Goal: Information Seeking & Learning: Learn about a topic

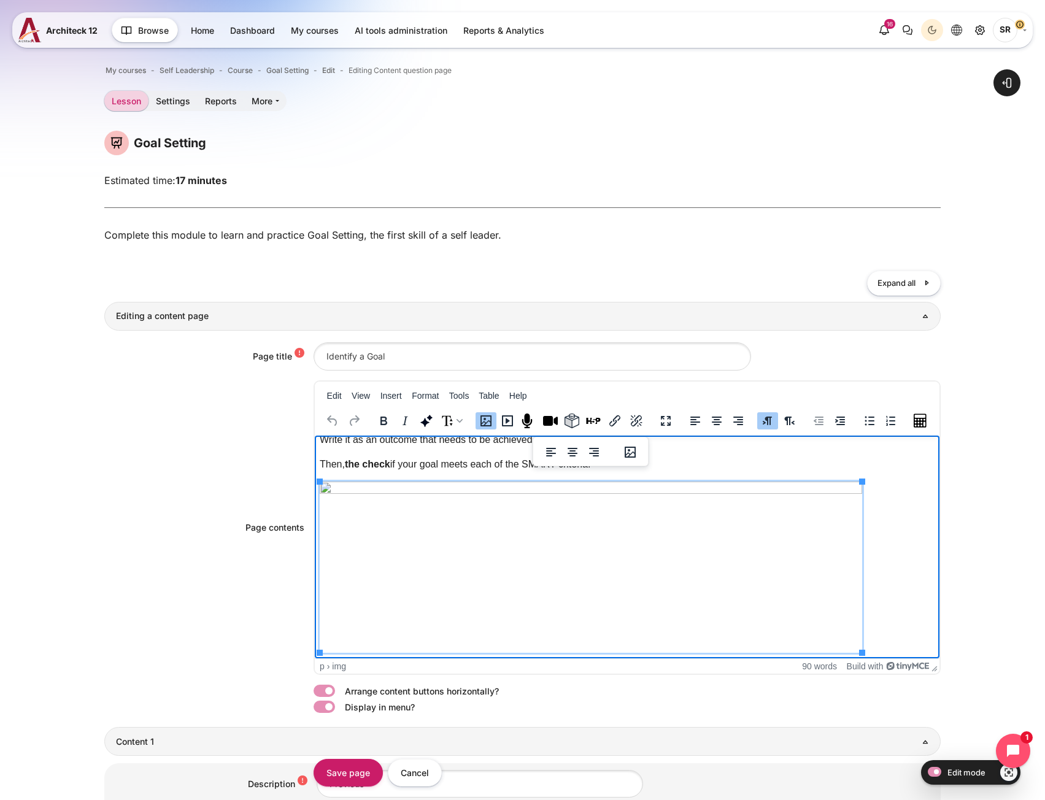
scroll to position [61, 0]
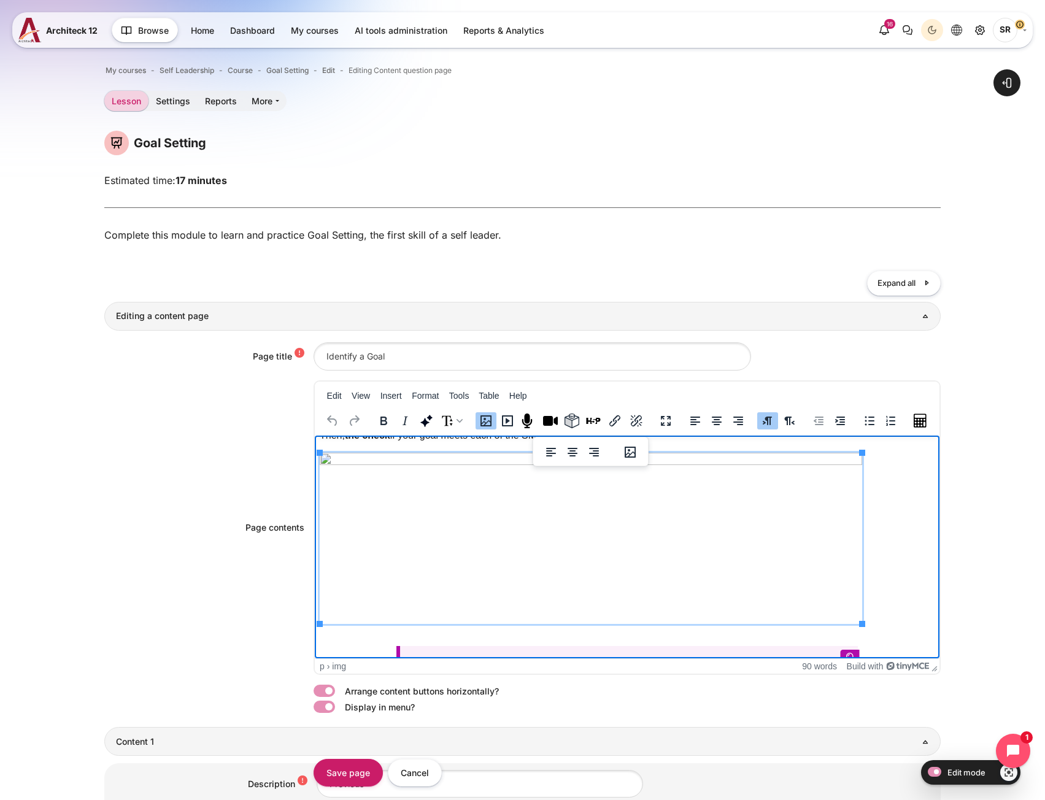
click at [768, 547] on img "Rich text area. Press ALT-0 for help." at bounding box center [590, 537] width 542 height 171
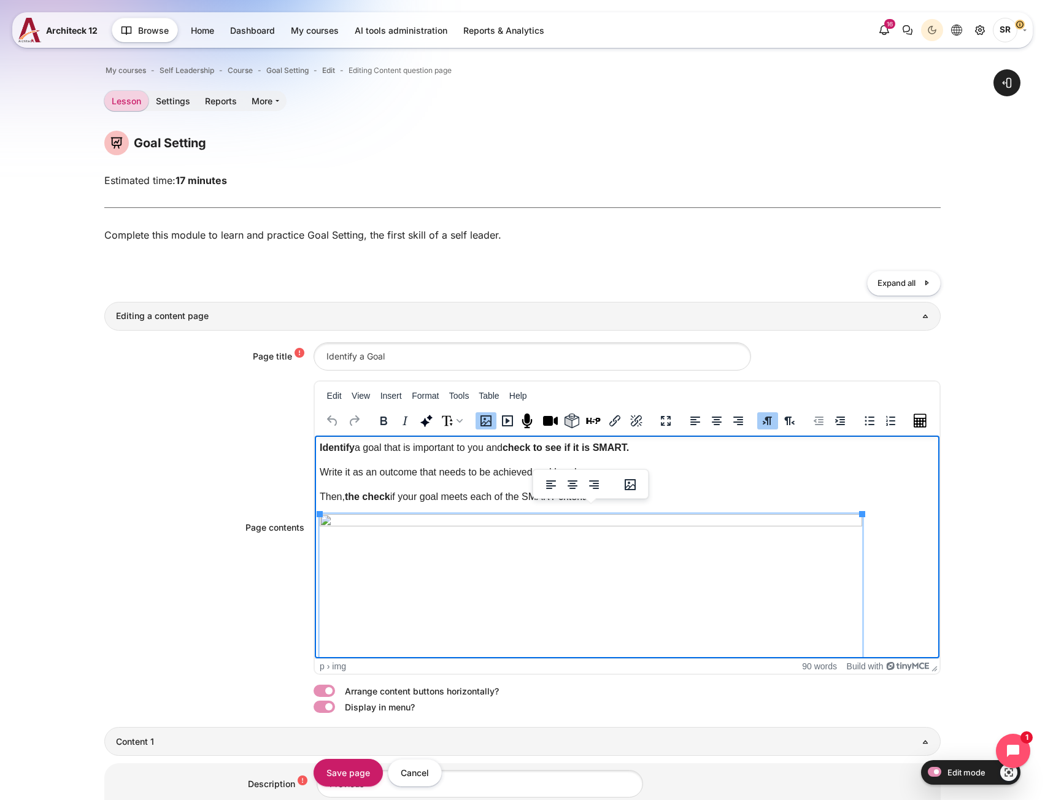
scroll to position [123, 0]
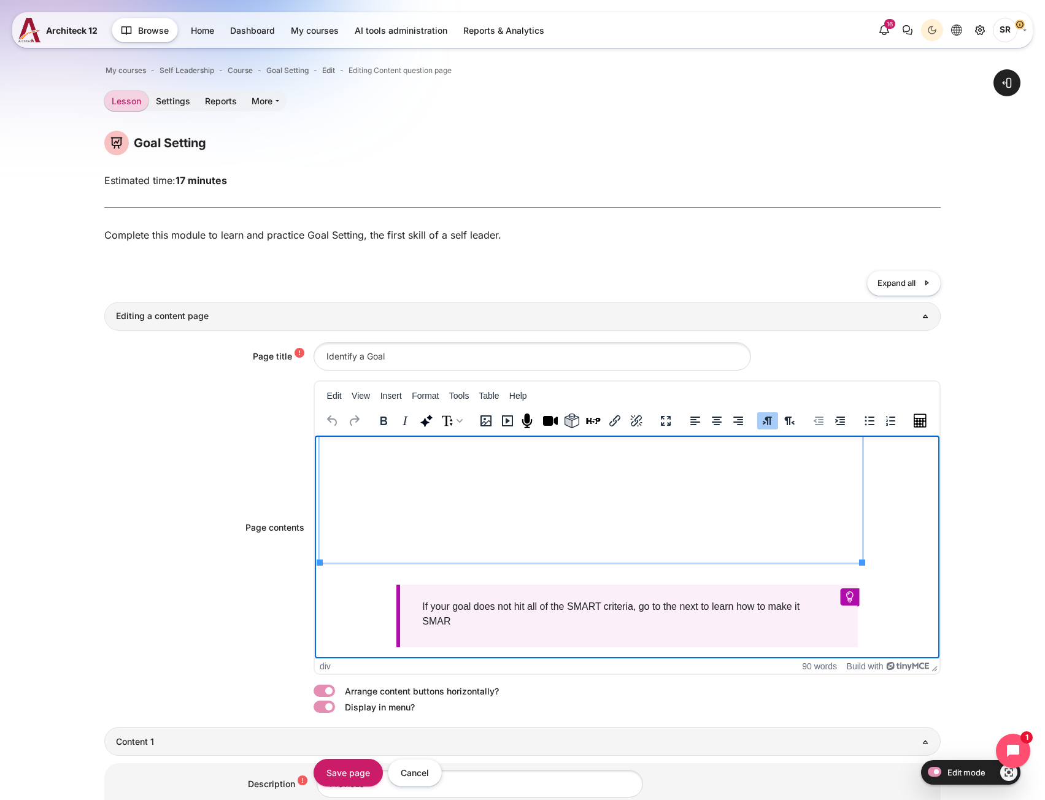
click at [461, 618] on div "If your goal does not hit all of the SMART criteria, go to the next to learn ho…" at bounding box center [626, 615] width 461 height 63
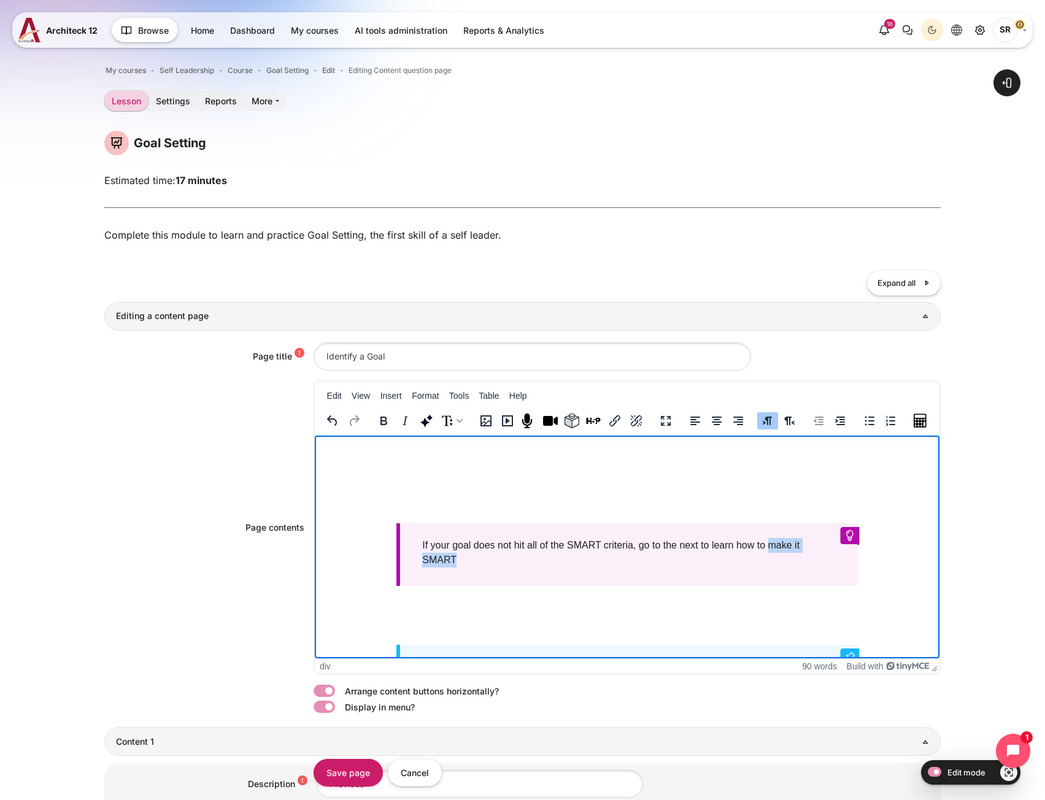
drag, startPoint x: 471, startPoint y: 563, endPoint x: 766, endPoint y: 549, distance: 294.8
click at [766, 549] on div "If your goal does not hit all of the SMART criteria, go to the next to learn ho…" at bounding box center [626, 554] width 461 height 63
click at [383, 428] on icon "Bold" at bounding box center [383, 421] width 15 height 15
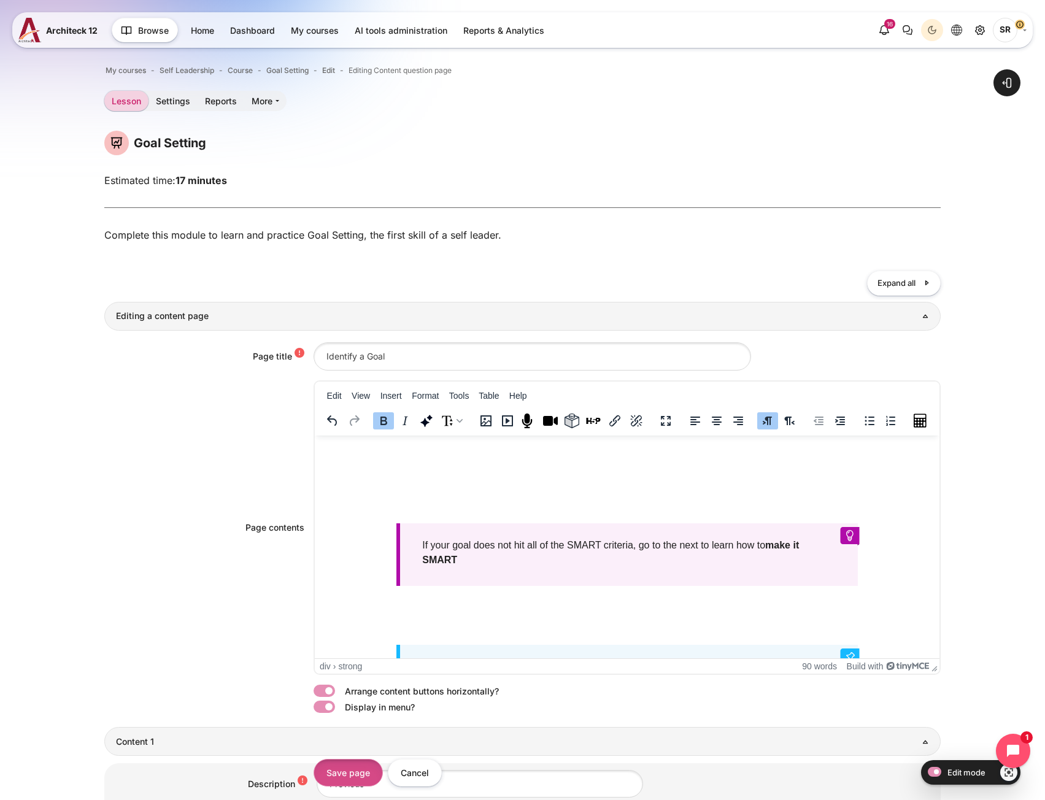
click at [358, 774] on input "Save page" at bounding box center [348, 773] width 69 height 28
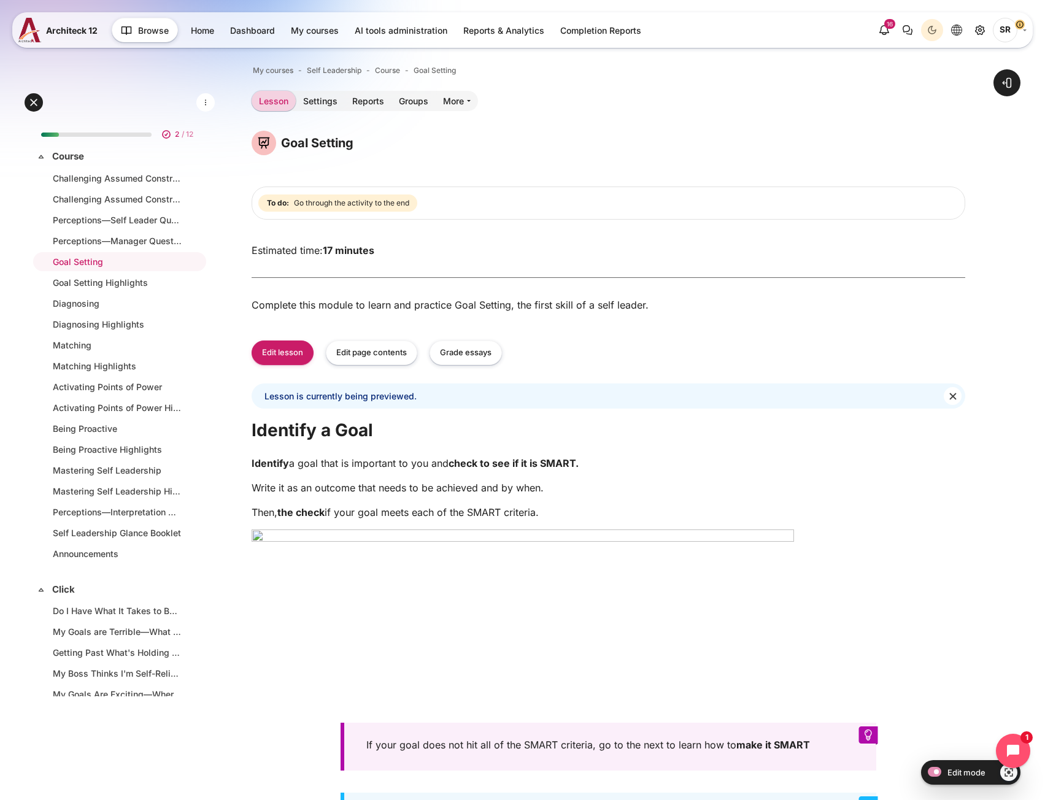
click at [796, 468] on p "Identify a goal that is important to you and check to see if it is SMART." at bounding box center [609, 463] width 714 height 15
click at [58, 426] on link "Being Proactive" at bounding box center [117, 428] width 129 height 13
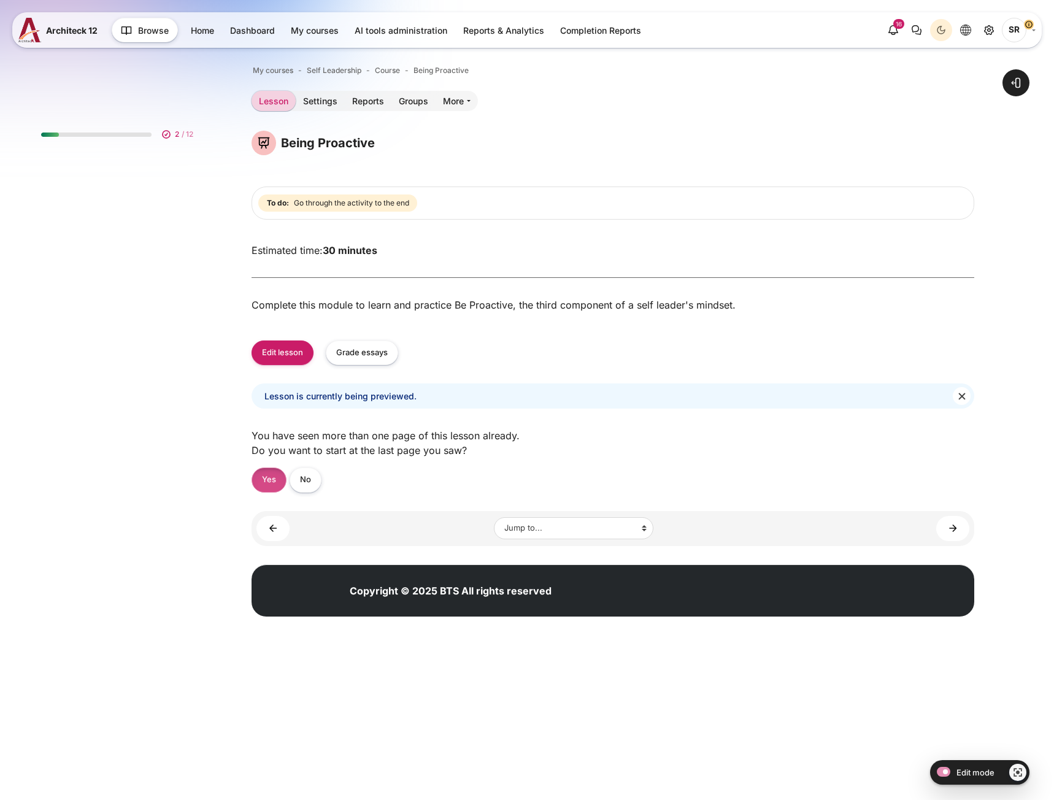
scroll to position [22, 0]
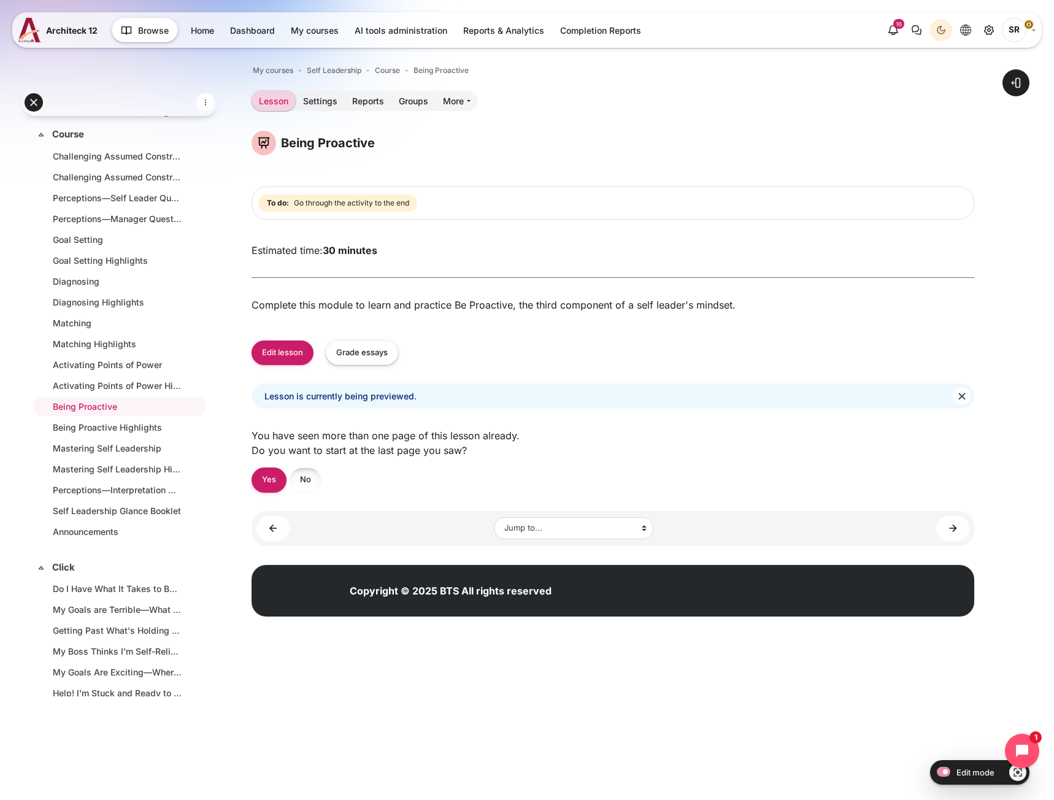
click at [301, 482] on link "No" at bounding box center [306, 480] width 32 height 25
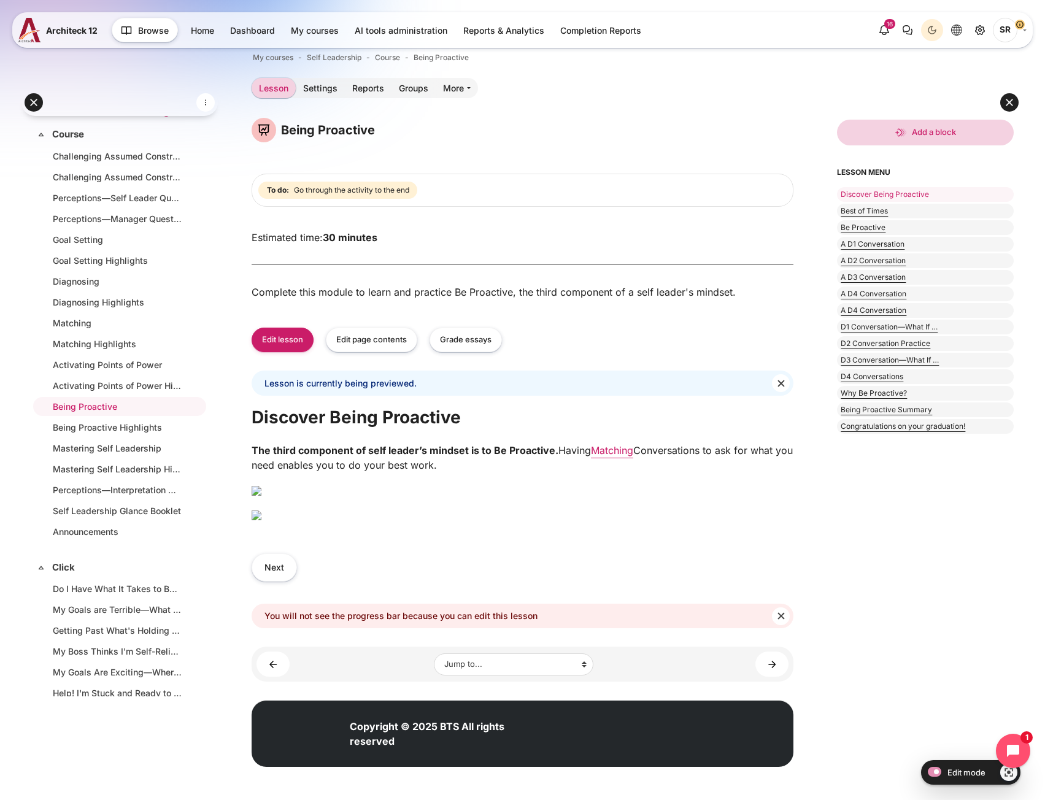
scroll to position [245, 0]
click at [283, 581] on button "Next" at bounding box center [274, 567] width 45 height 28
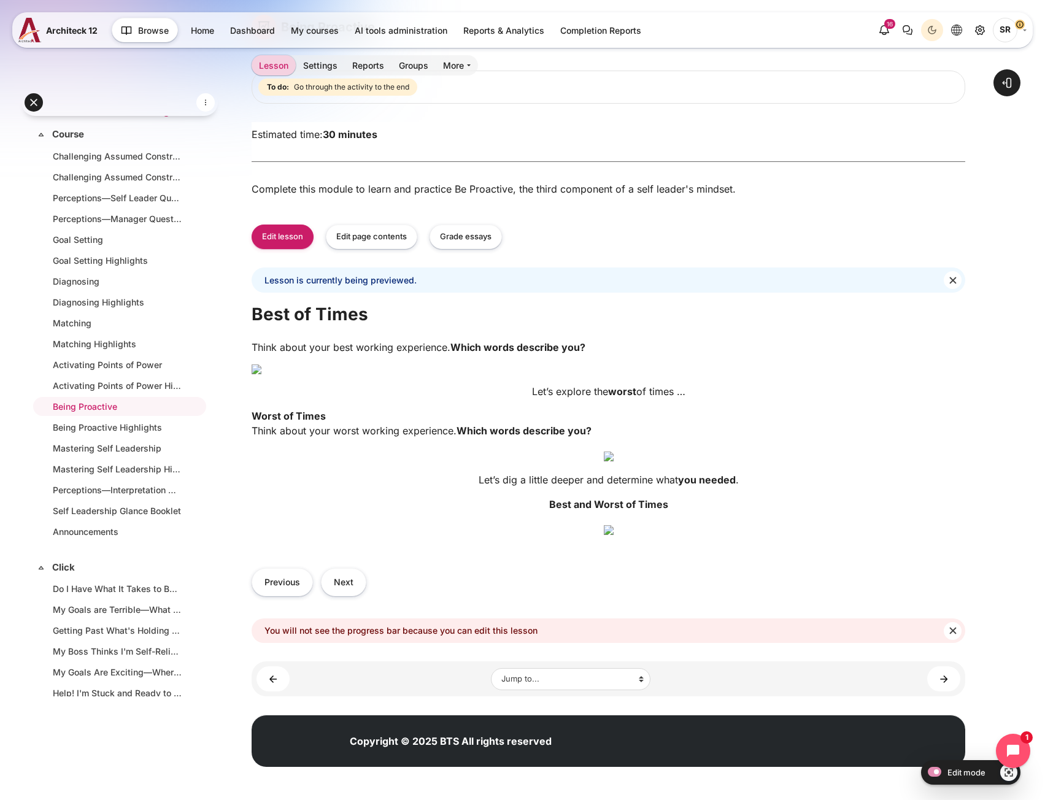
scroll to position [833, 0]
click at [357, 588] on button "Next" at bounding box center [343, 582] width 45 height 28
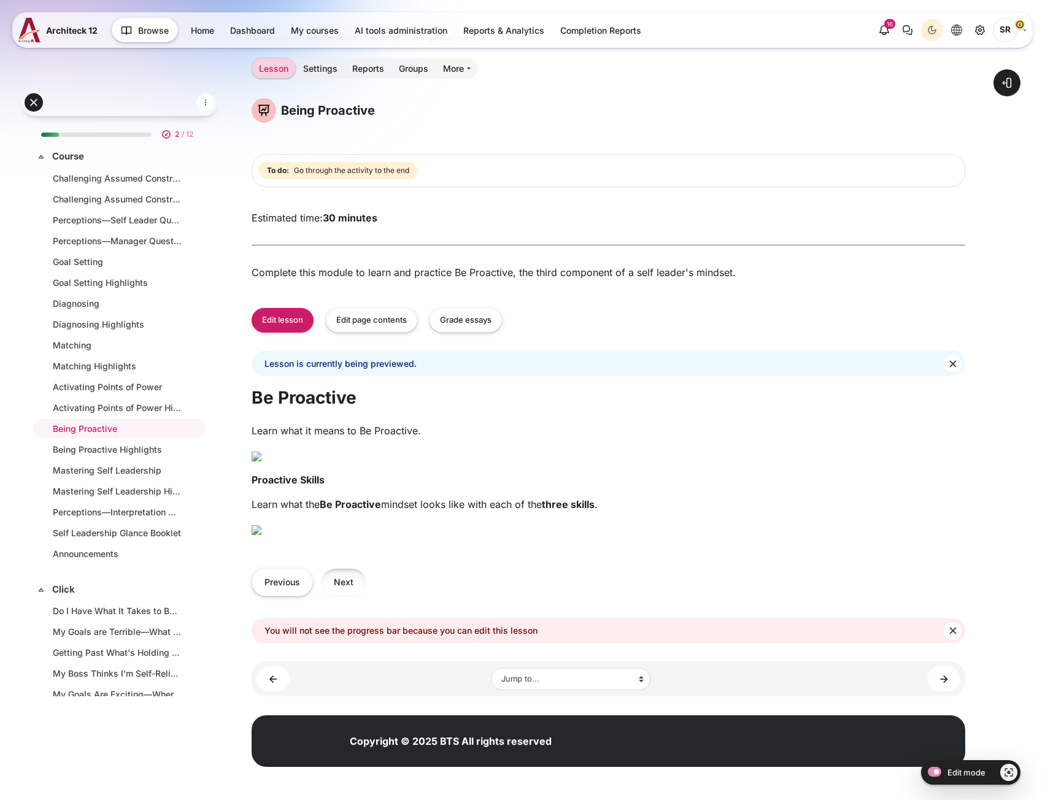
scroll to position [22, 0]
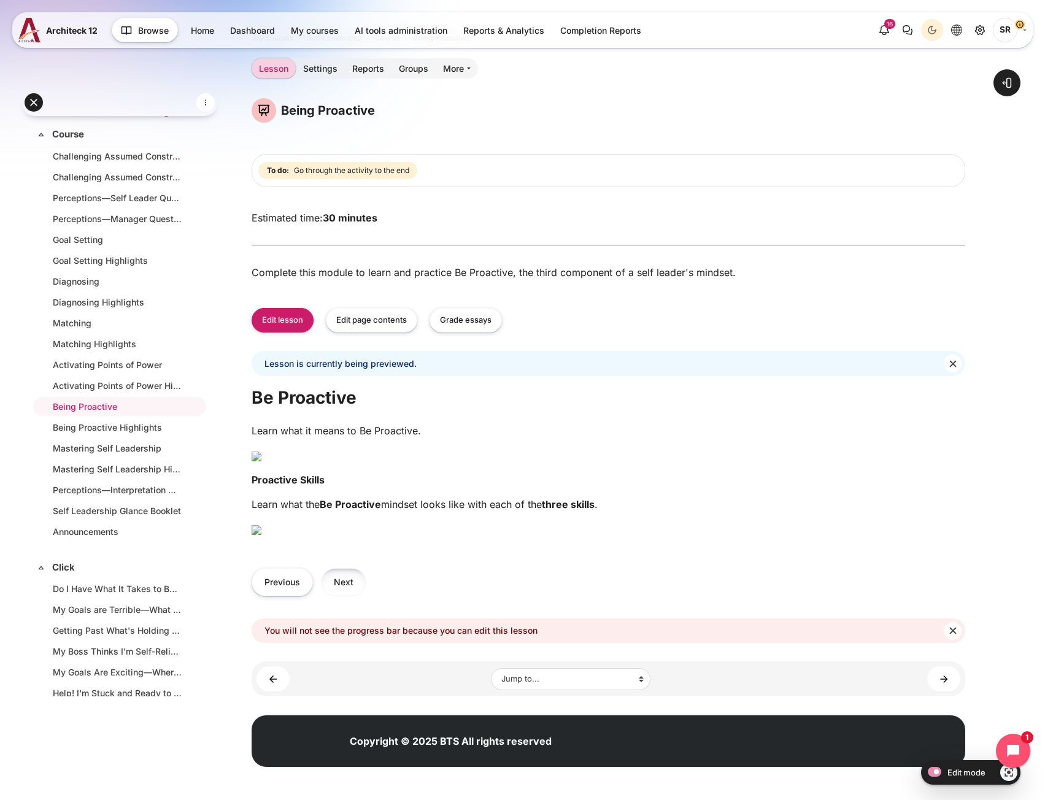
click at [350, 588] on button "Next" at bounding box center [343, 582] width 45 height 28
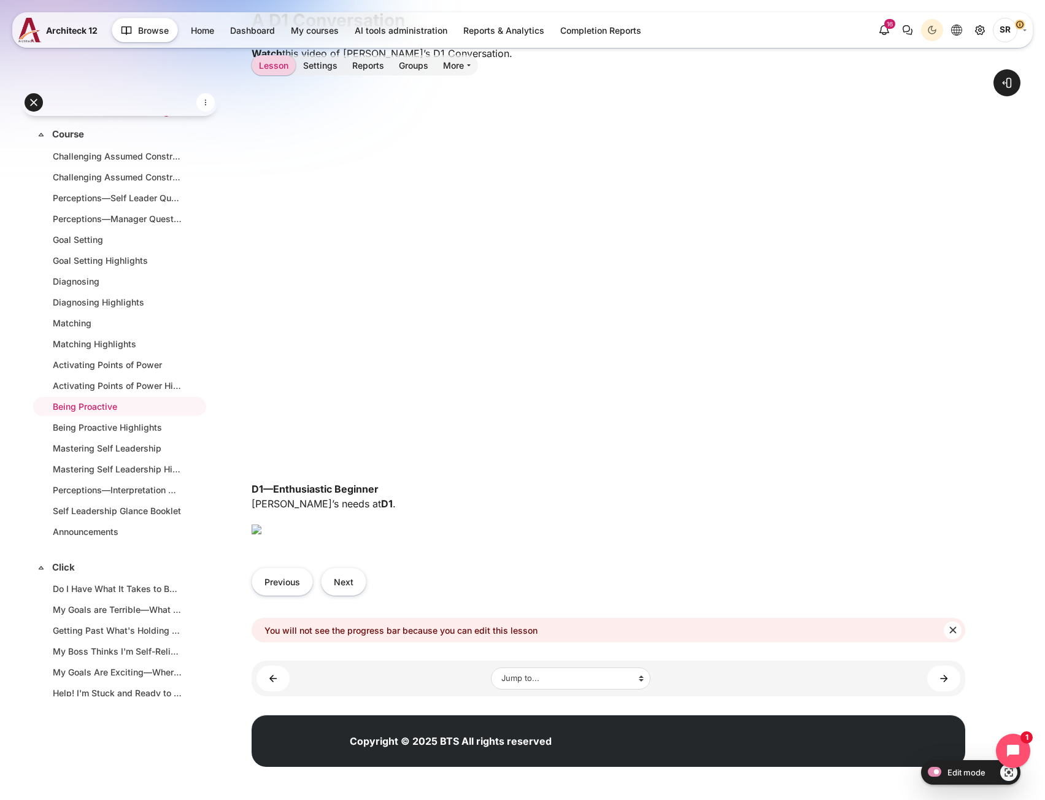
scroll to position [659, 0]
click at [346, 579] on button "Next" at bounding box center [343, 582] width 45 height 28
click at [352, 587] on button "Next" at bounding box center [343, 582] width 45 height 28
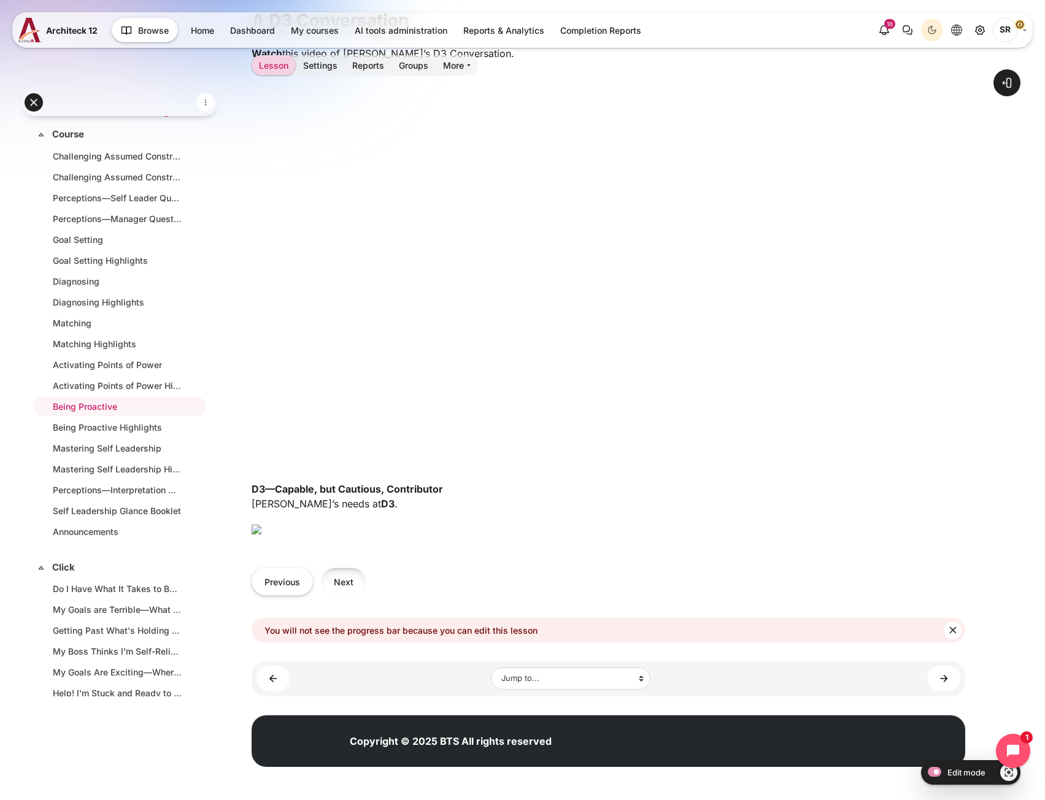
click at [353, 586] on button "Next" at bounding box center [343, 582] width 45 height 28
click at [355, 579] on button "Next" at bounding box center [343, 582] width 45 height 28
click at [289, 595] on button "Previous" at bounding box center [282, 582] width 61 height 28
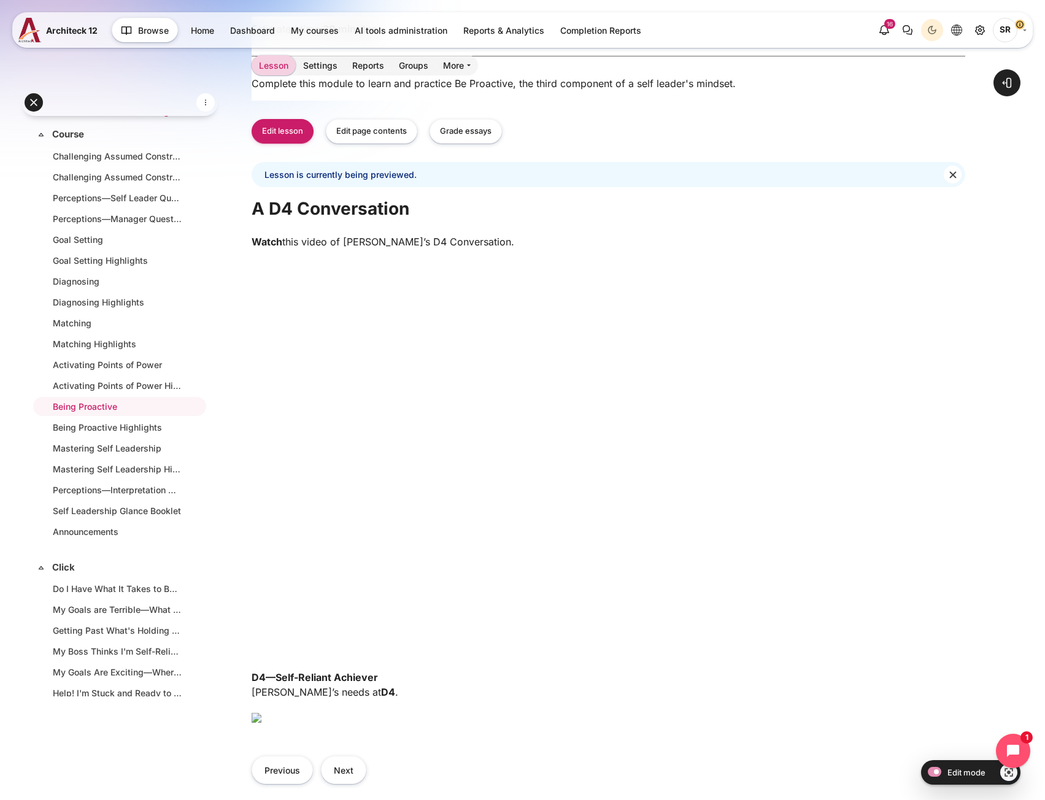
scroll to position [39, 0]
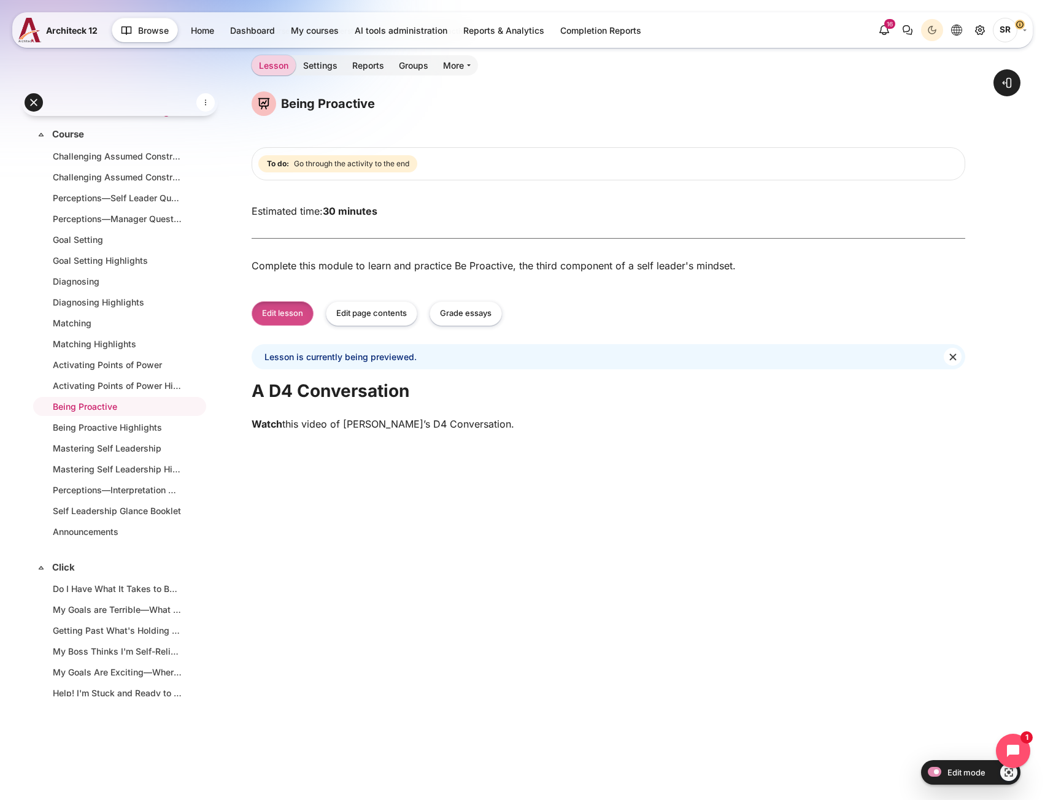
click at [300, 322] on button "Edit lesson" at bounding box center [283, 313] width 62 height 25
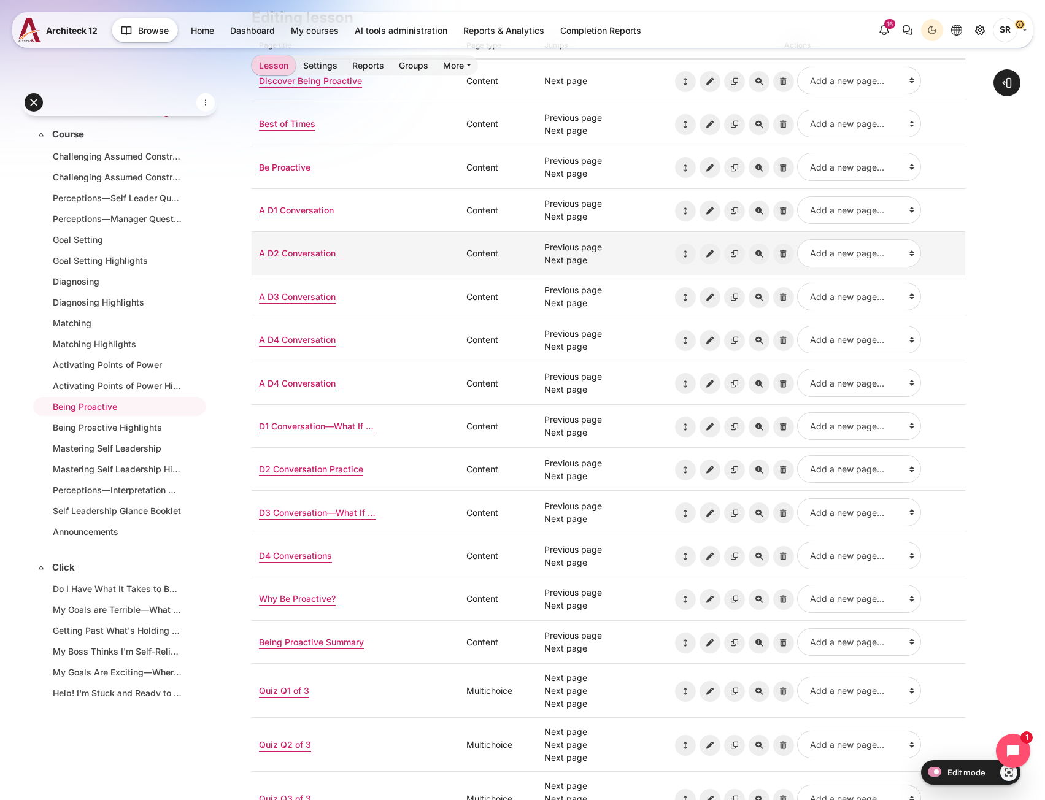
scroll to position [184, 0]
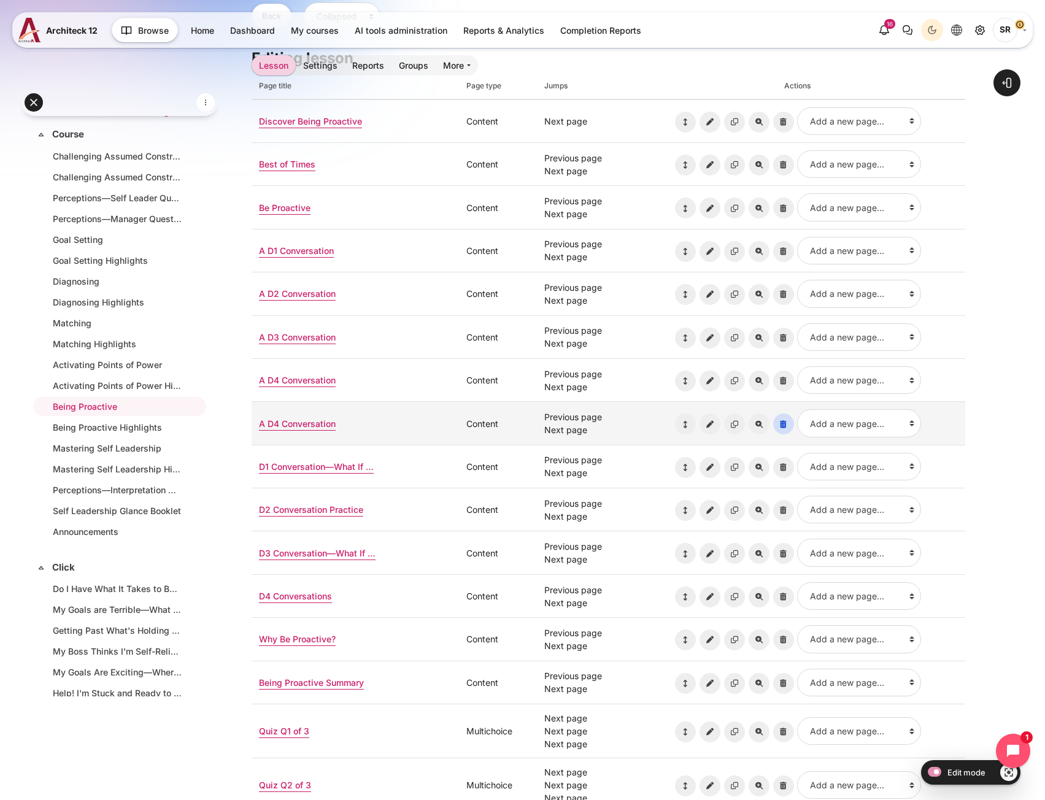
click at [781, 423] on icon "Delete page: A D4 Conversation" at bounding box center [783, 424] width 21 height 21
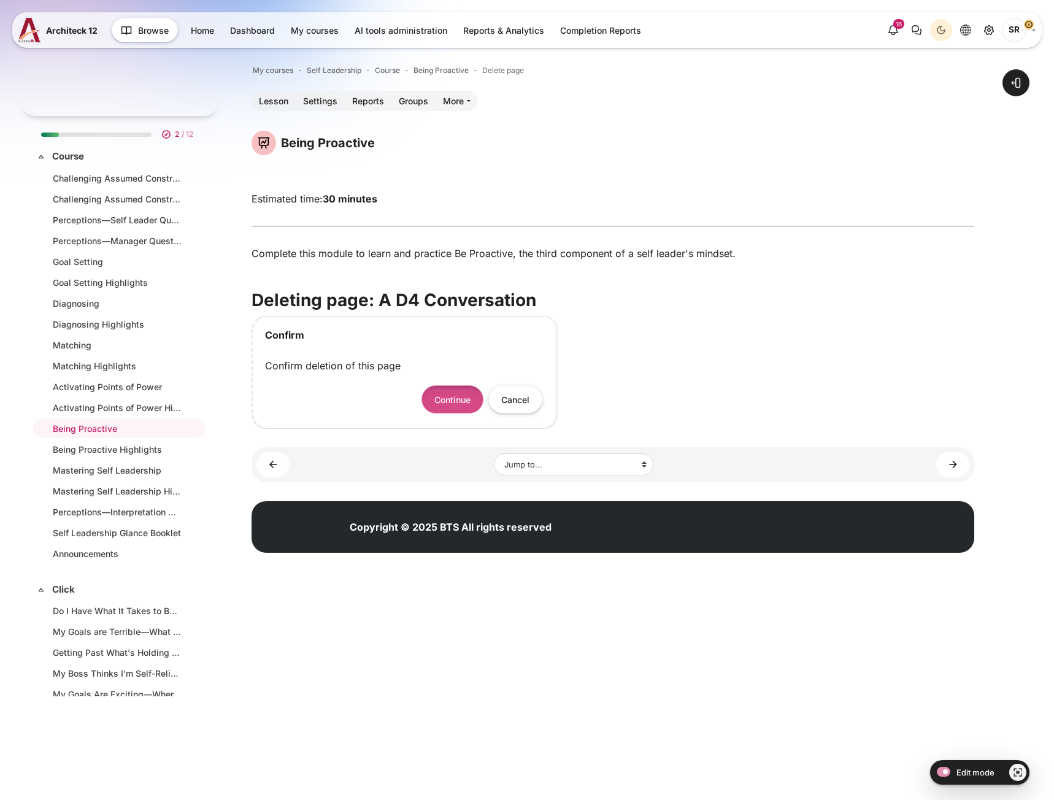
scroll to position [22, 0]
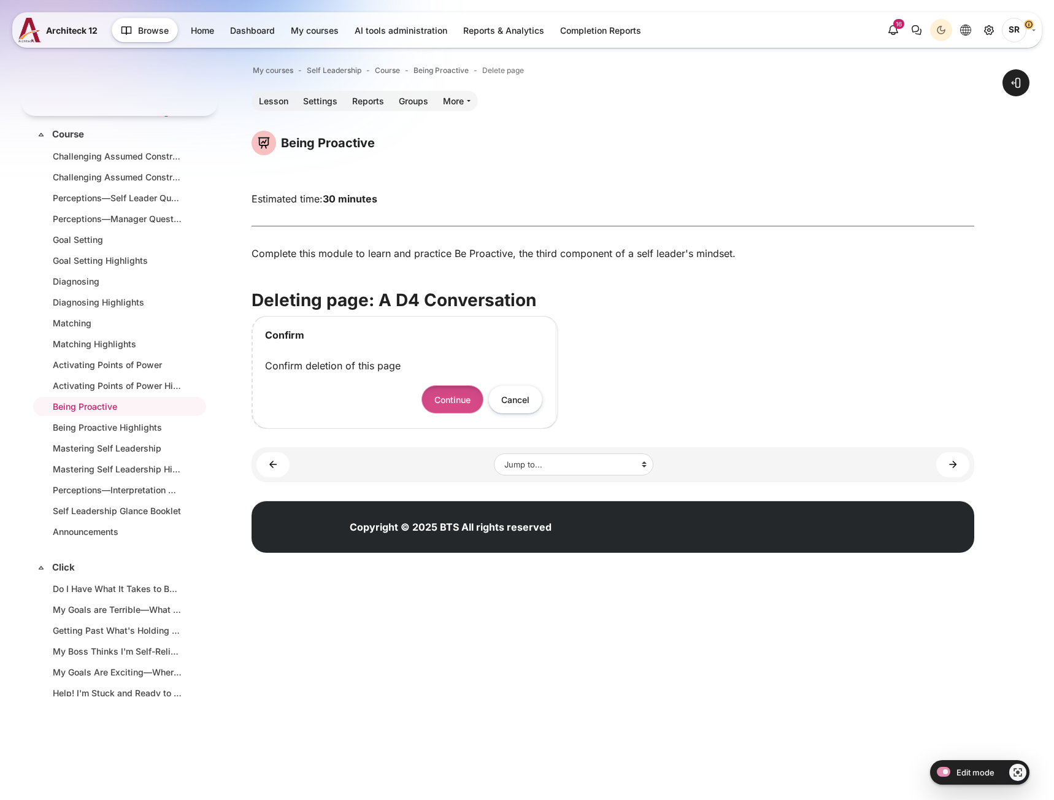
click at [461, 407] on button "Continue" at bounding box center [453, 399] width 62 height 28
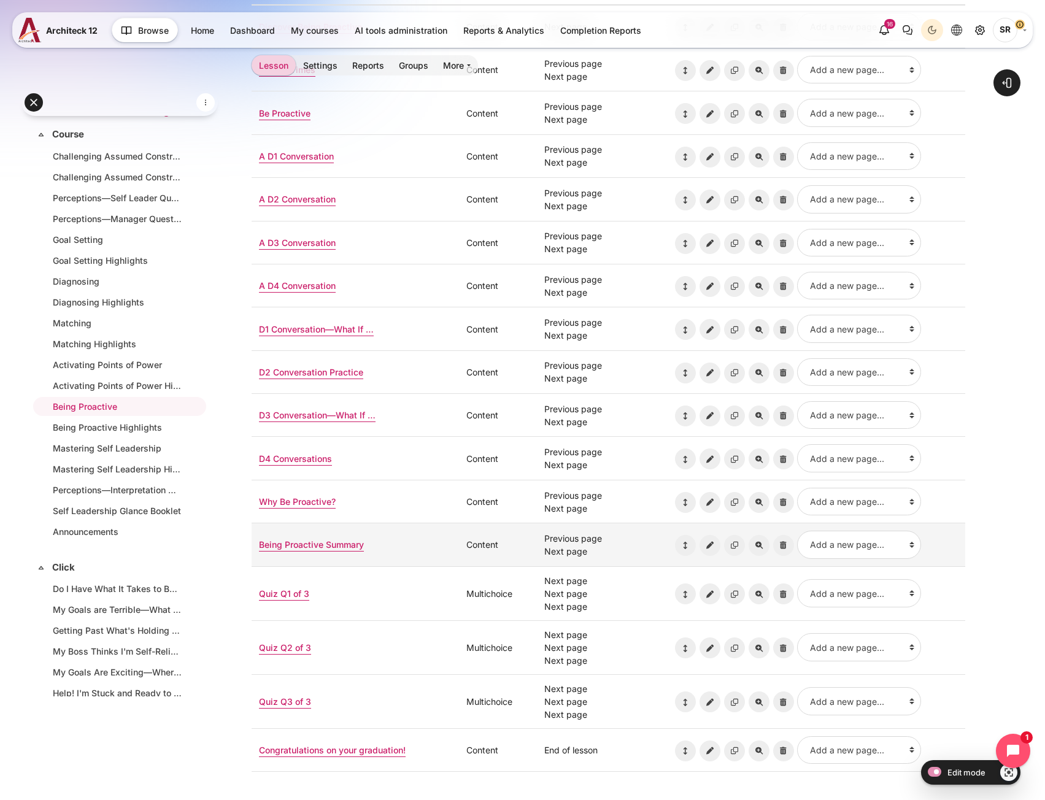
scroll to position [368, 0]
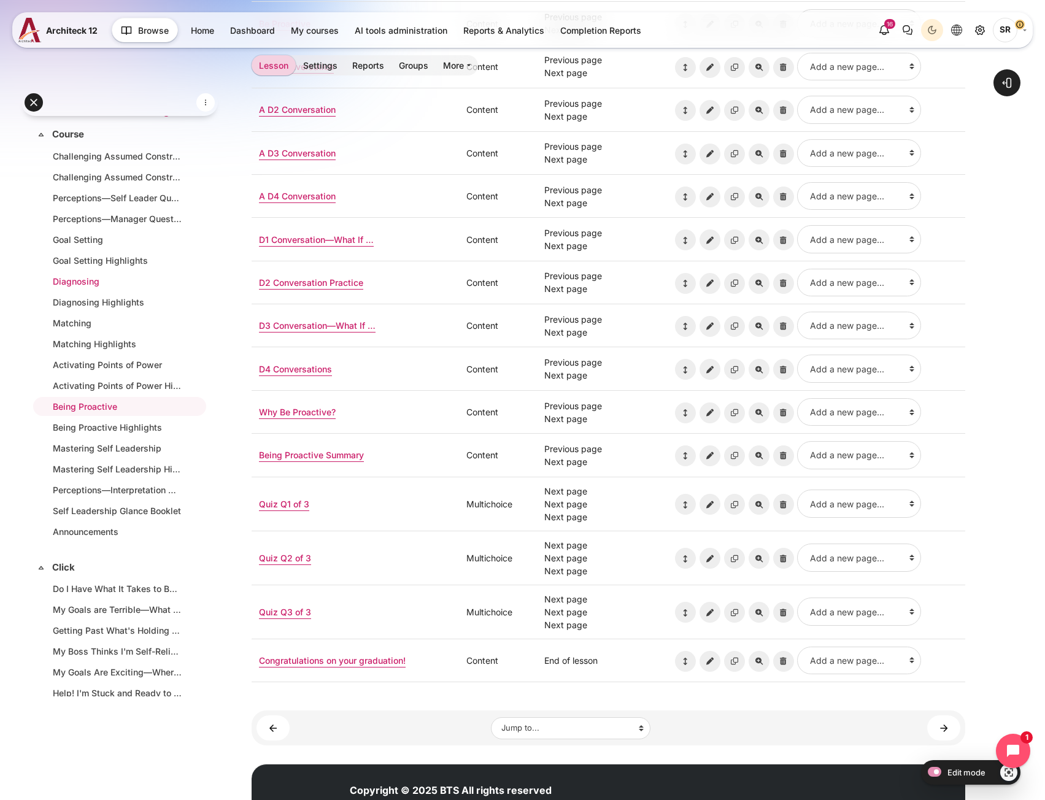
click at [75, 287] on link "Diagnosing" at bounding box center [117, 281] width 129 height 13
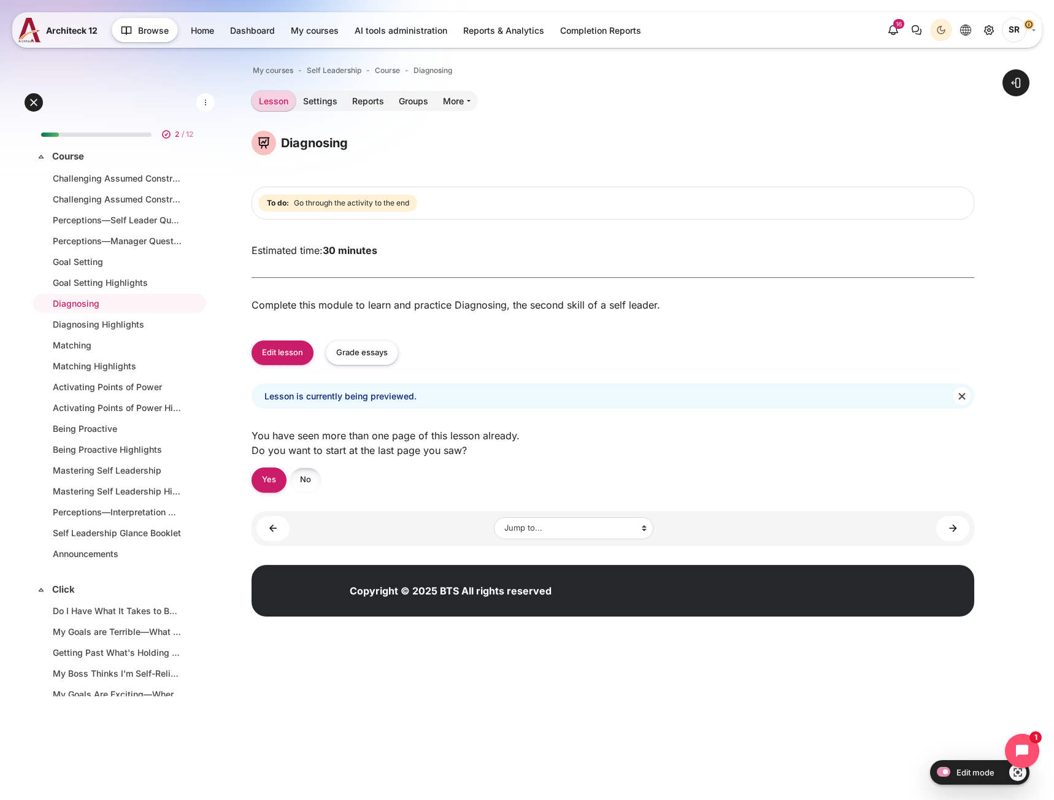
click at [299, 483] on link "No" at bounding box center [306, 480] width 32 height 25
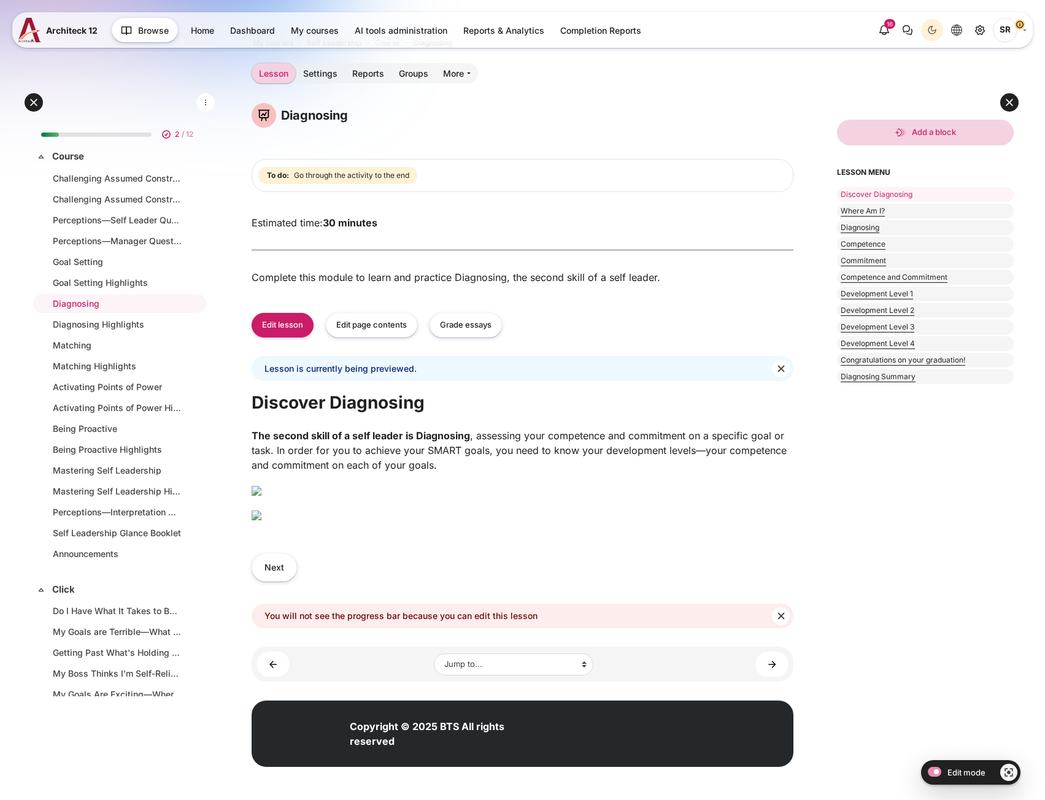
scroll to position [184, 0]
click at [282, 581] on button "Next" at bounding box center [274, 567] width 45 height 28
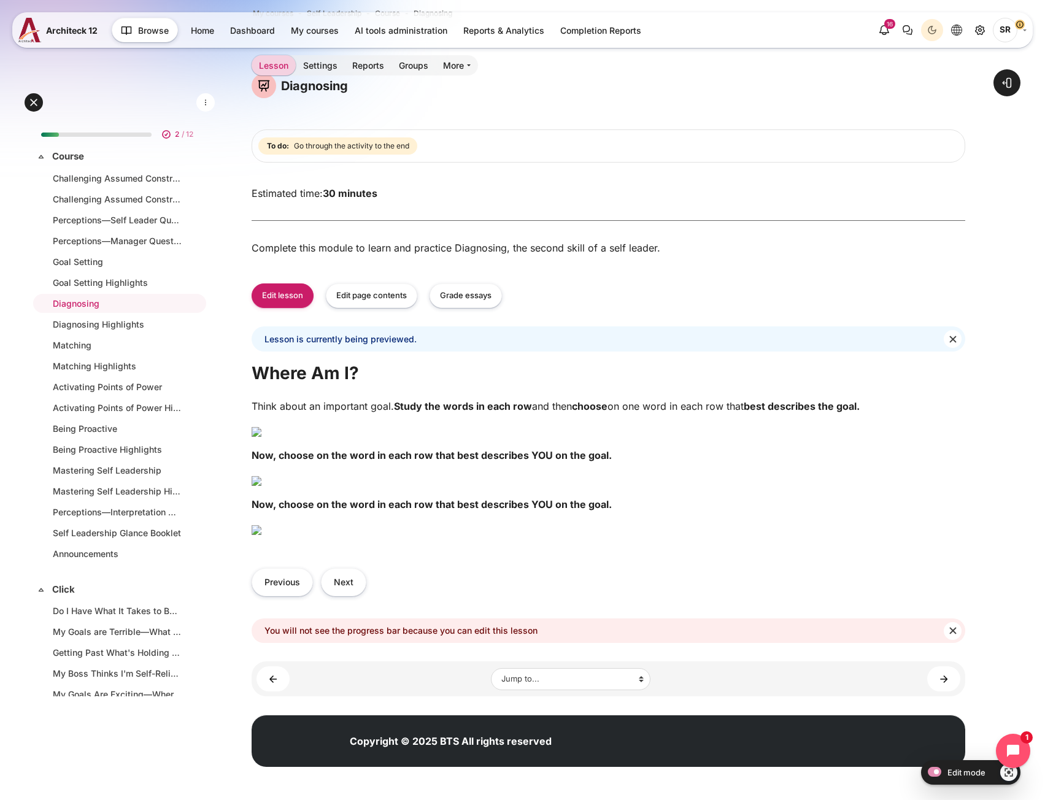
scroll to position [675, 0]
click at [354, 596] on button "Next" at bounding box center [343, 582] width 45 height 28
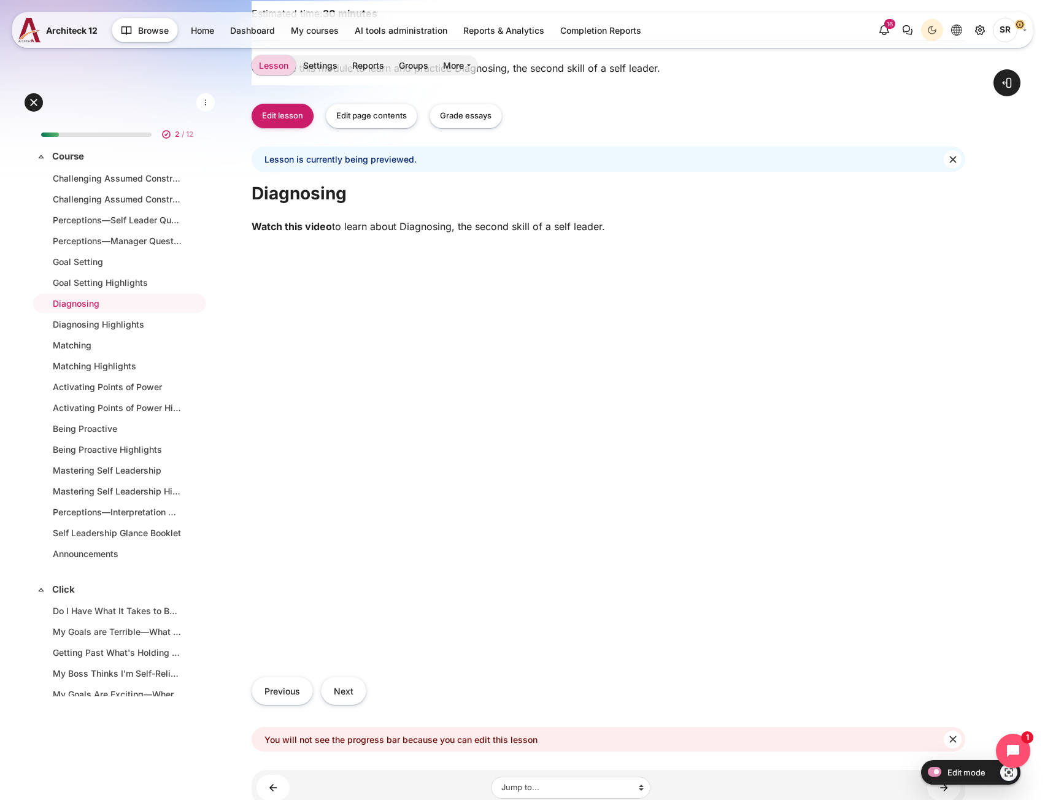
scroll to position [307, 0]
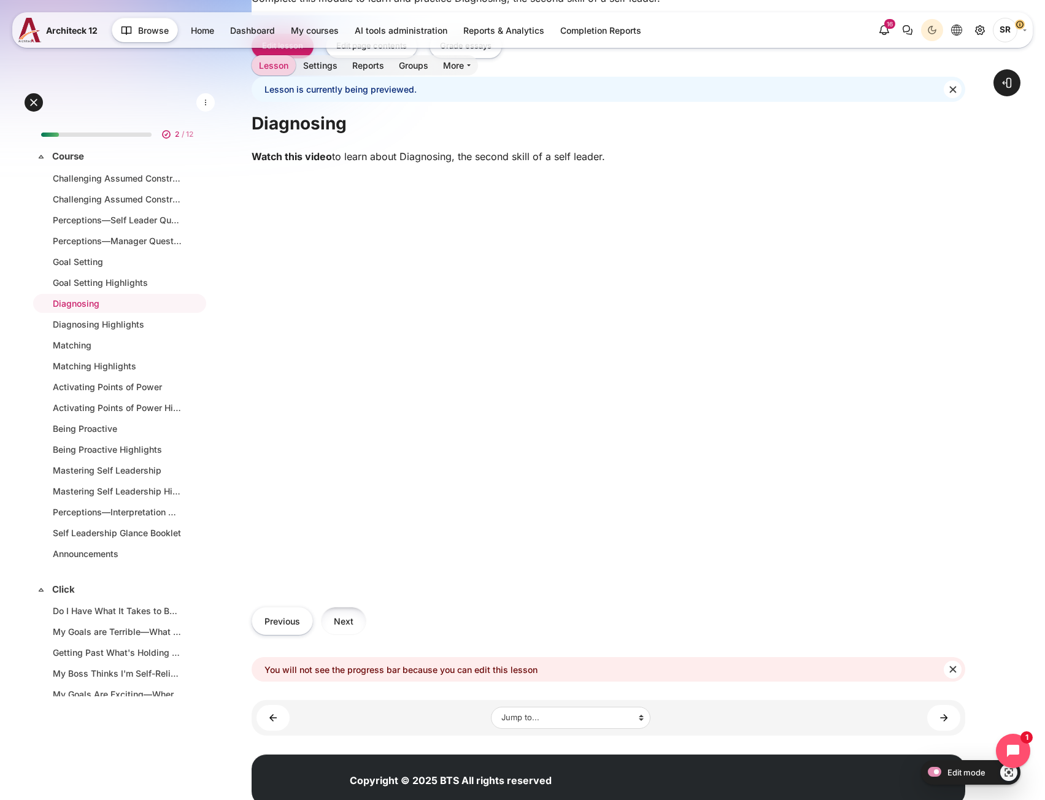
click at [352, 634] on button "Next" at bounding box center [343, 621] width 45 height 28
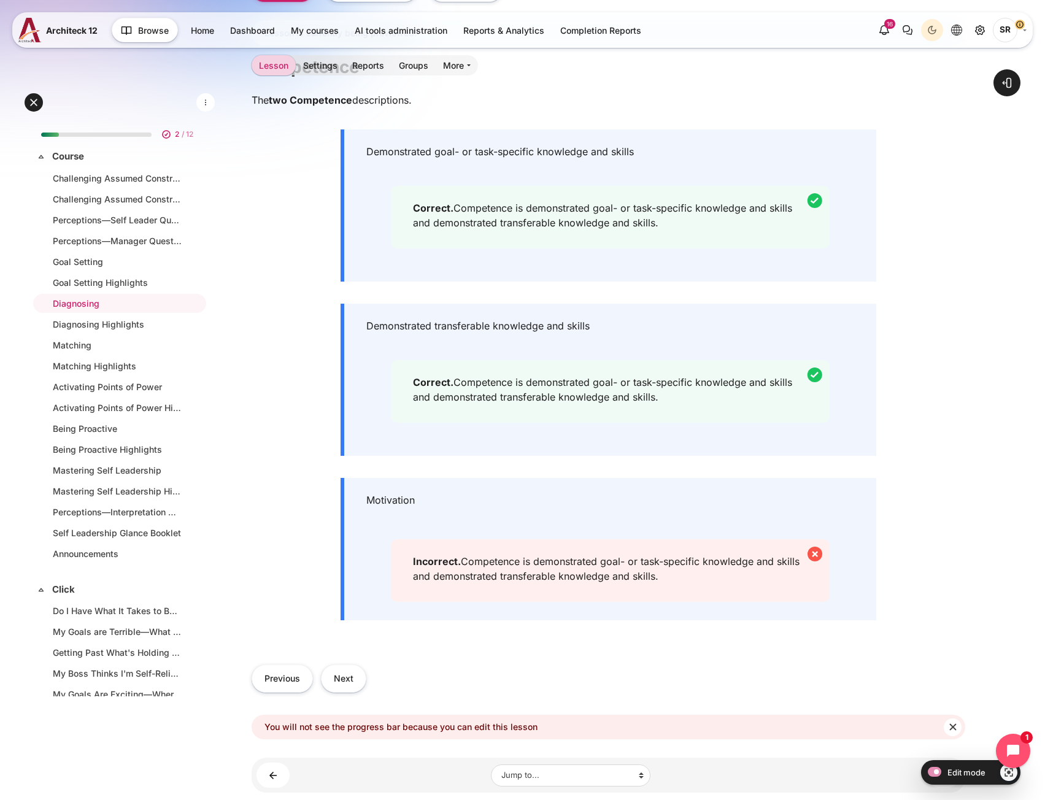
scroll to position [368, 0]
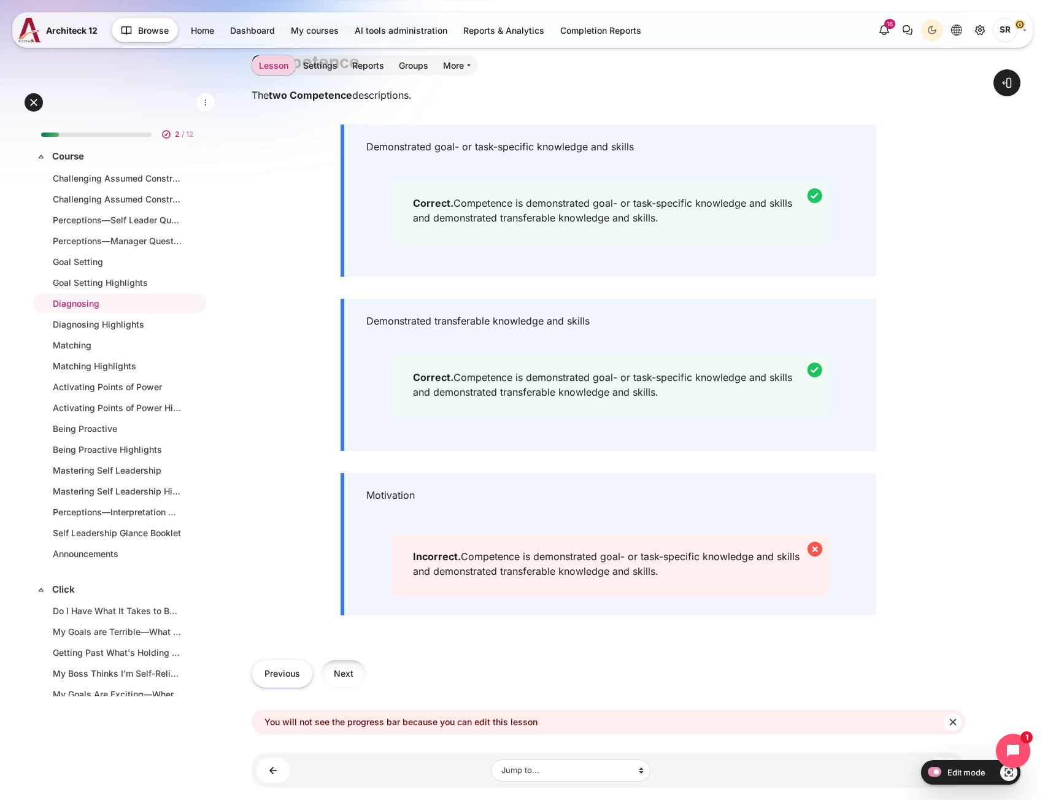
click at [333, 674] on button "Next" at bounding box center [343, 674] width 45 height 28
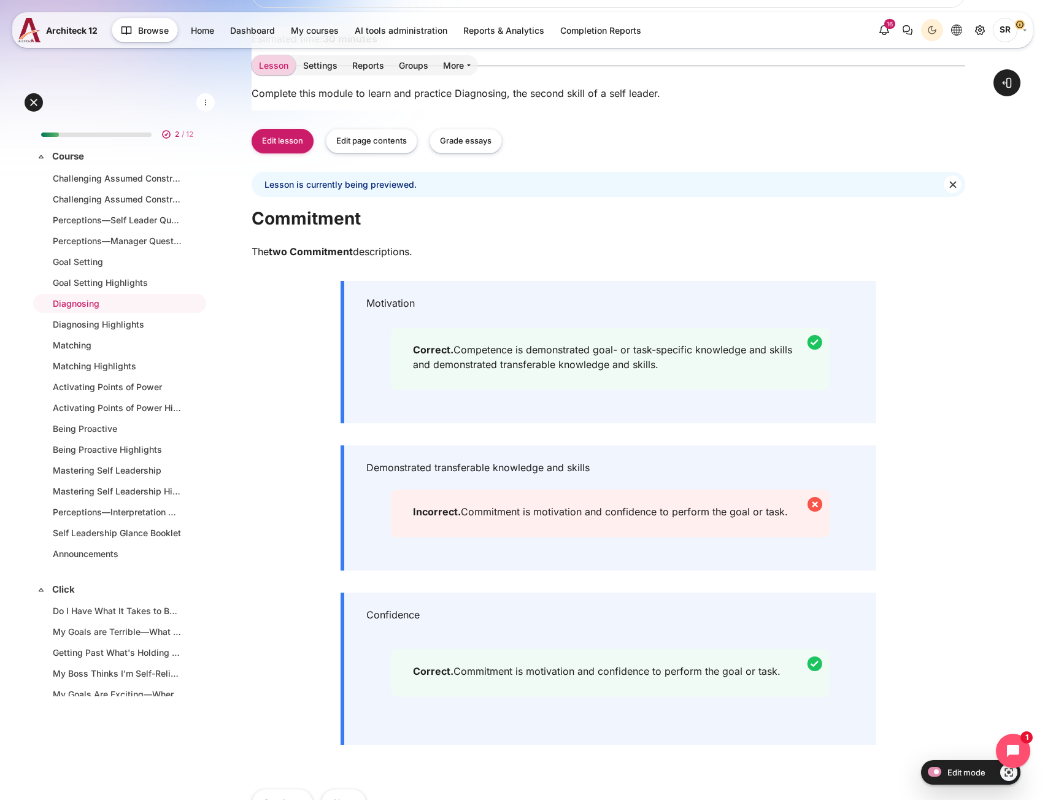
scroll to position [368, 0]
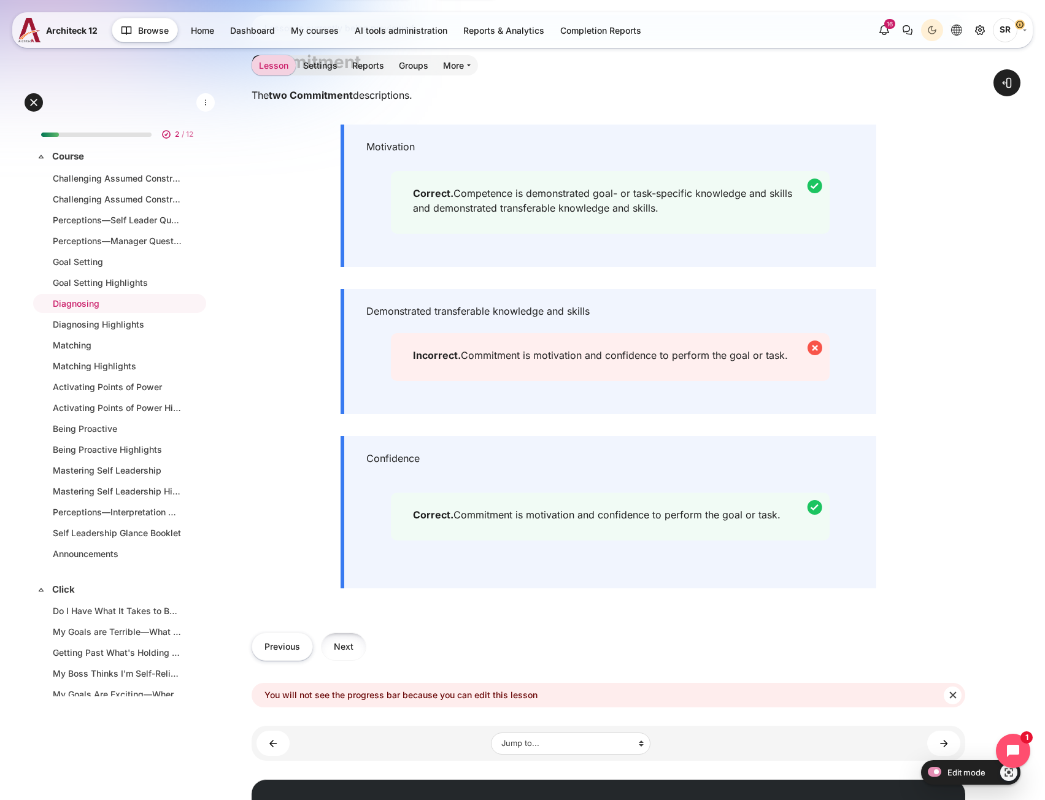
click at [342, 660] on button "Next" at bounding box center [343, 647] width 45 height 28
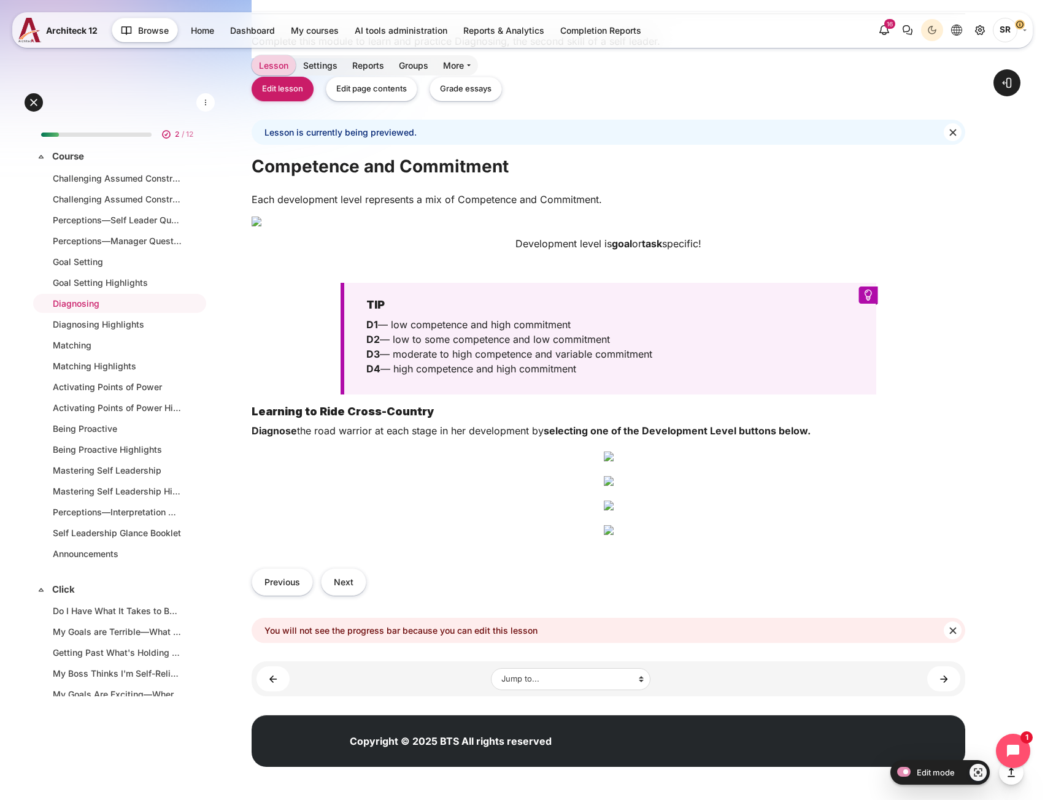
scroll to position [1324, 0]
click at [352, 585] on button "Next" at bounding box center [343, 582] width 45 height 28
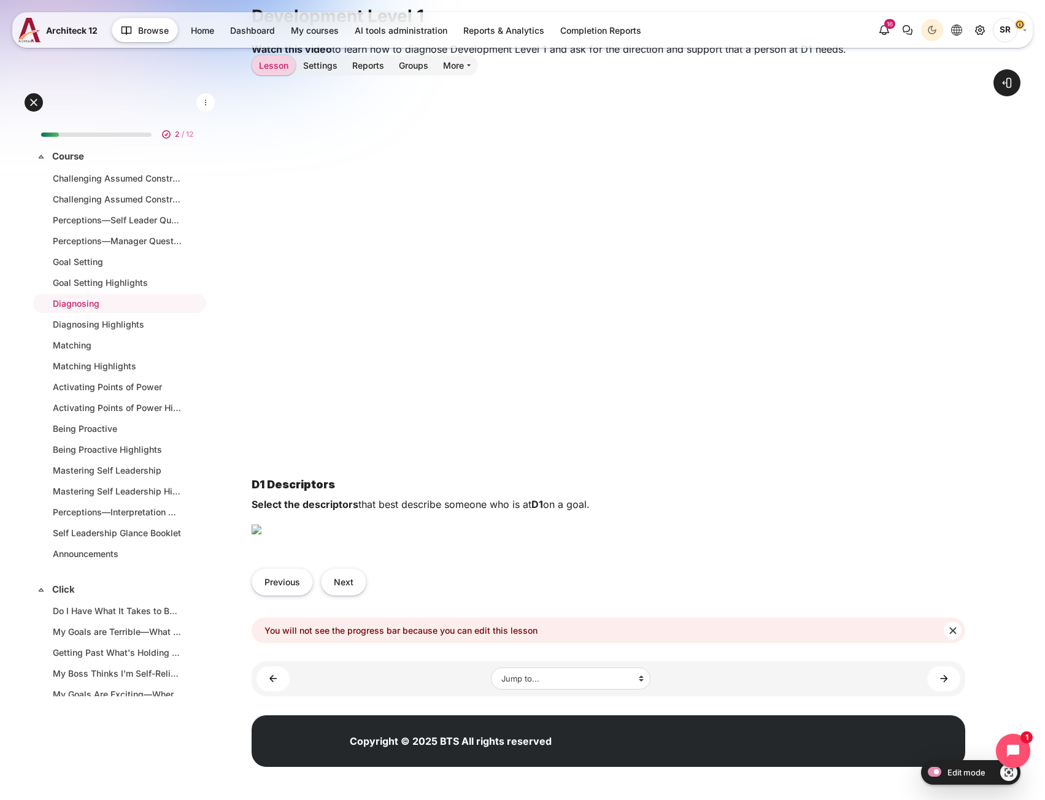
scroll to position [663, 0]
click at [356, 587] on button "Next" at bounding box center [343, 582] width 45 height 28
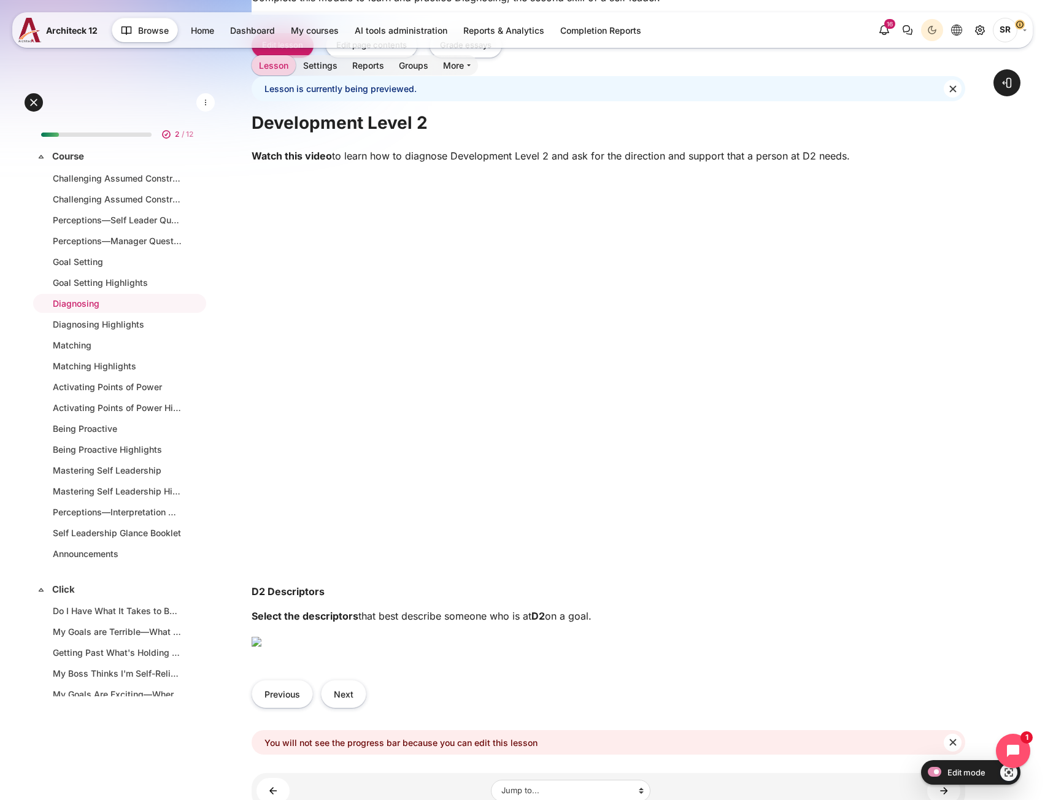
scroll to position [614, 0]
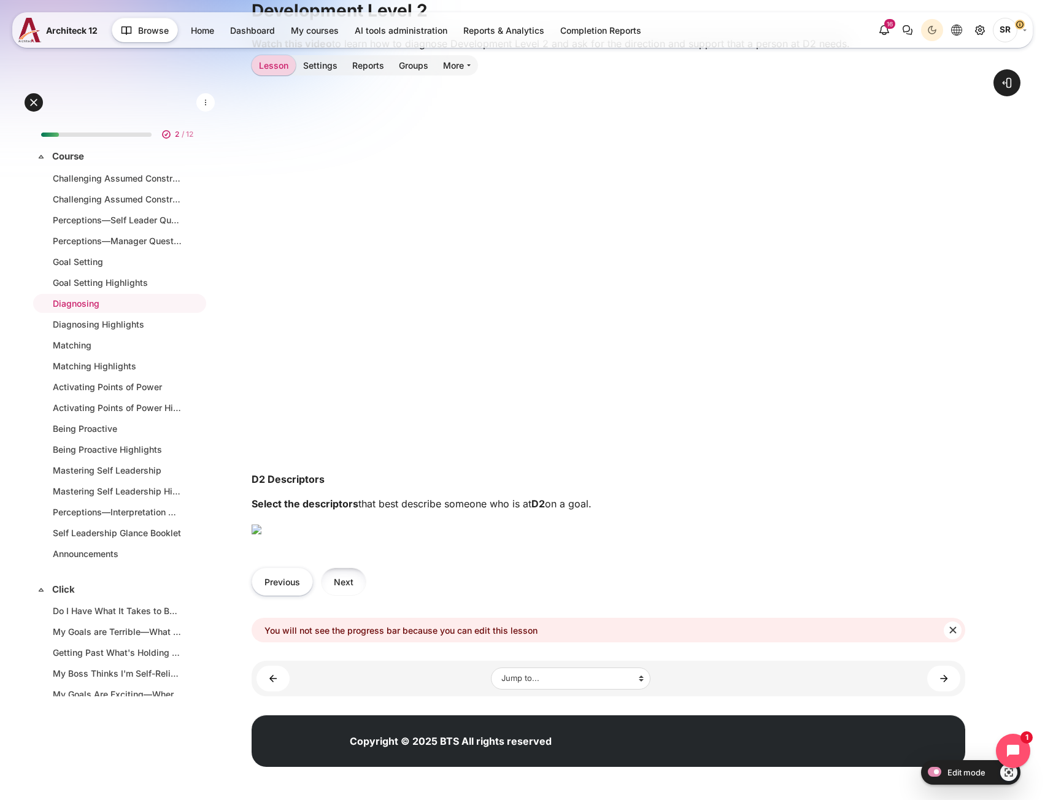
click at [339, 595] on button "Next" at bounding box center [343, 582] width 45 height 28
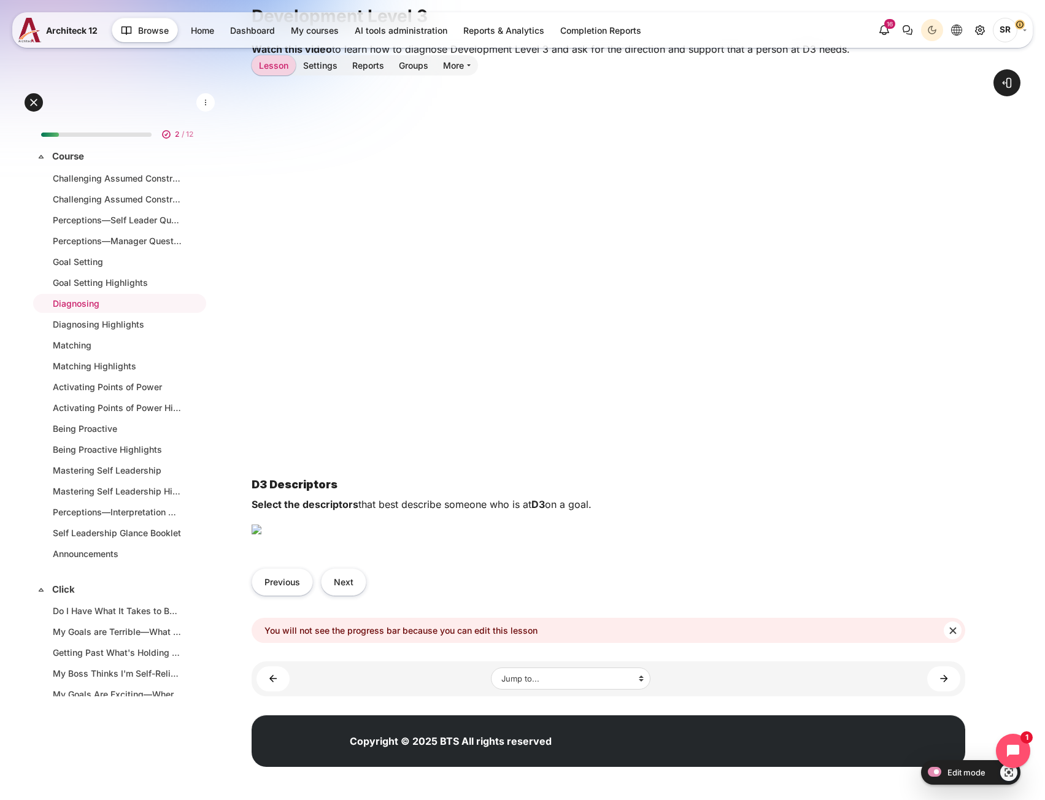
scroll to position [657, 0]
click at [347, 586] on button "Next" at bounding box center [343, 582] width 45 height 28
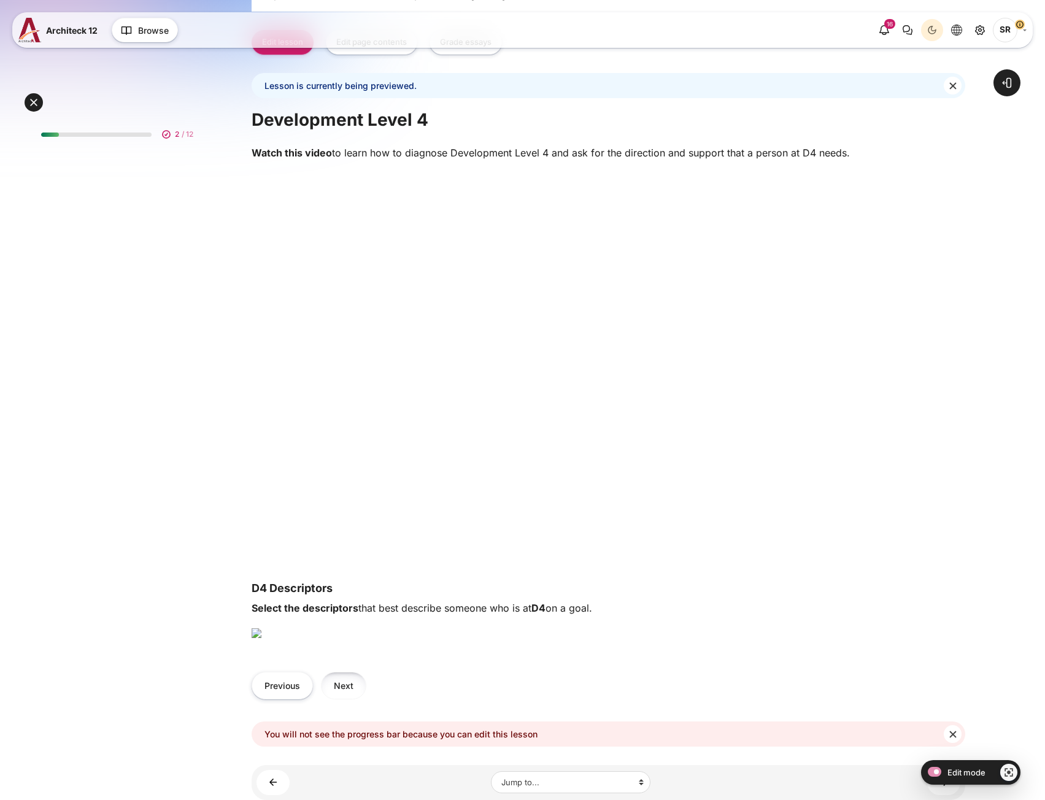
scroll to position [657, 0]
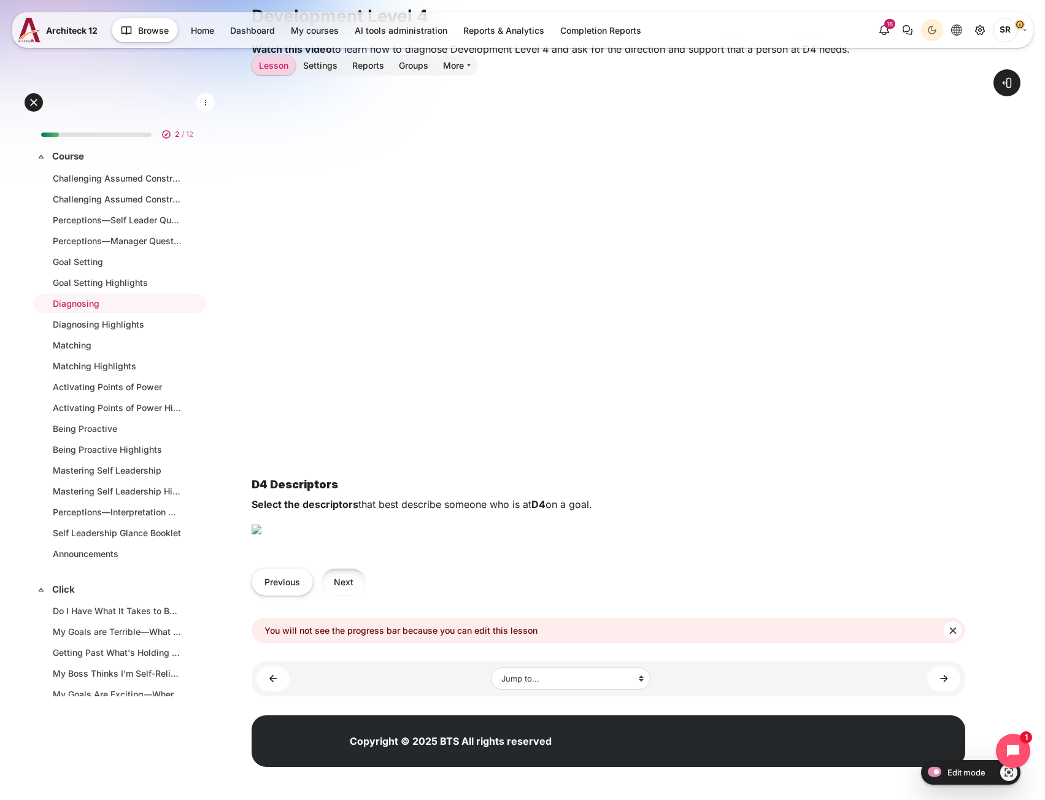
click at [349, 588] on button "Next" at bounding box center [343, 582] width 45 height 28
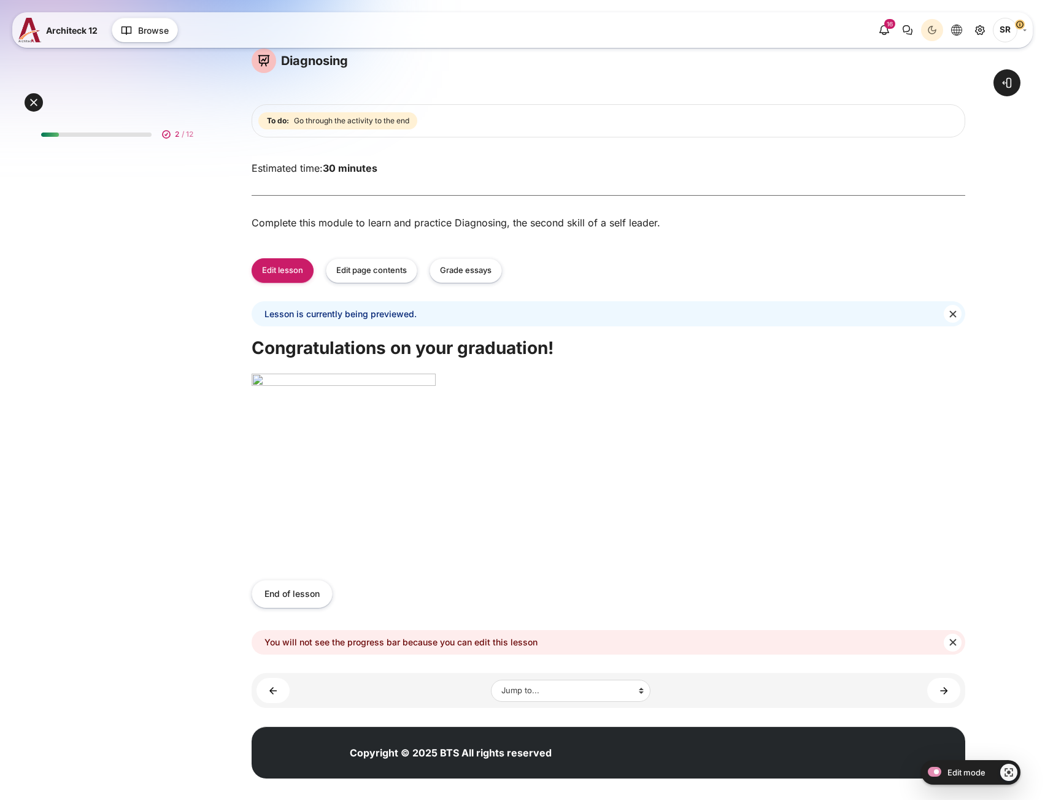
scroll to position [100, 0]
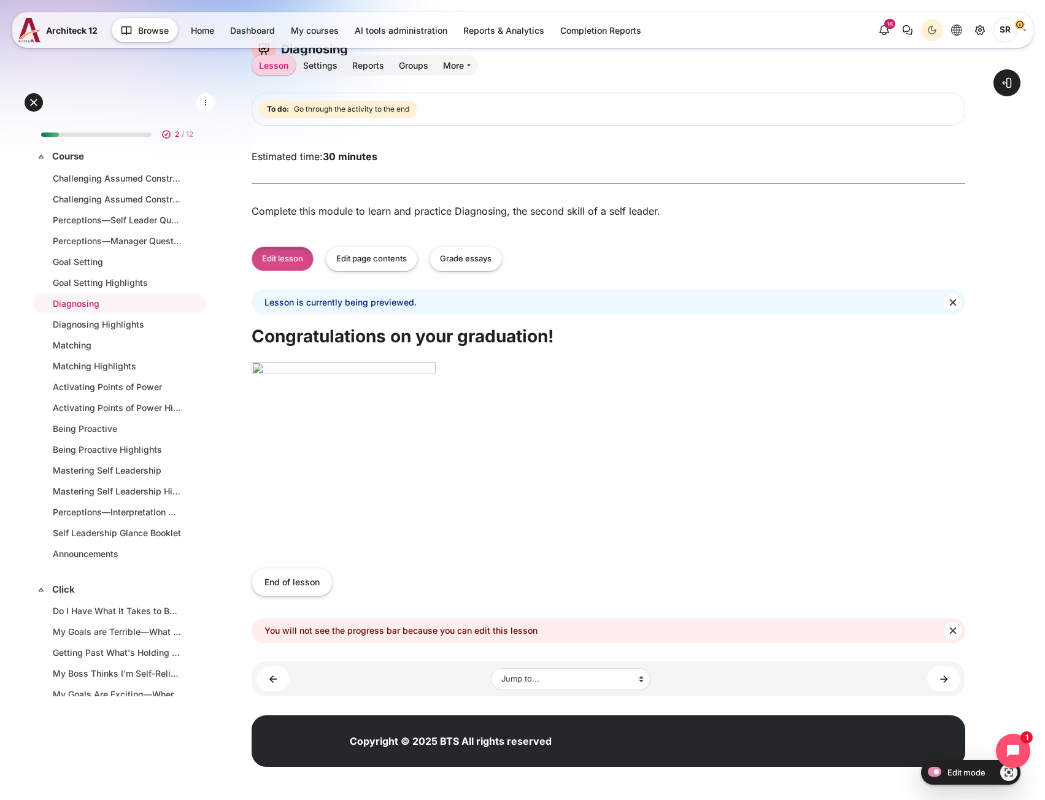
click at [298, 263] on button "Edit lesson" at bounding box center [283, 259] width 62 height 25
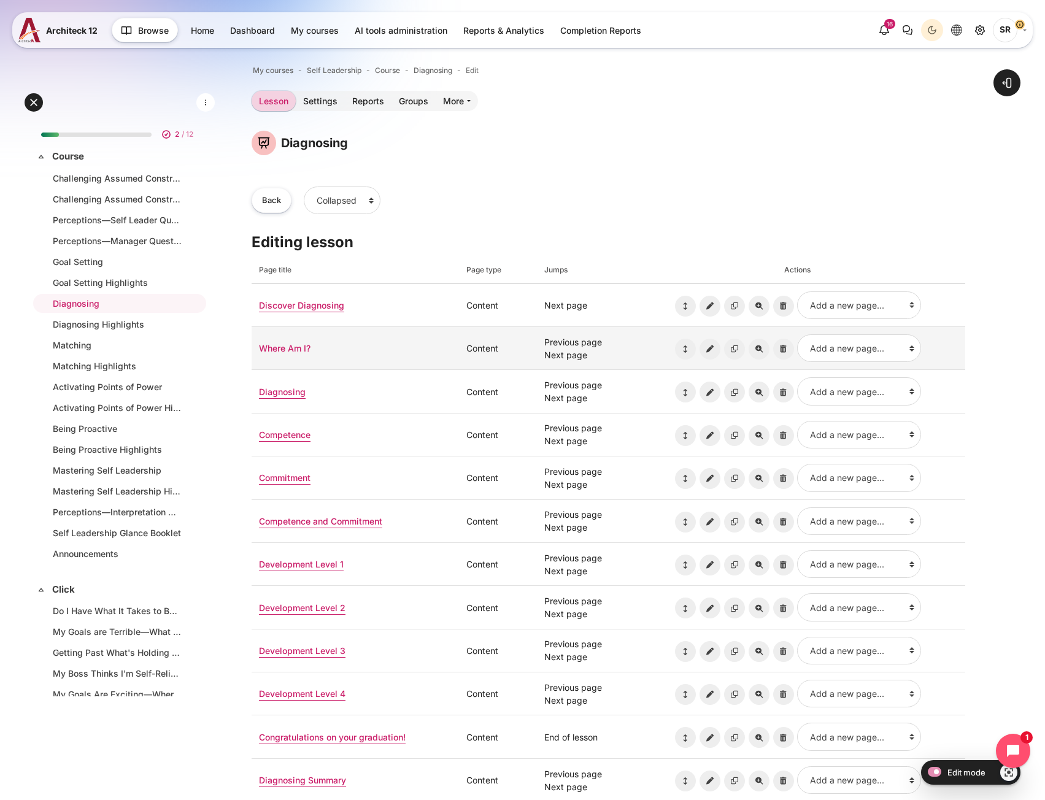
click at [293, 352] on link "Where Am I?" at bounding box center [285, 348] width 52 height 10
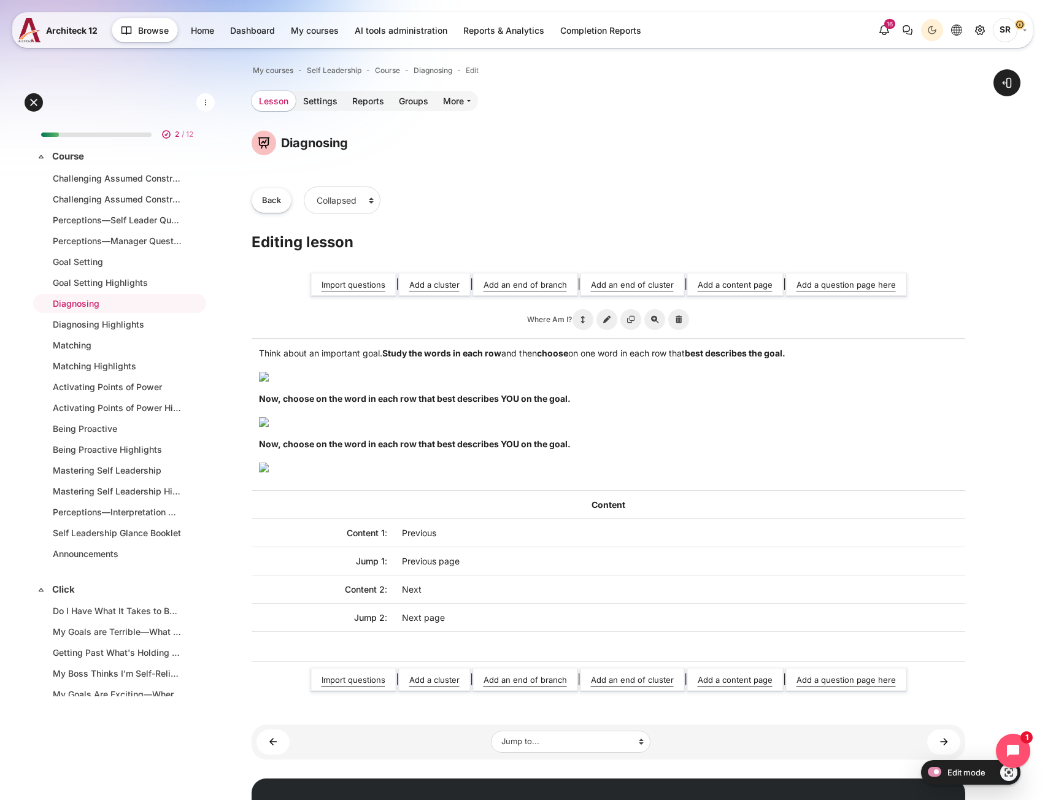
click at [272, 103] on link "Lesson" at bounding box center [274, 101] width 44 height 20
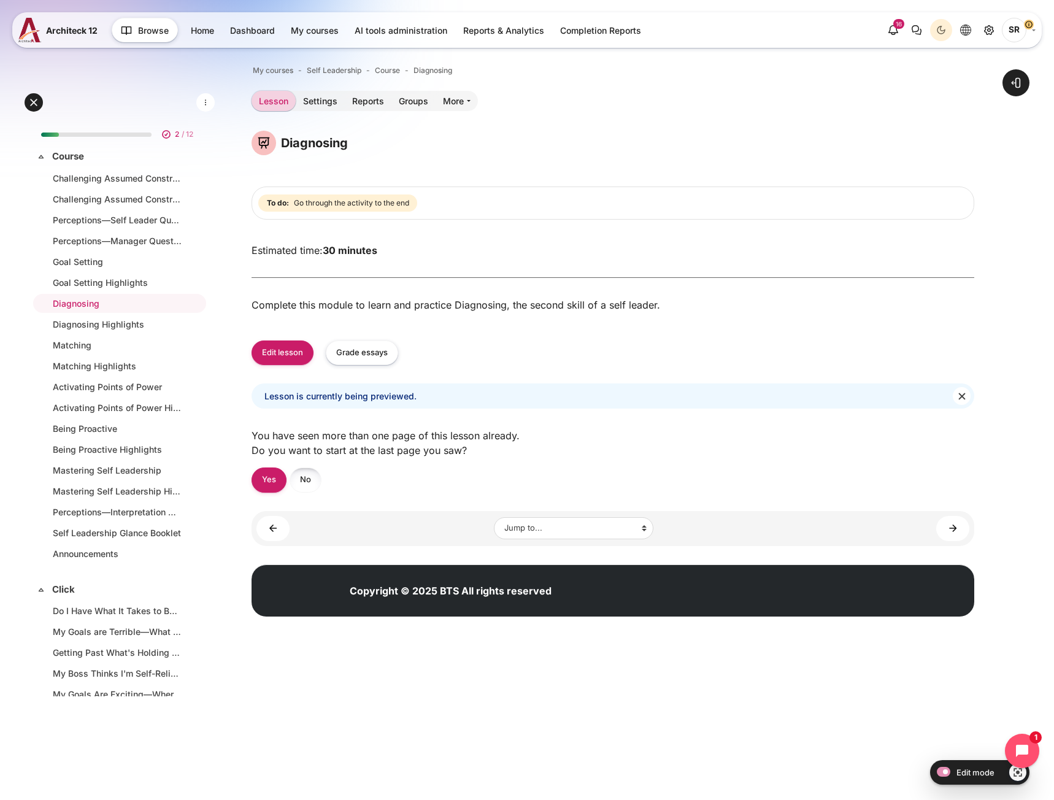
click at [307, 477] on link "No" at bounding box center [306, 480] width 32 height 25
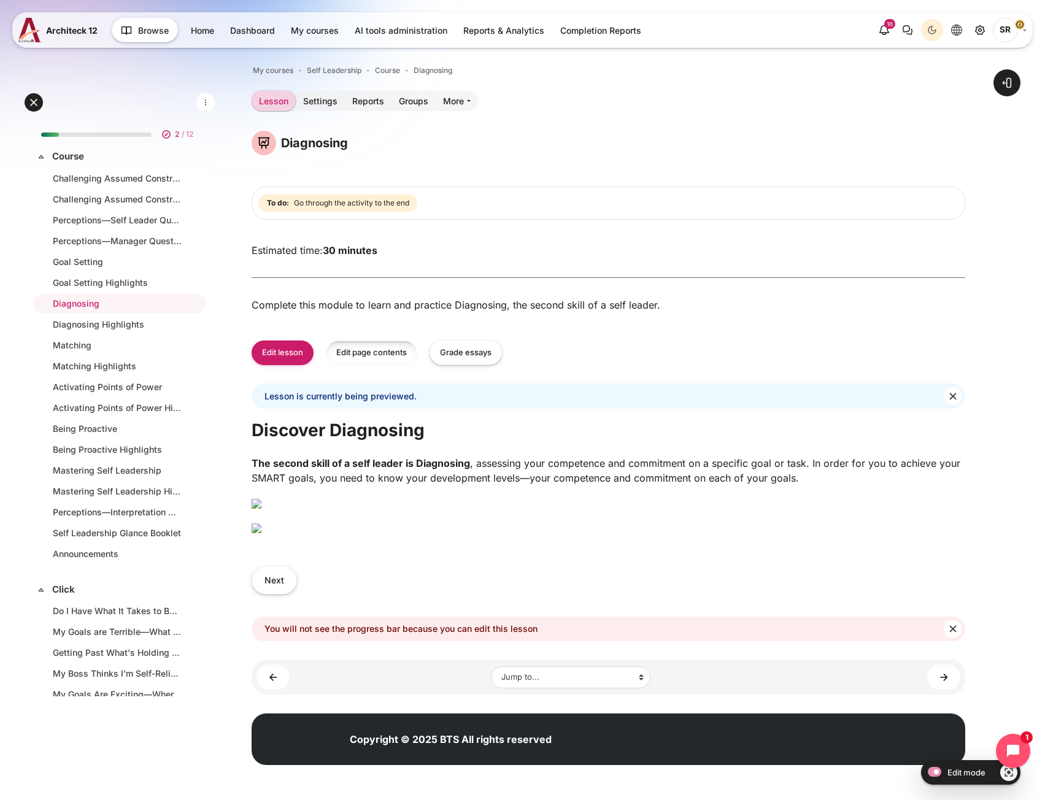
scroll to position [184, 0]
click at [277, 594] on button "Next" at bounding box center [274, 580] width 45 height 28
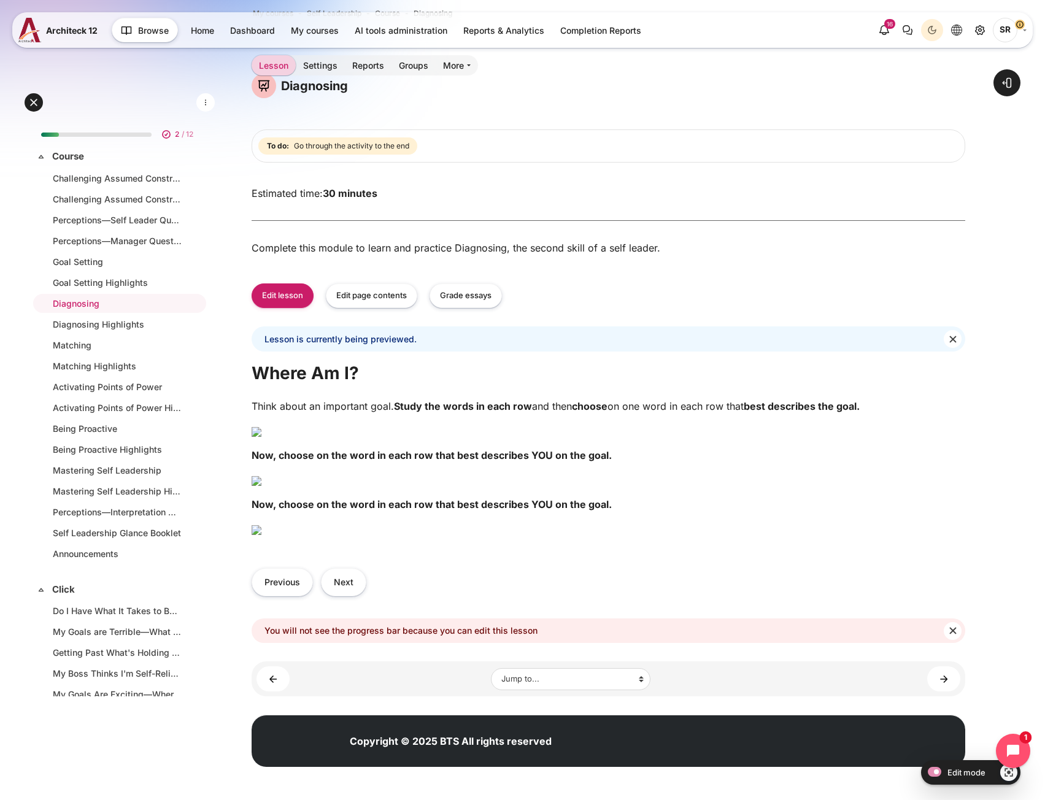
scroll to position [710, 0]
click at [345, 581] on button "Next" at bounding box center [343, 582] width 45 height 28
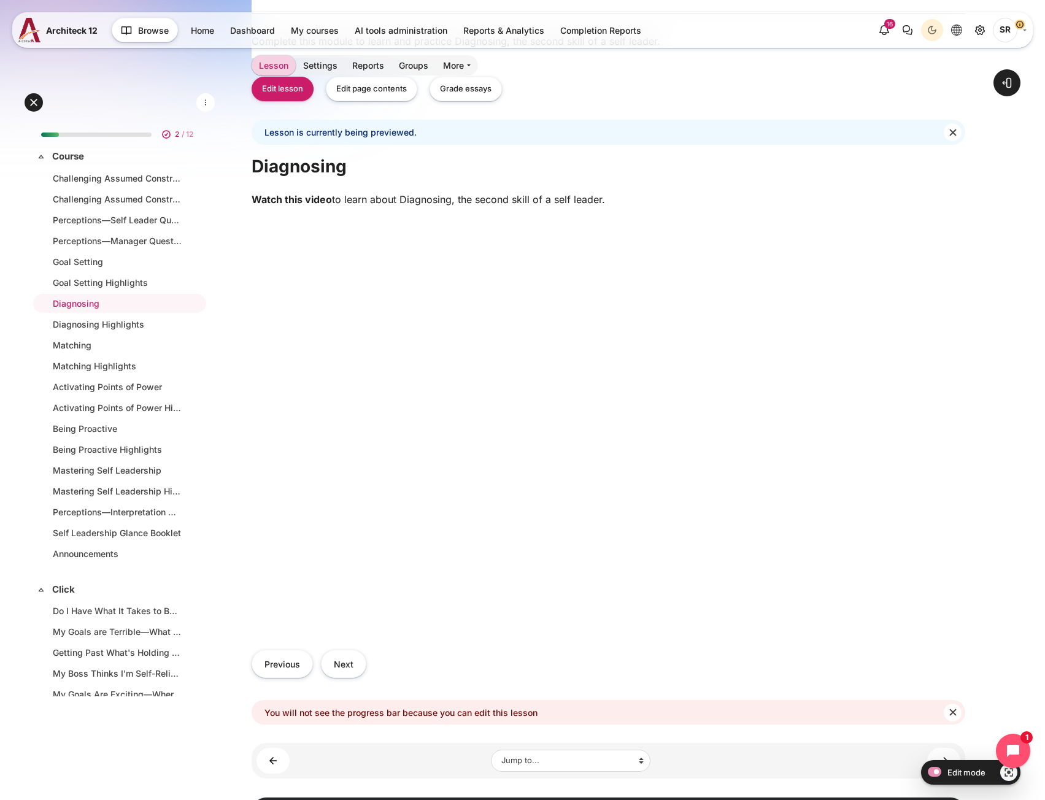
scroll to position [352, 0]
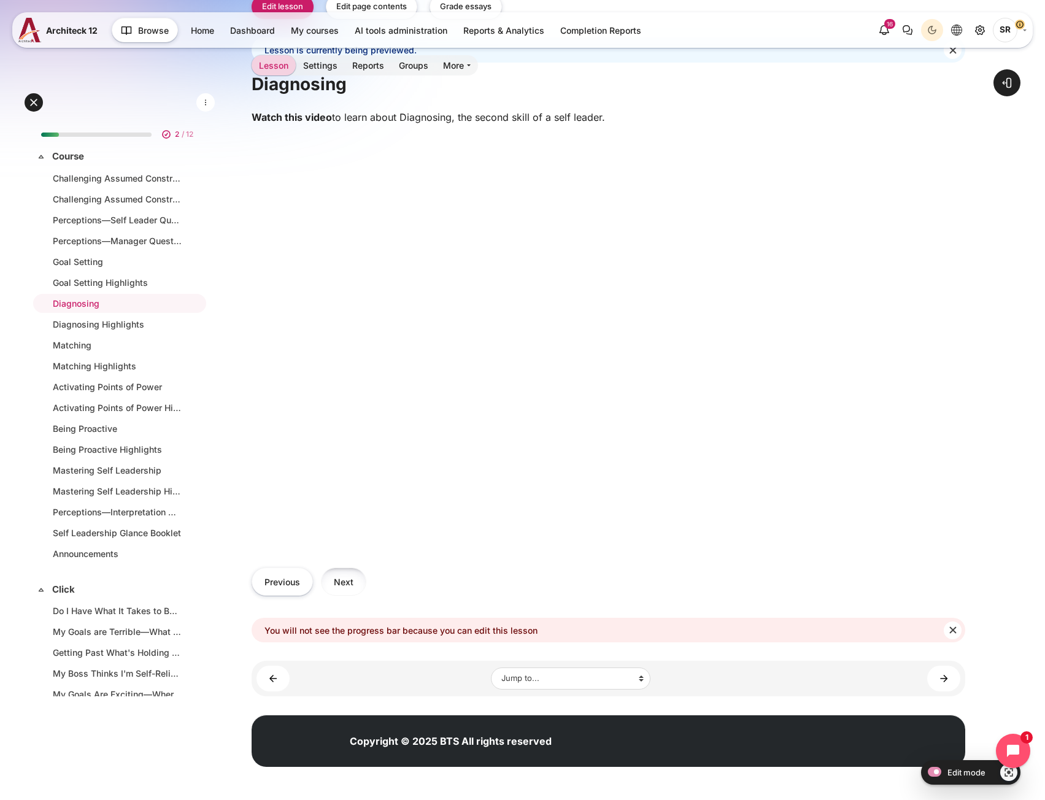
click at [347, 579] on button "Next" at bounding box center [343, 582] width 45 height 28
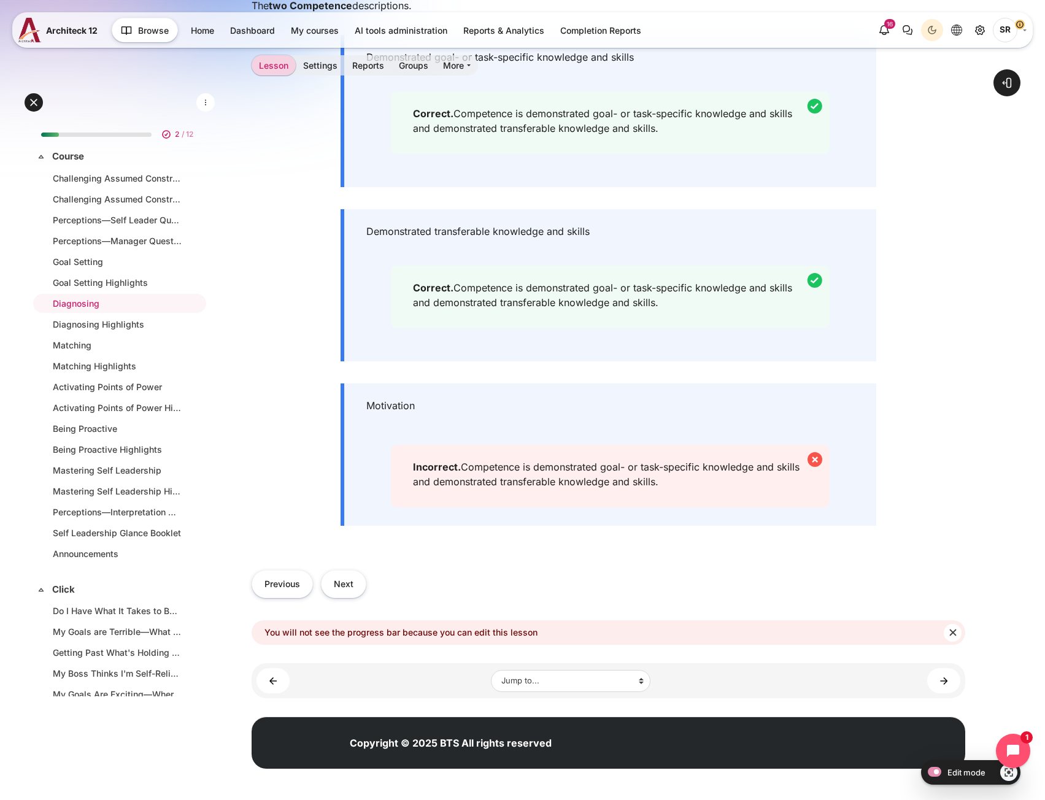
scroll to position [466, 0]
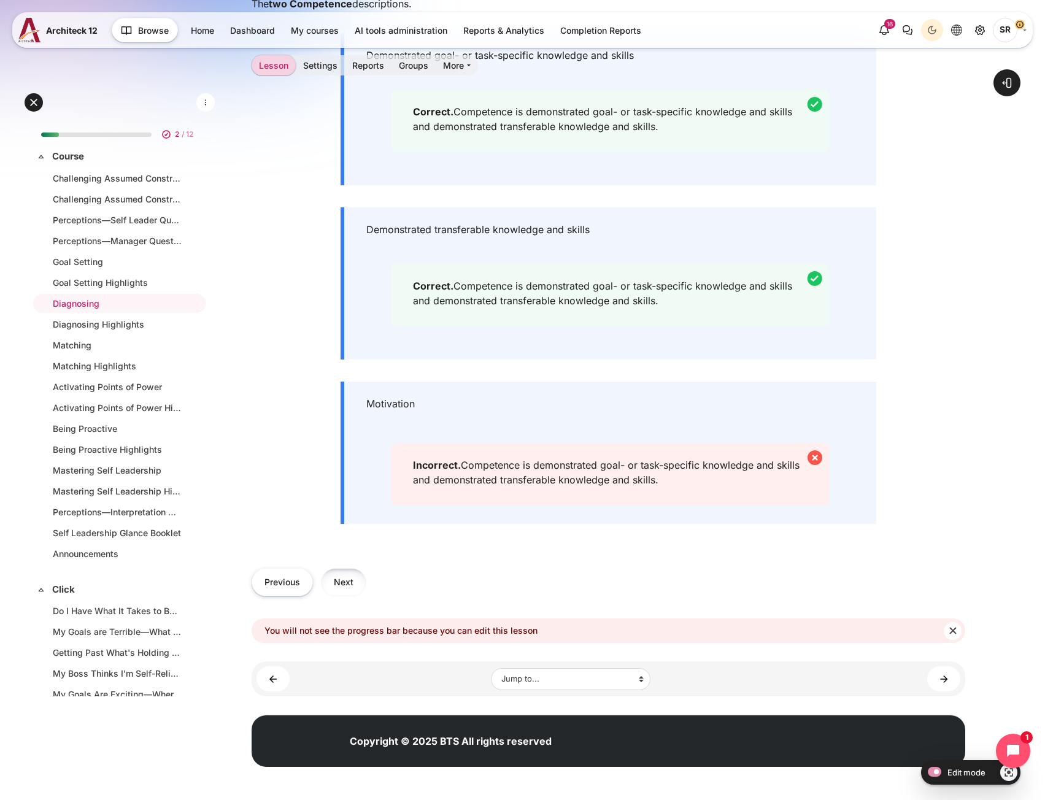
click at [365, 583] on button "Next" at bounding box center [343, 582] width 45 height 28
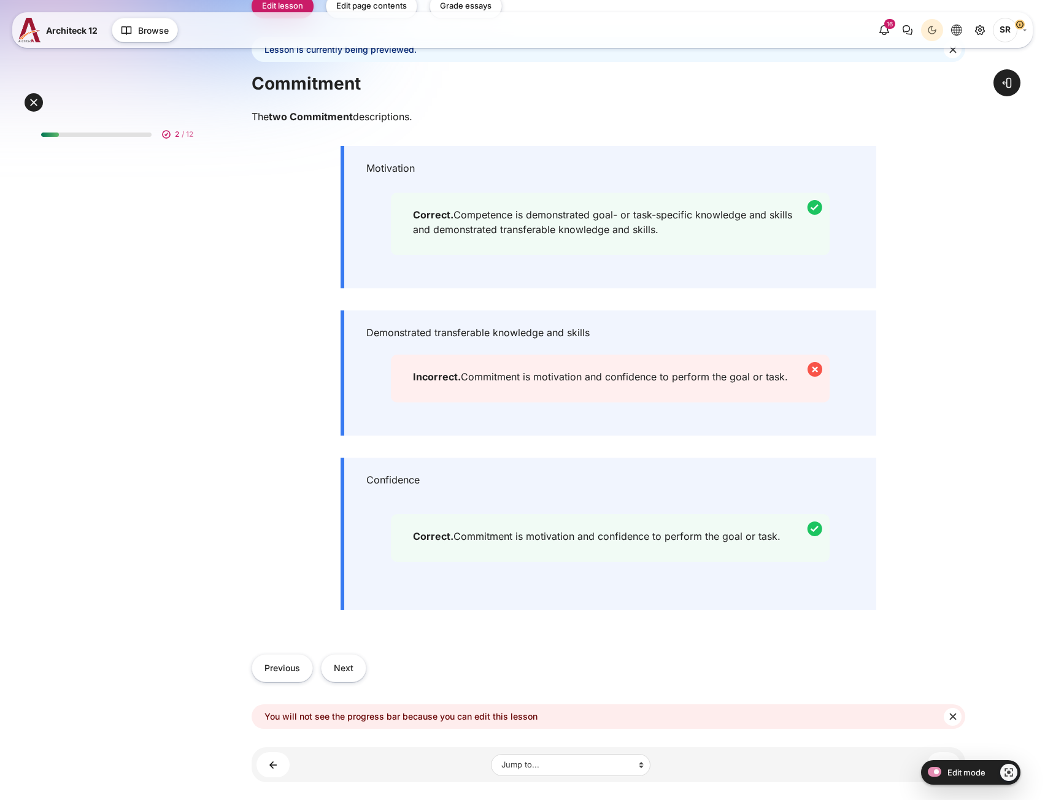
scroll to position [439, 0]
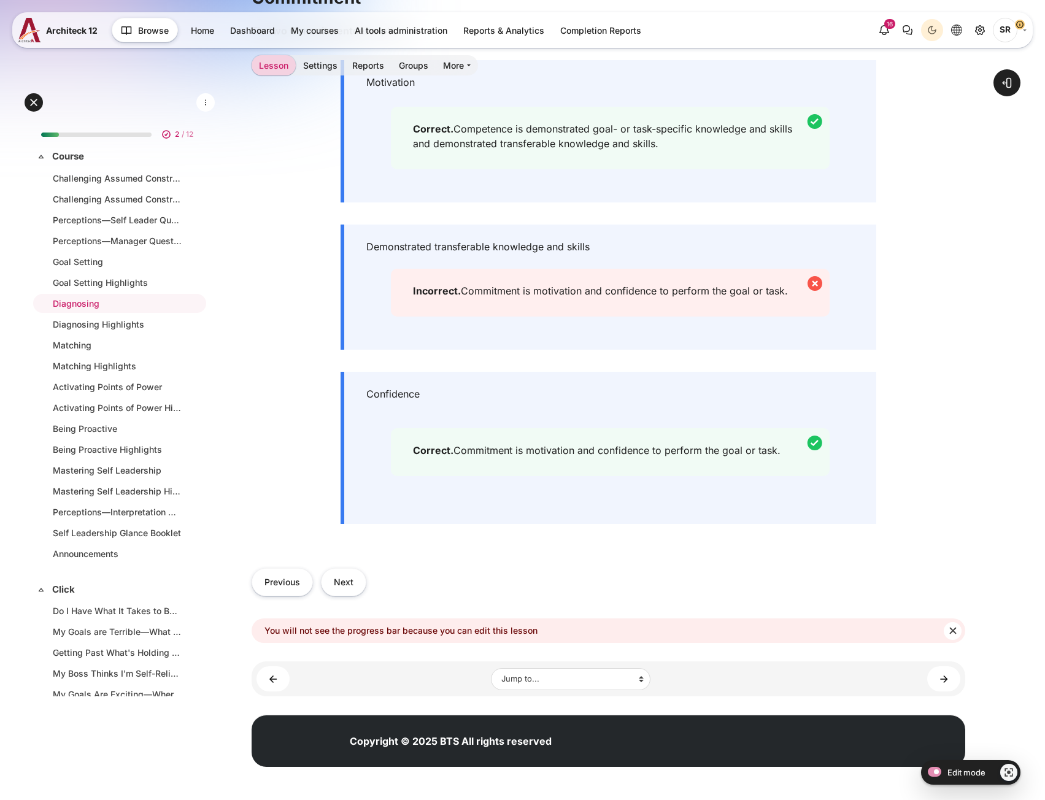
click at [339, 598] on div "Previous Next" at bounding box center [609, 582] width 714 height 52
click at [341, 590] on button "Next" at bounding box center [343, 582] width 45 height 28
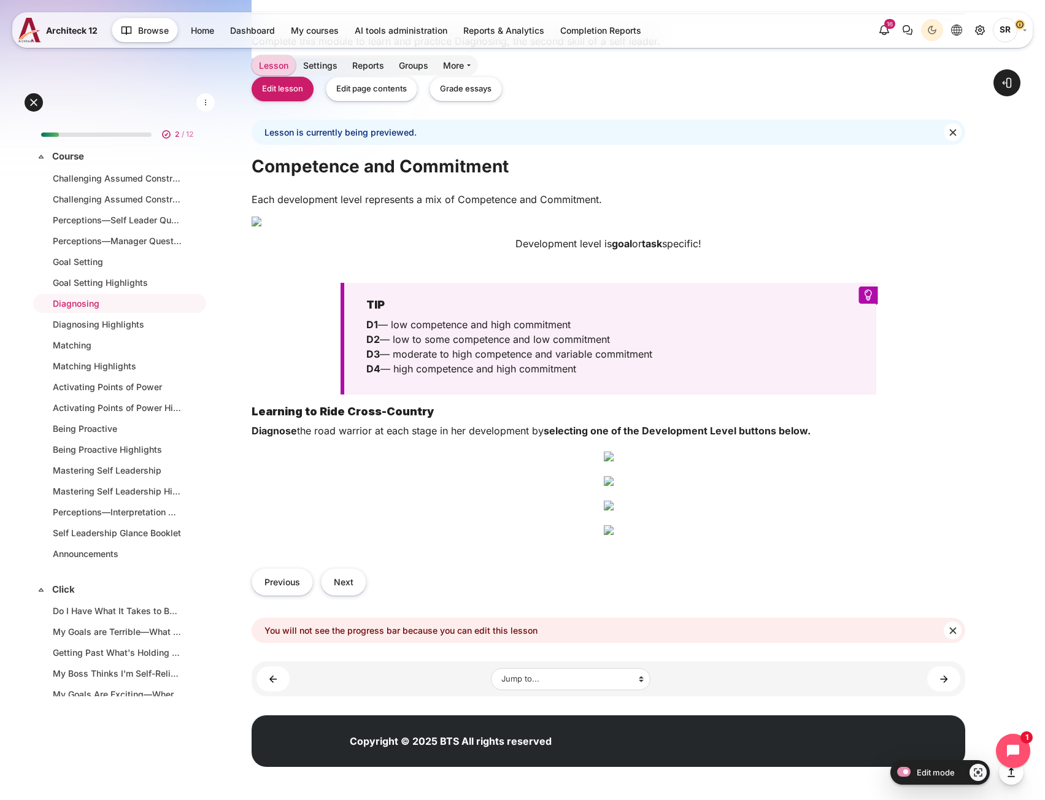
scroll to position [1288, 0]
click at [352, 596] on button "Next" at bounding box center [343, 582] width 45 height 28
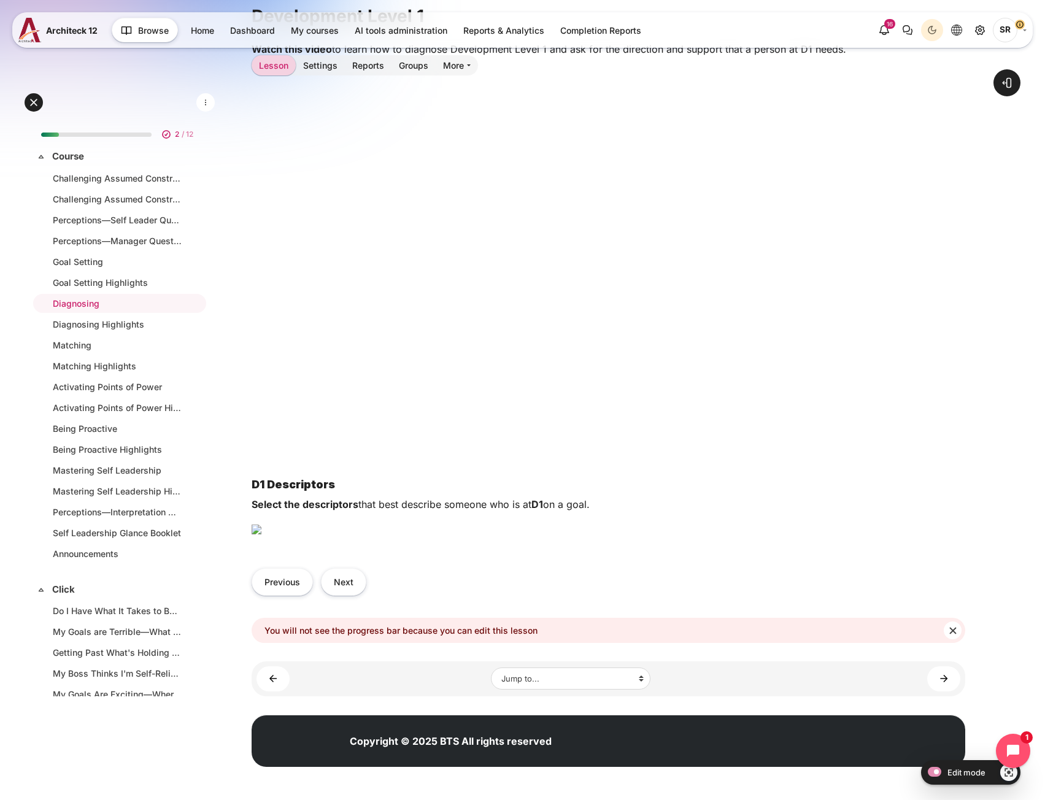
scroll to position [663, 0]
click at [279, 590] on button "Previous" at bounding box center [282, 582] width 61 height 28
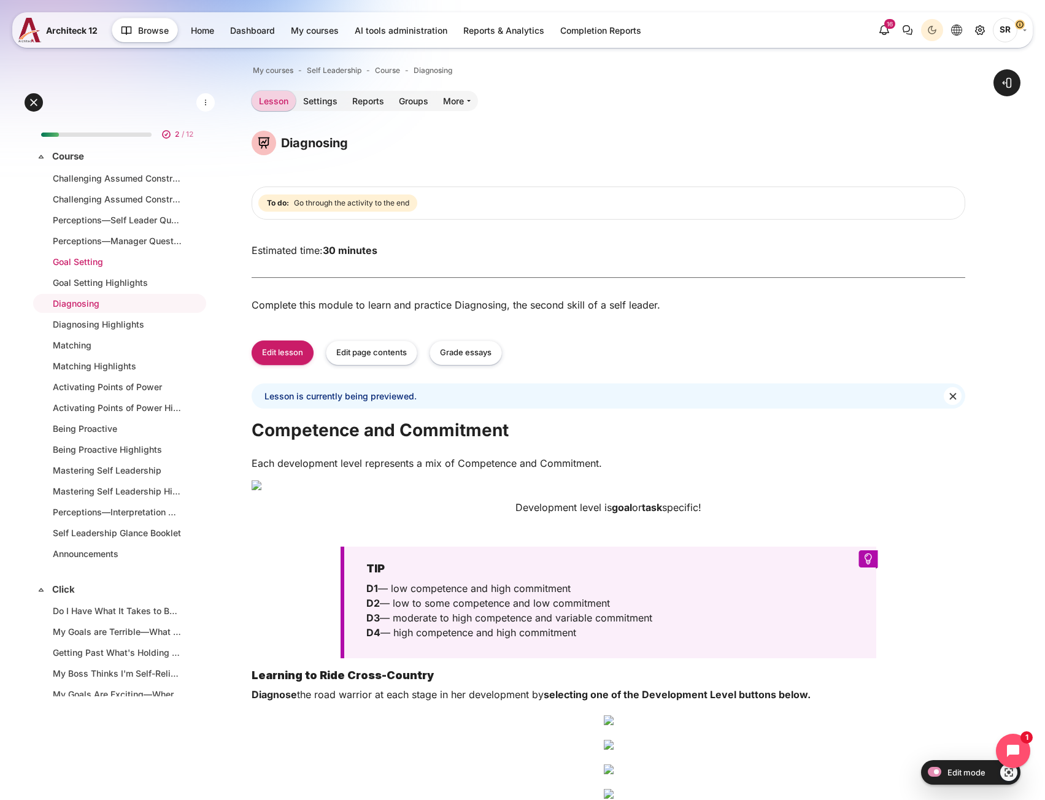
click at [94, 263] on link "Goal Setting" at bounding box center [117, 261] width 129 height 13
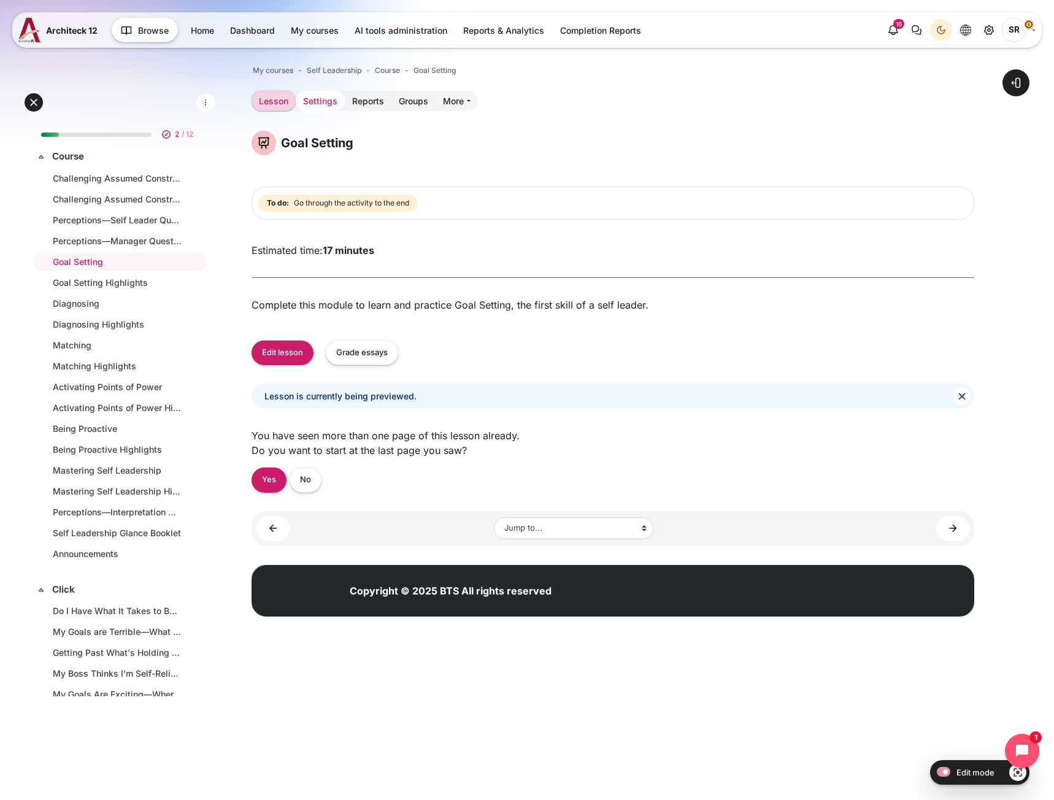
click at [323, 107] on link "Settings" at bounding box center [320, 101] width 49 height 20
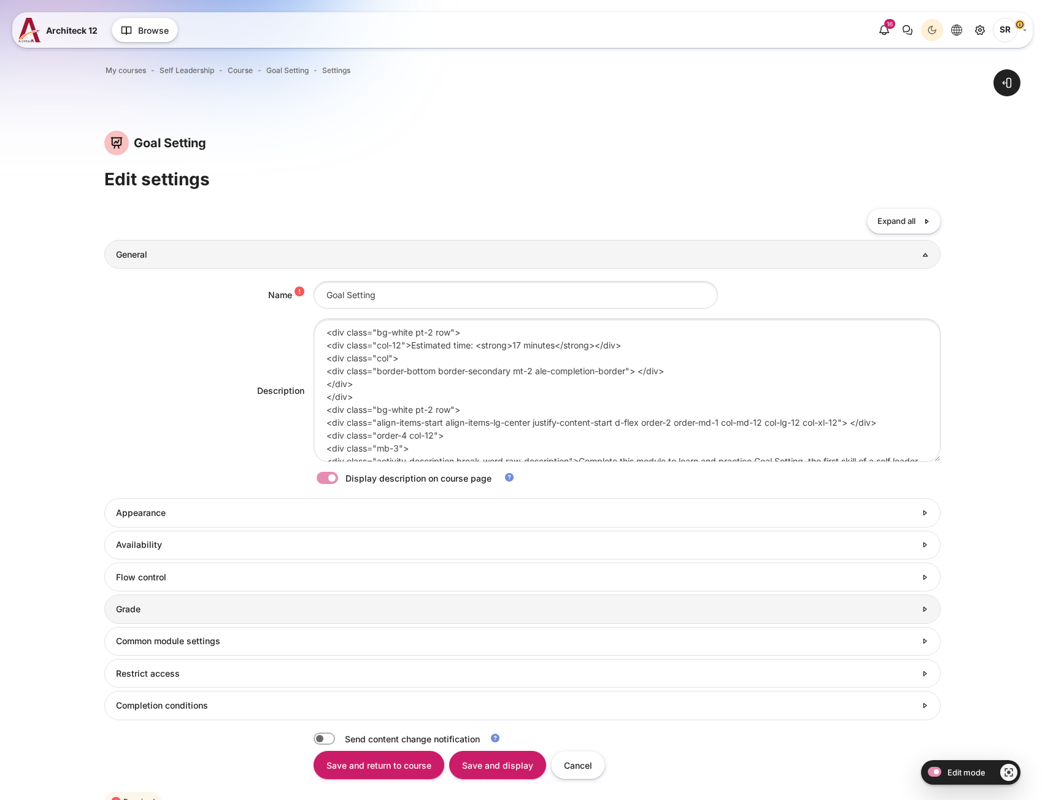
scroll to position [64, 0]
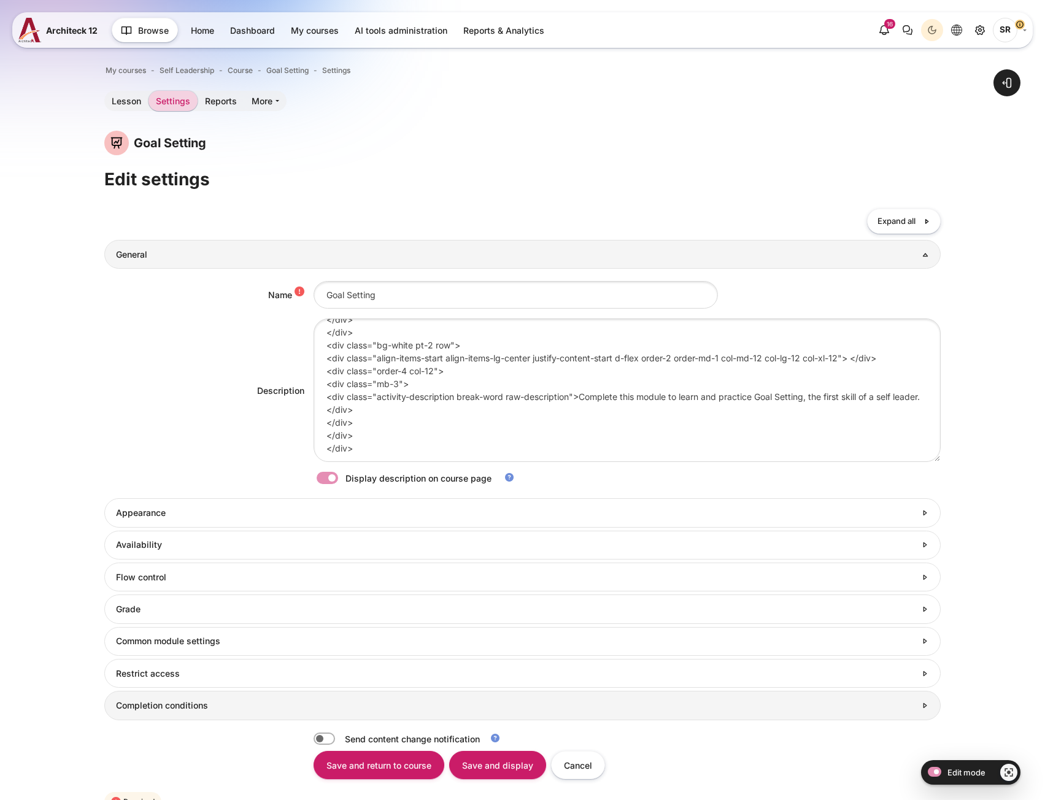
click at [200, 704] on h3 "Completion conditions" at bounding box center [515, 705] width 799 height 11
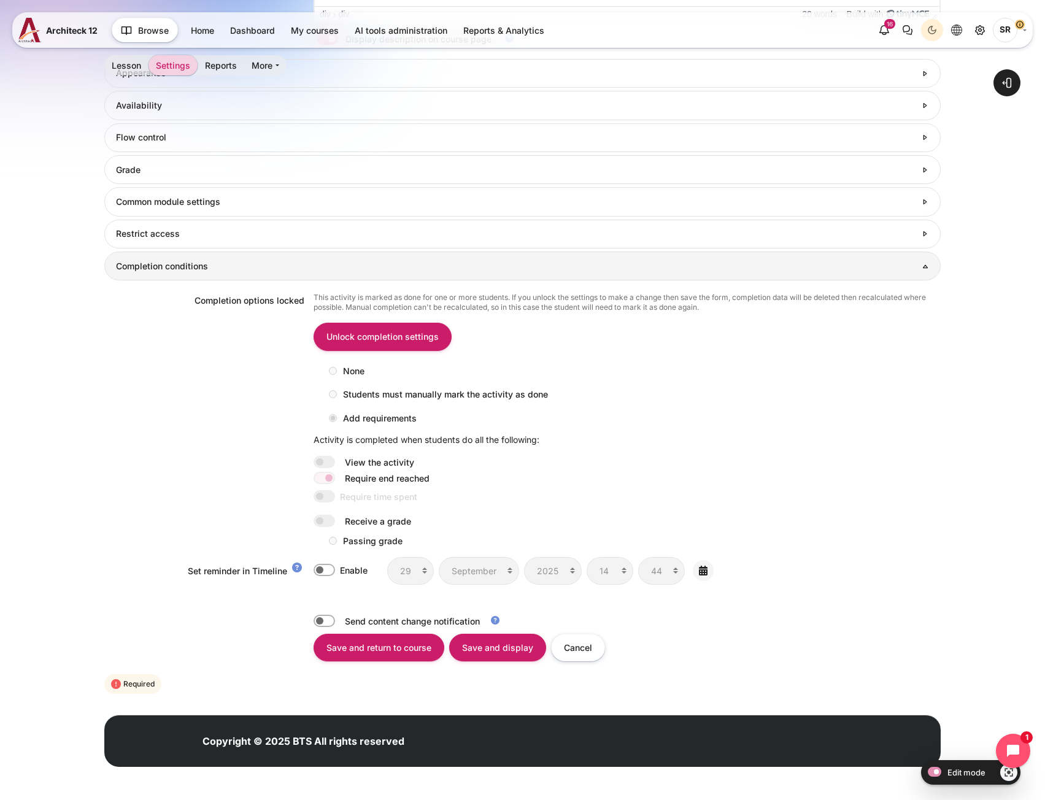
scroll to position [590, 0]
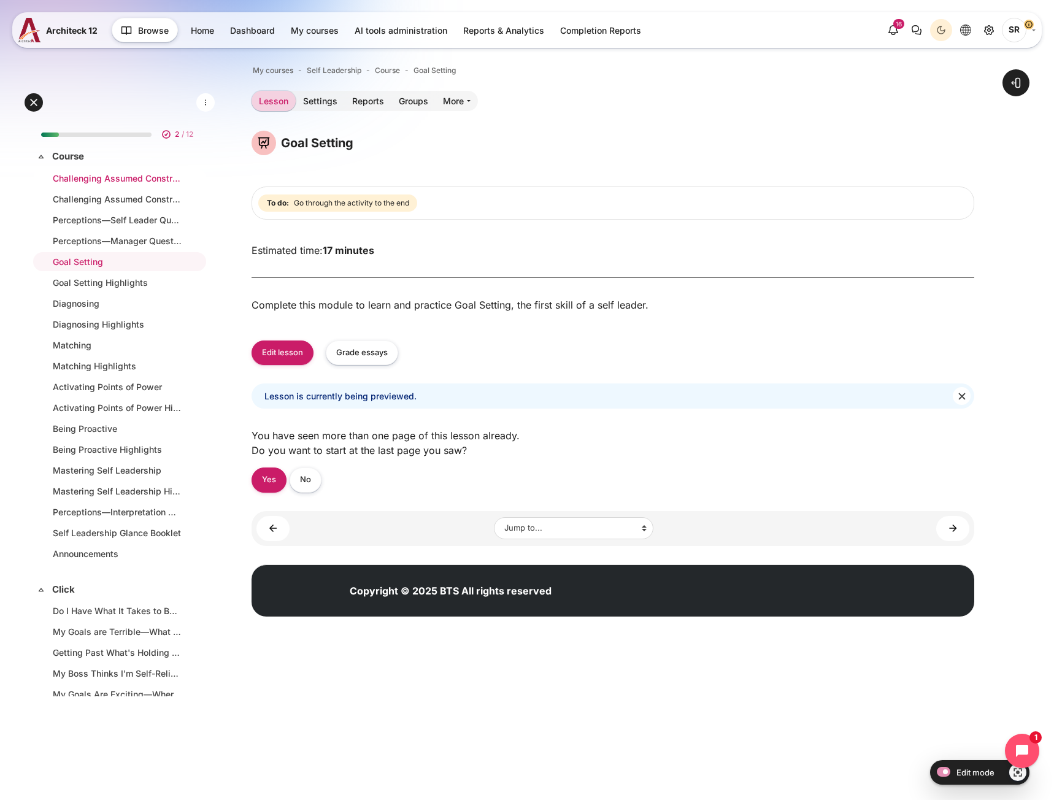
click at [112, 179] on link "Challenging Assumed Constraints" at bounding box center [117, 178] width 129 height 13
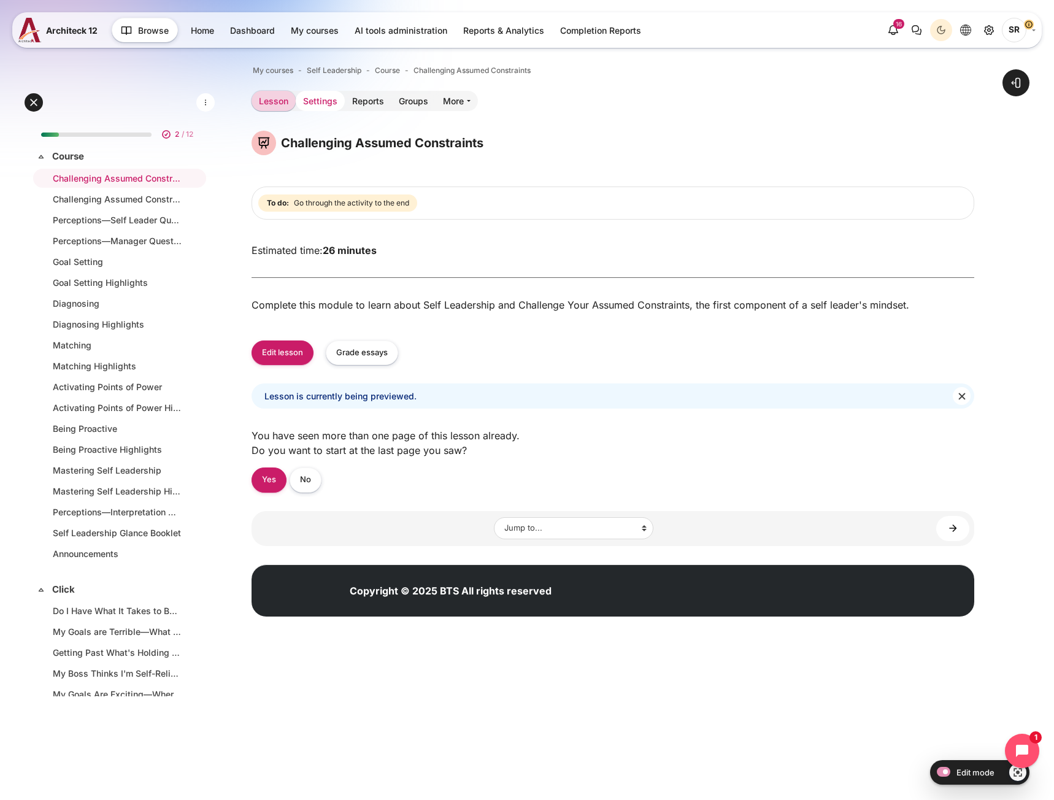
click at [318, 102] on link "Settings" at bounding box center [320, 101] width 49 height 20
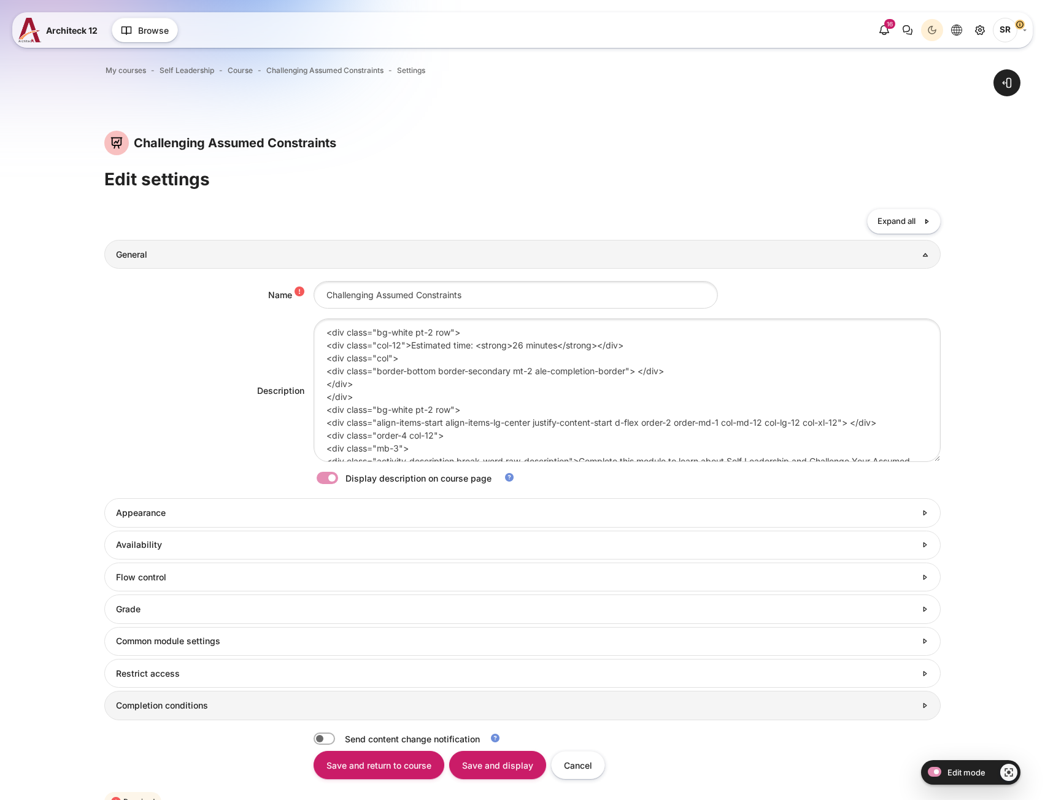
click at [219, 700] on h3 "Completion conditions" at bounding box center [515, 705] width 799 height 11
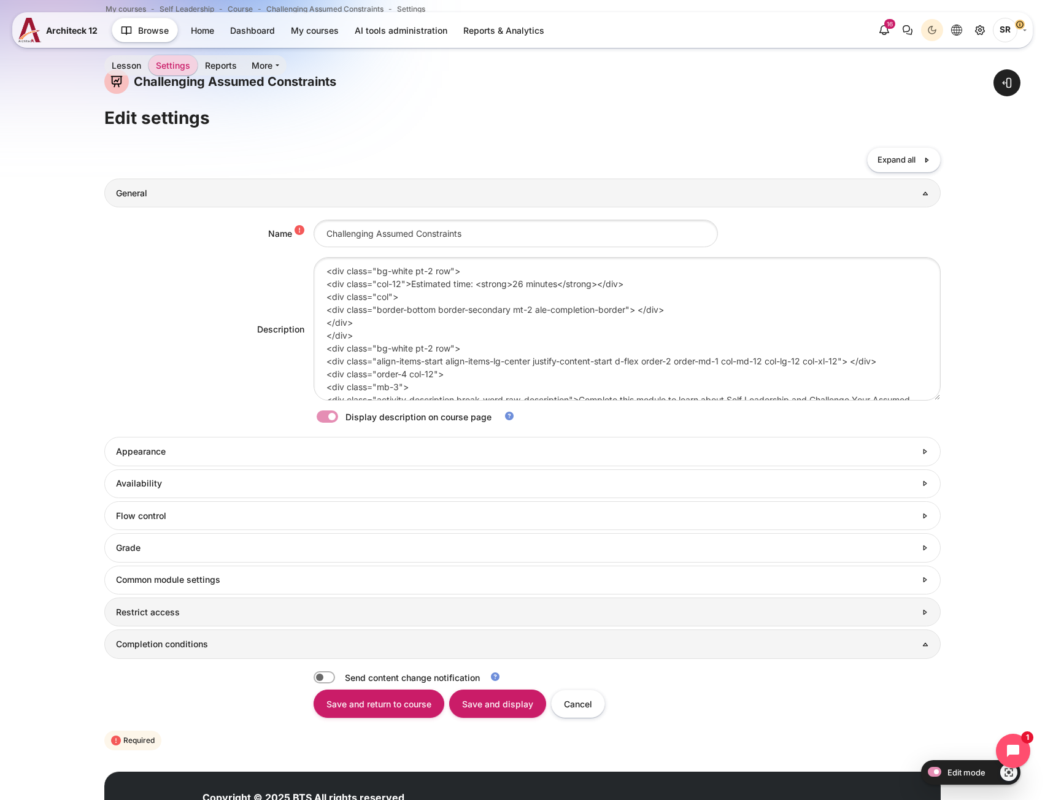
scroll to position [118, 0]
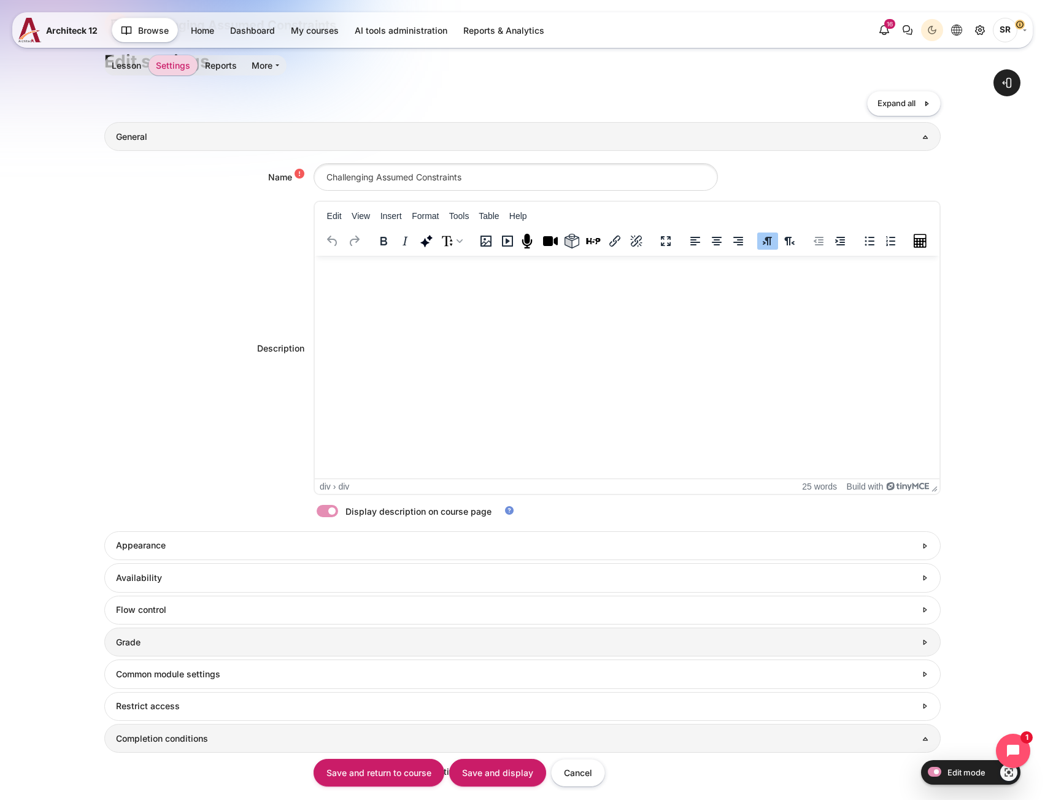
click at [178, 628] on link "Grade" at bounding box center [522, 642] width 836 height 29
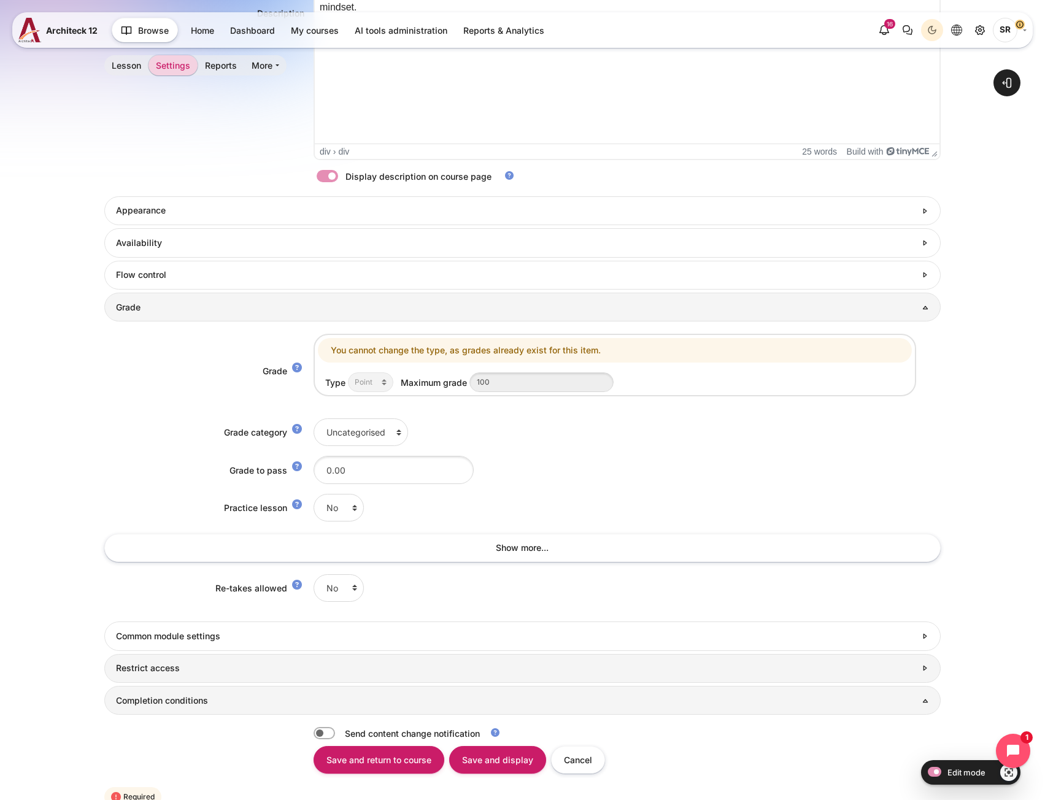
scroll to position [566, 0]
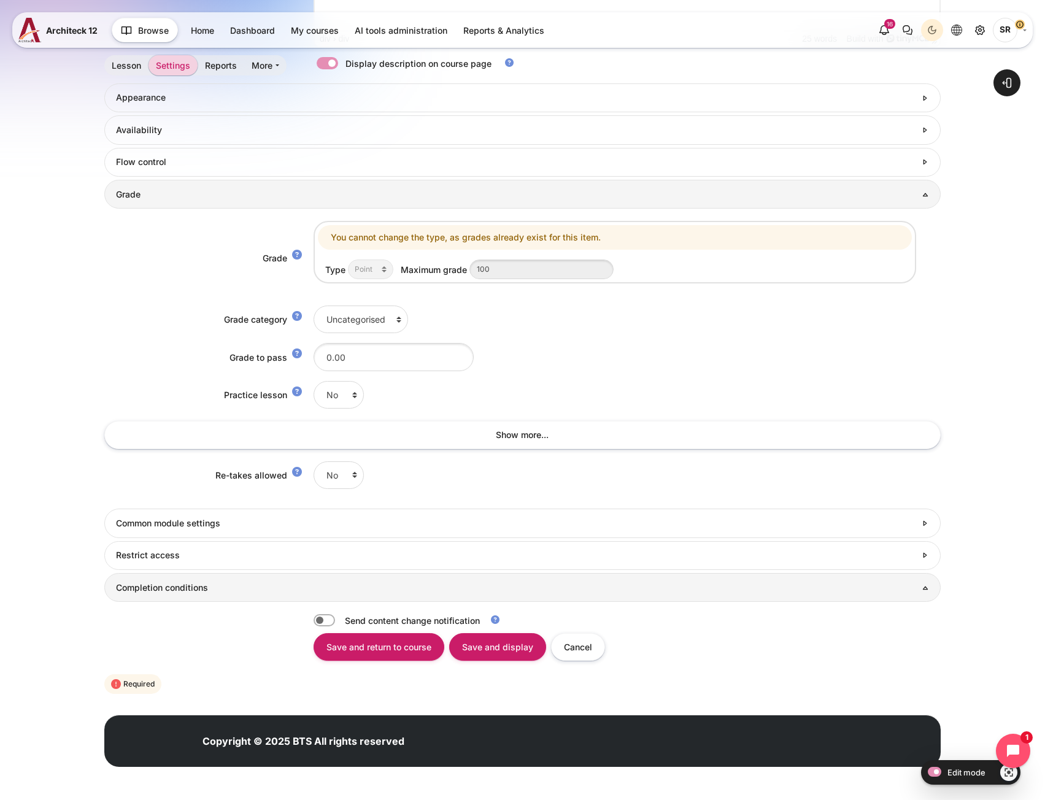
click at [194, 582] on h3 "Completion conditions" at bounding box center [522, 587] width 813 height 11
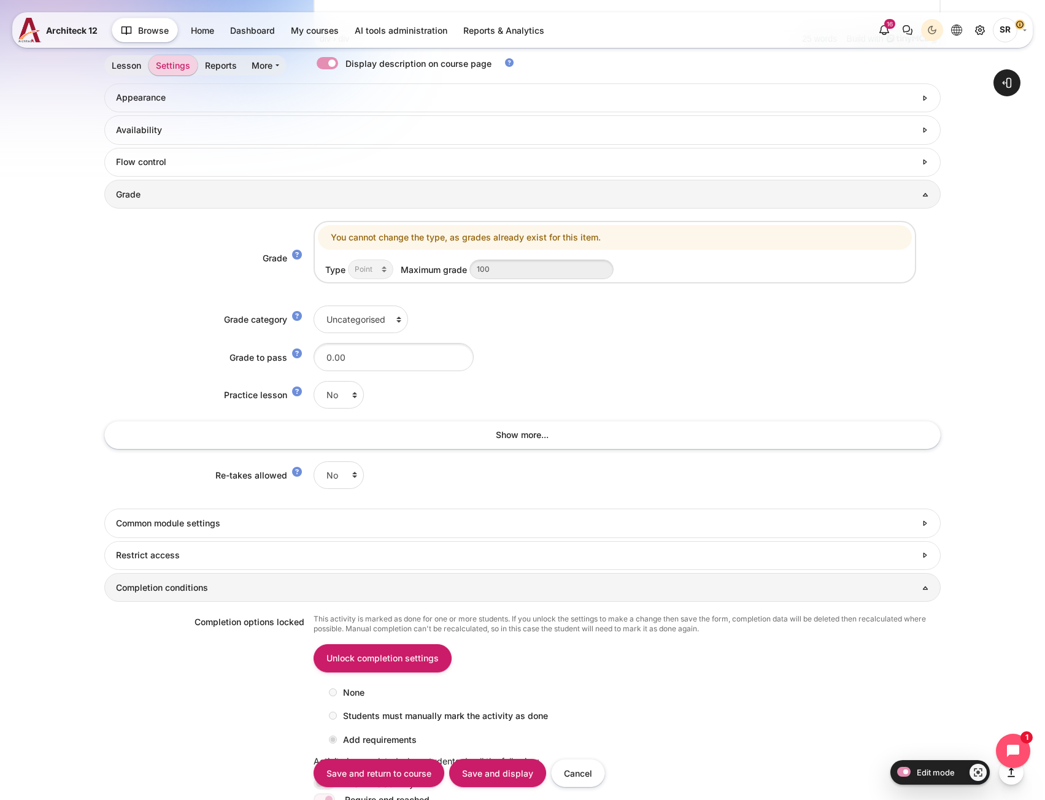
scroll to position [887, 0]
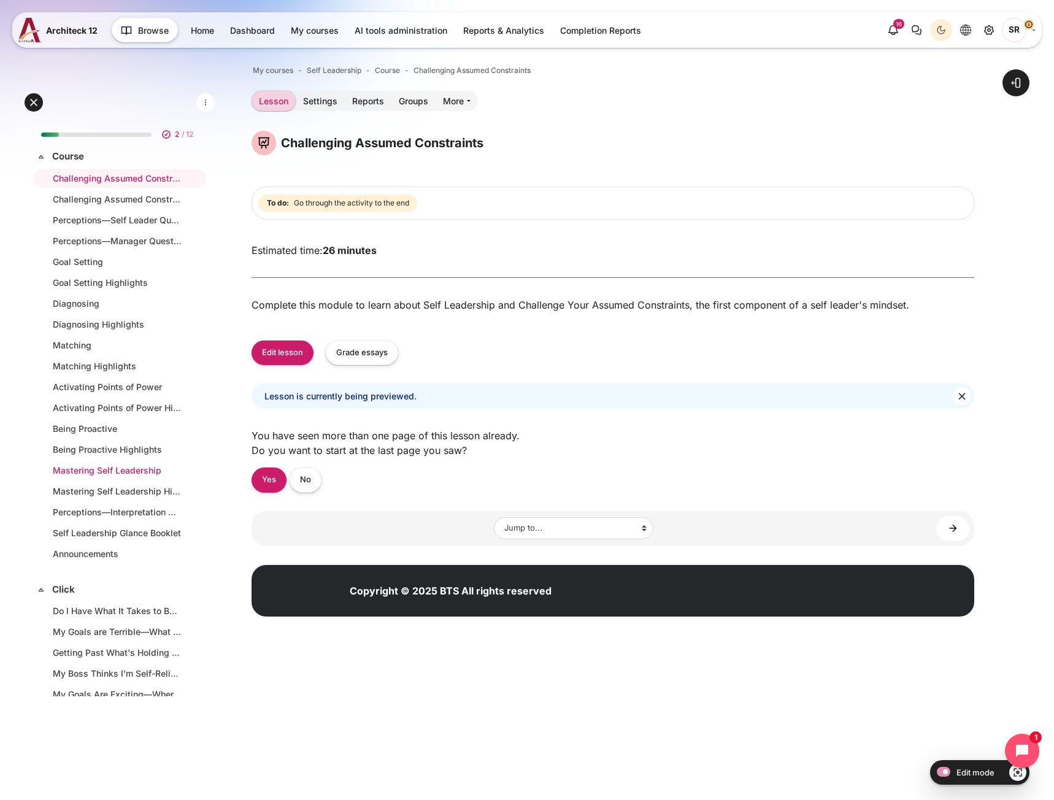
click at [129, 477] on li "Mastering Self Leadership" at bounding box center [119, 470] width 173 height 19
click at [95, 471] on link "Mastering Self Leadership" at bounding box center [117, 470] width 129 height 13
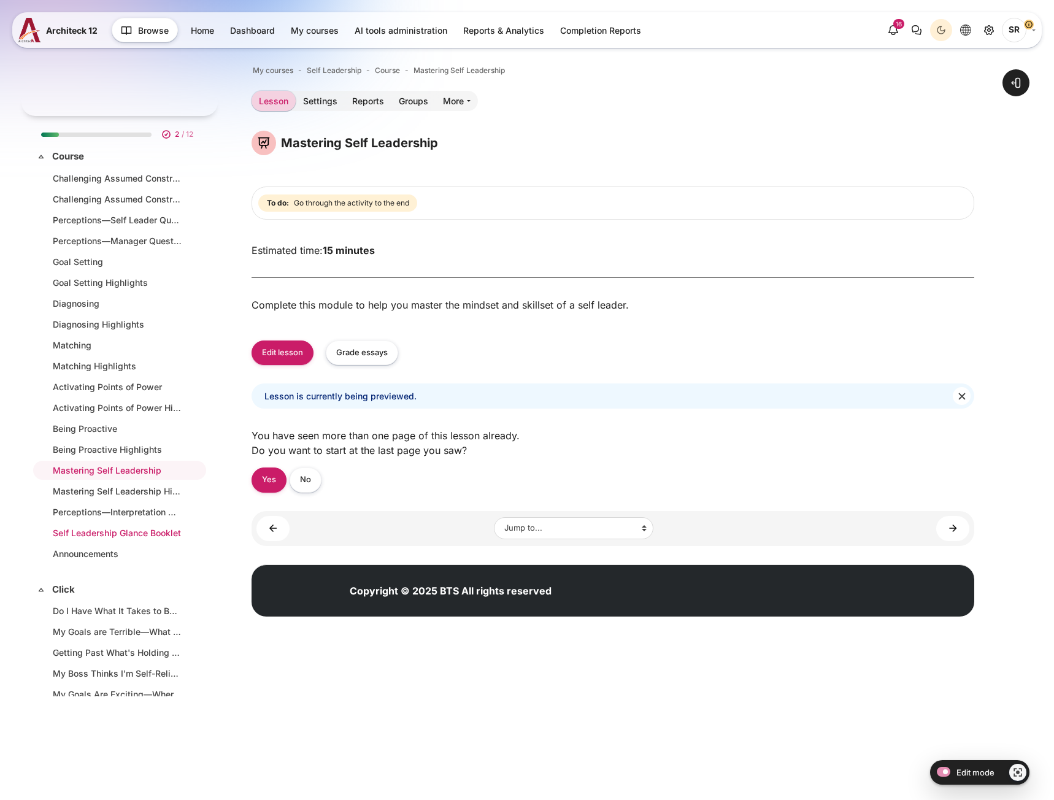
scroll to position [64, 0]
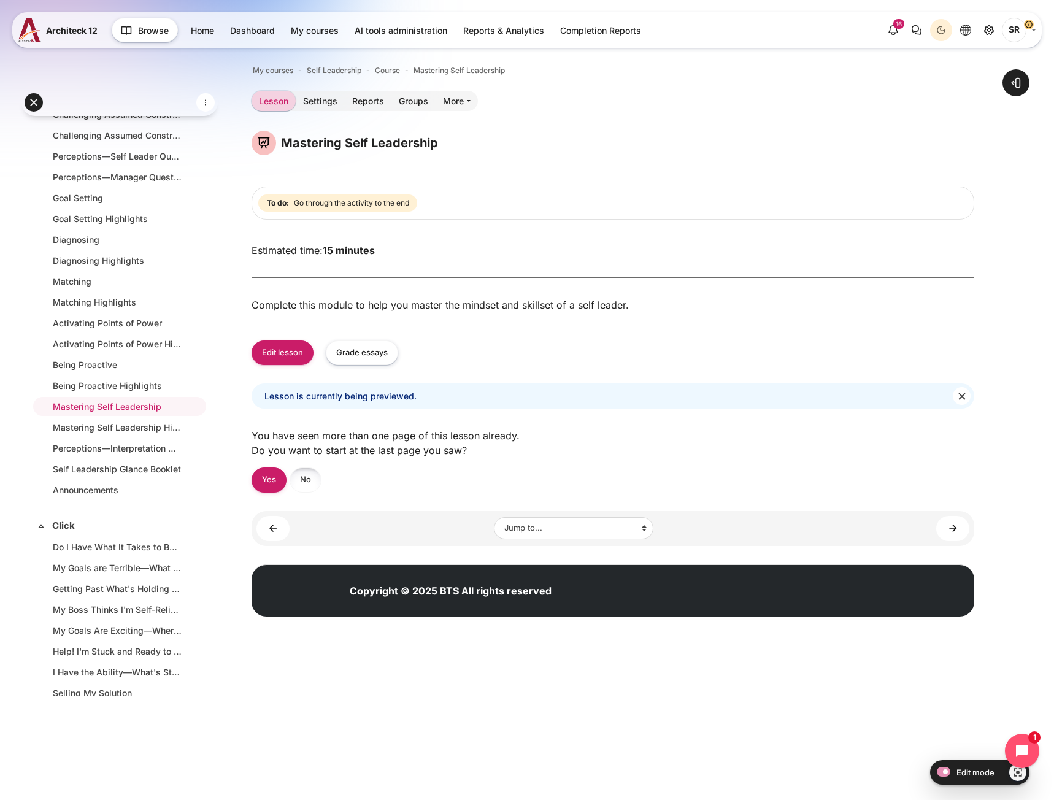
click at [302, 487] on link "No" at bounding box center [306, 480] width 32 height 25
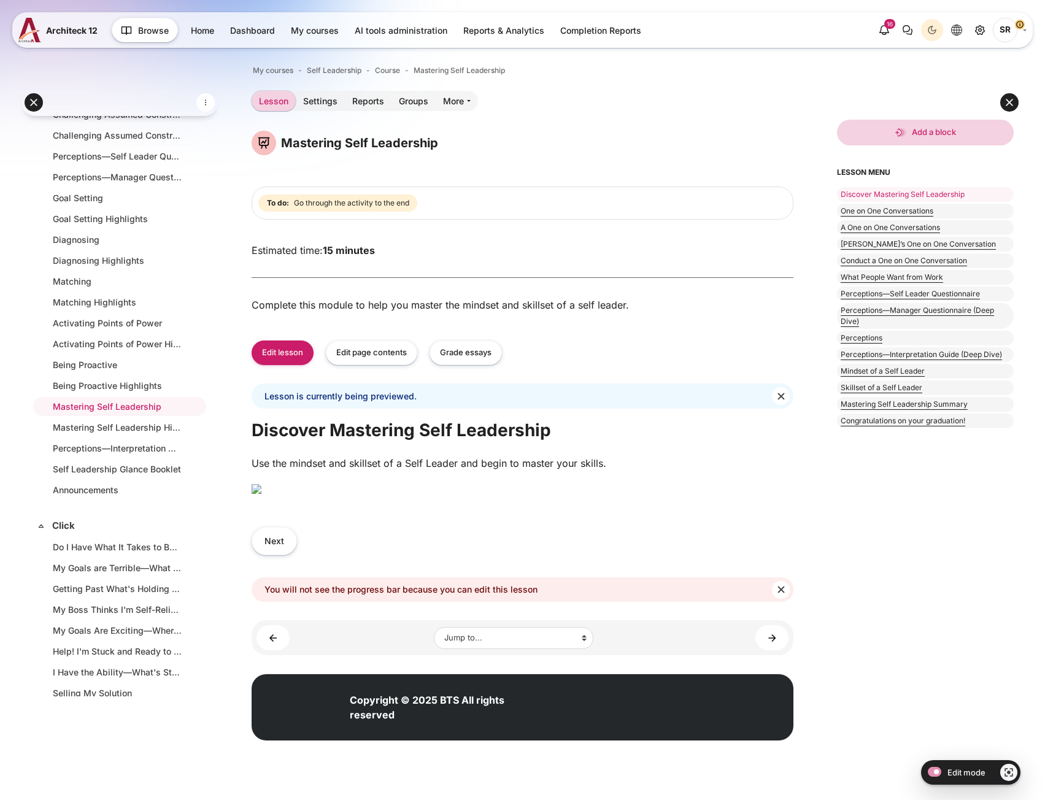
scroll to position [263, 0]
click at [274, 555] on button "Next" at bounding box center [274, 541] width 45 height 28
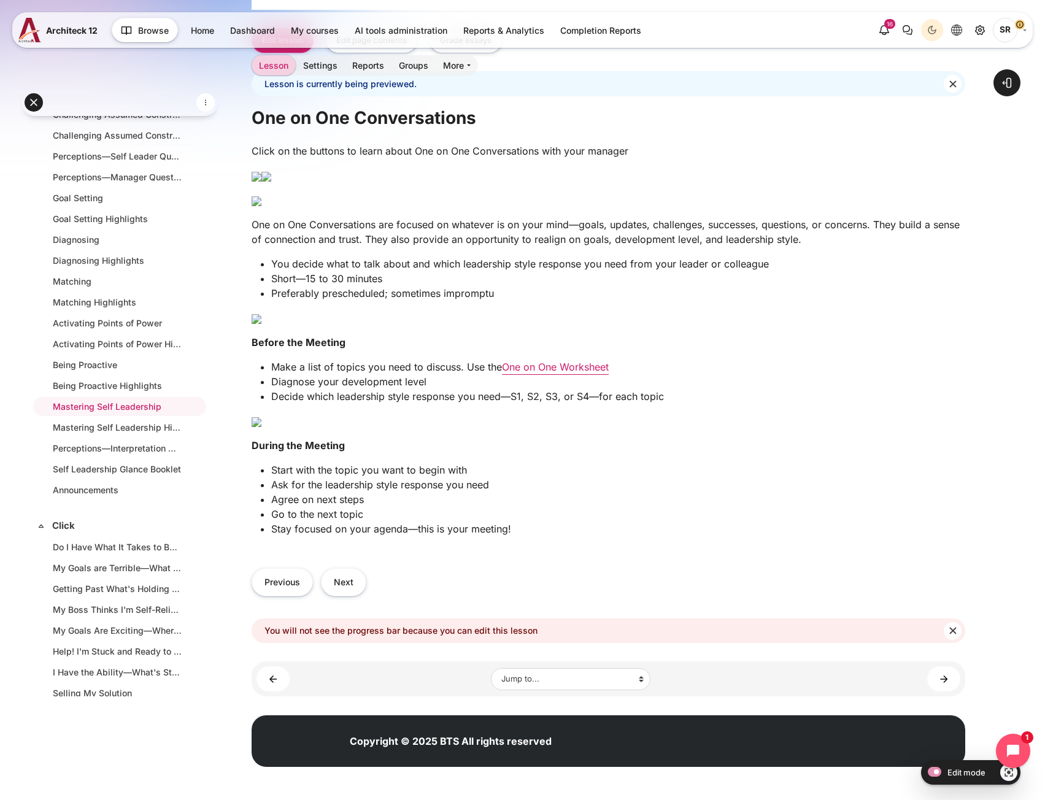
scroll to position [512, 0]
click at [335, 577] on button "Next" at bounding box center [343, 582] width 45 height 28
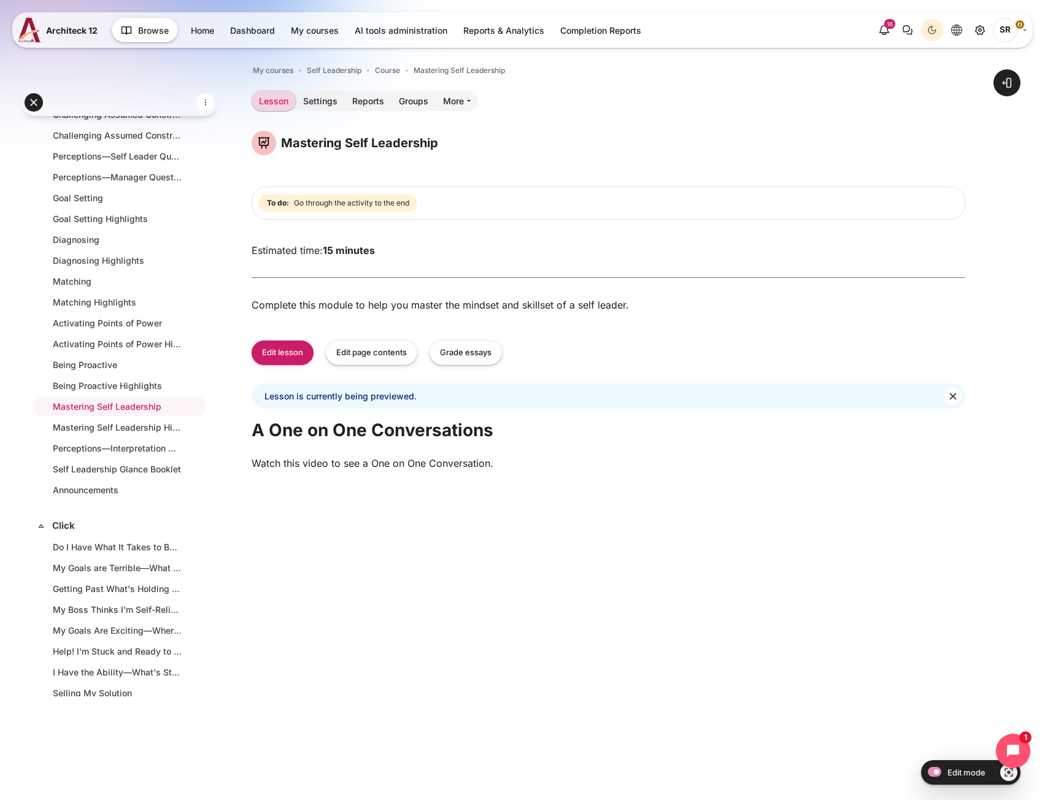
scroll to position [307, 0]
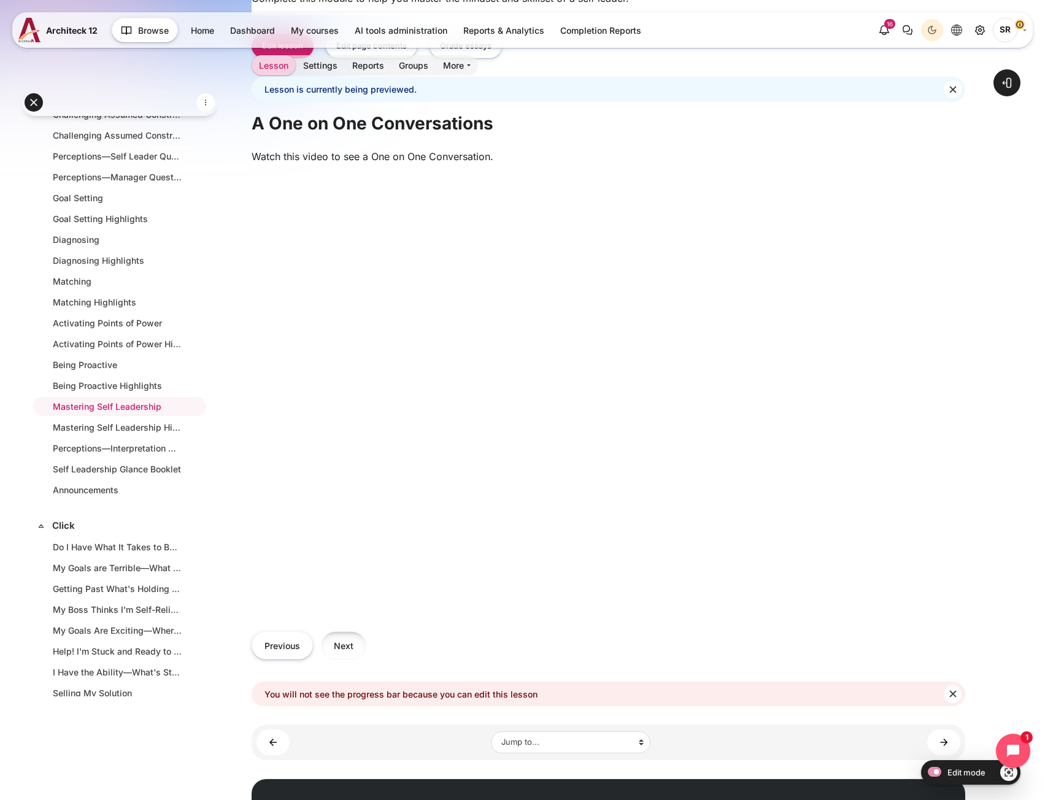
click at [340, 644] on button "Next" at bounding box center [343, 645] width 45 height 28
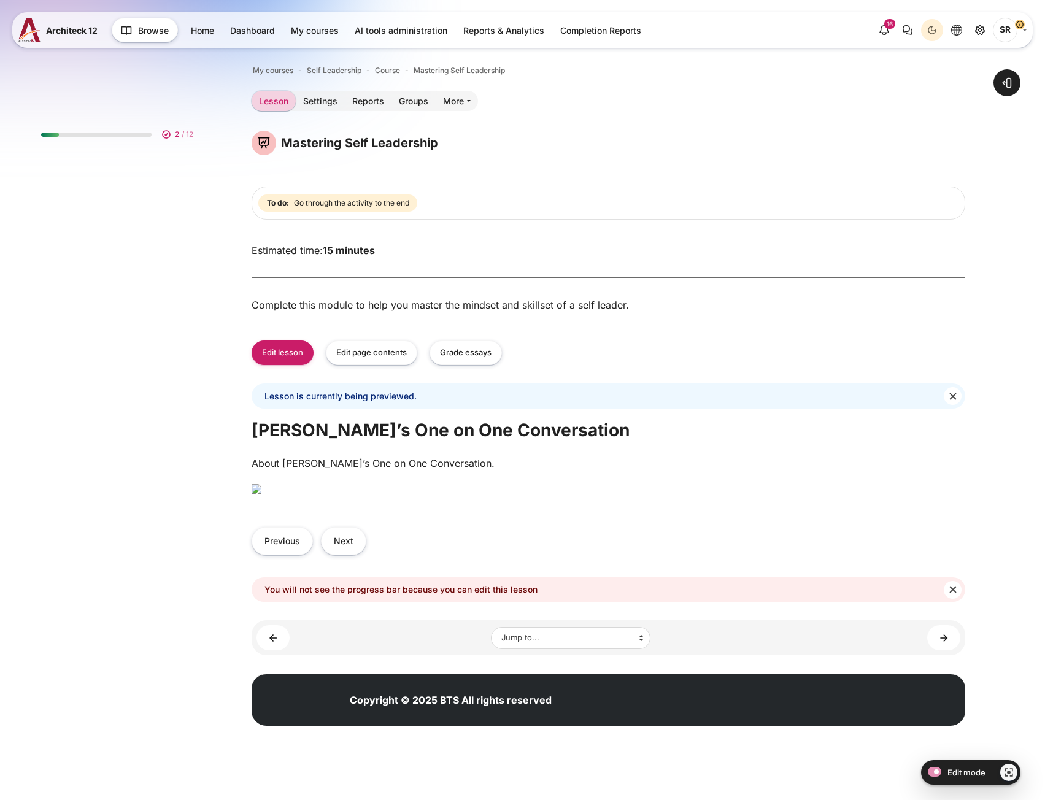
scroll to position [64, 0]
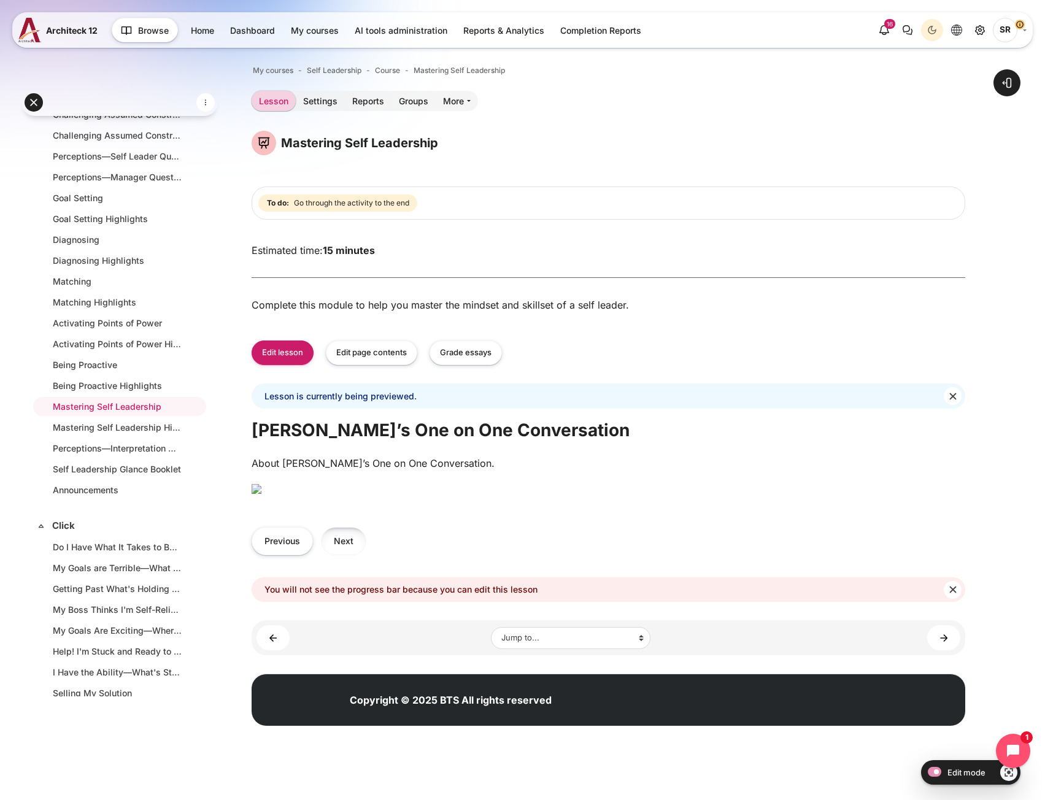
click at [342, 555] on button "Next" at bounding box center [343, 541] width 45 height 28
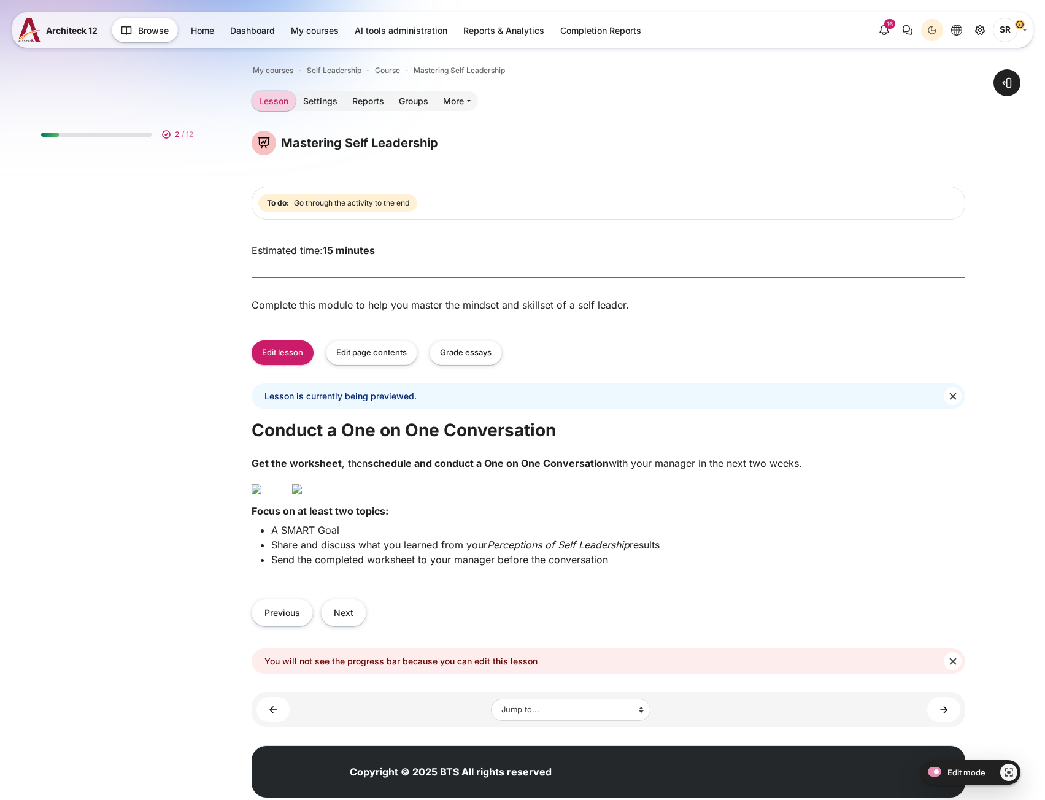
scroll to position [64, 0]
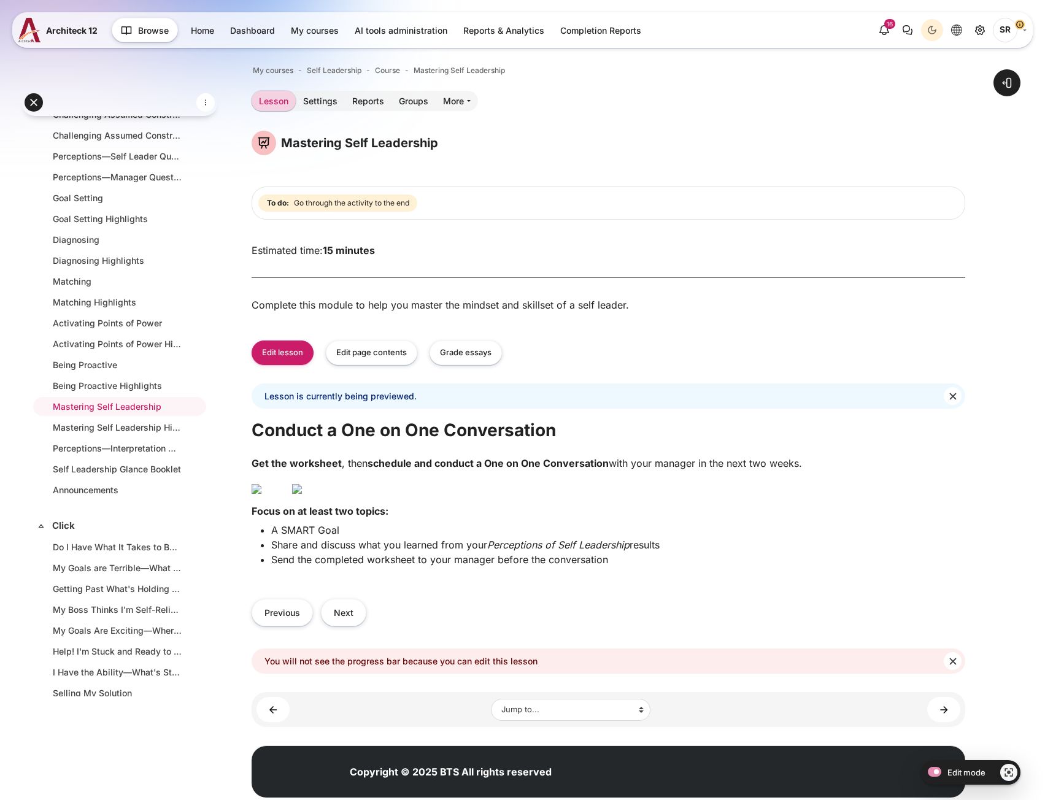
click at [302, 494] on img "Content" at bounding box center [297, 489] width 10 height 10
click at [352, 626] on button "Next" at bounding box center [343, 613] width 45 height 28
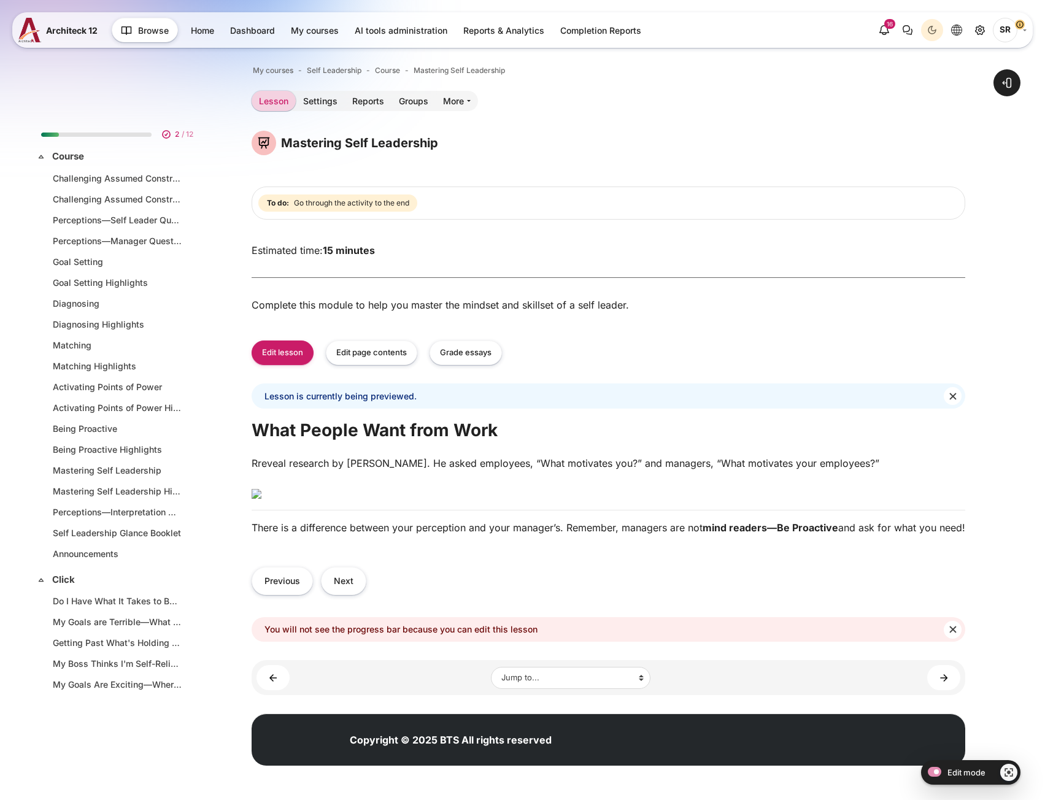
scroll to position [64, 0]
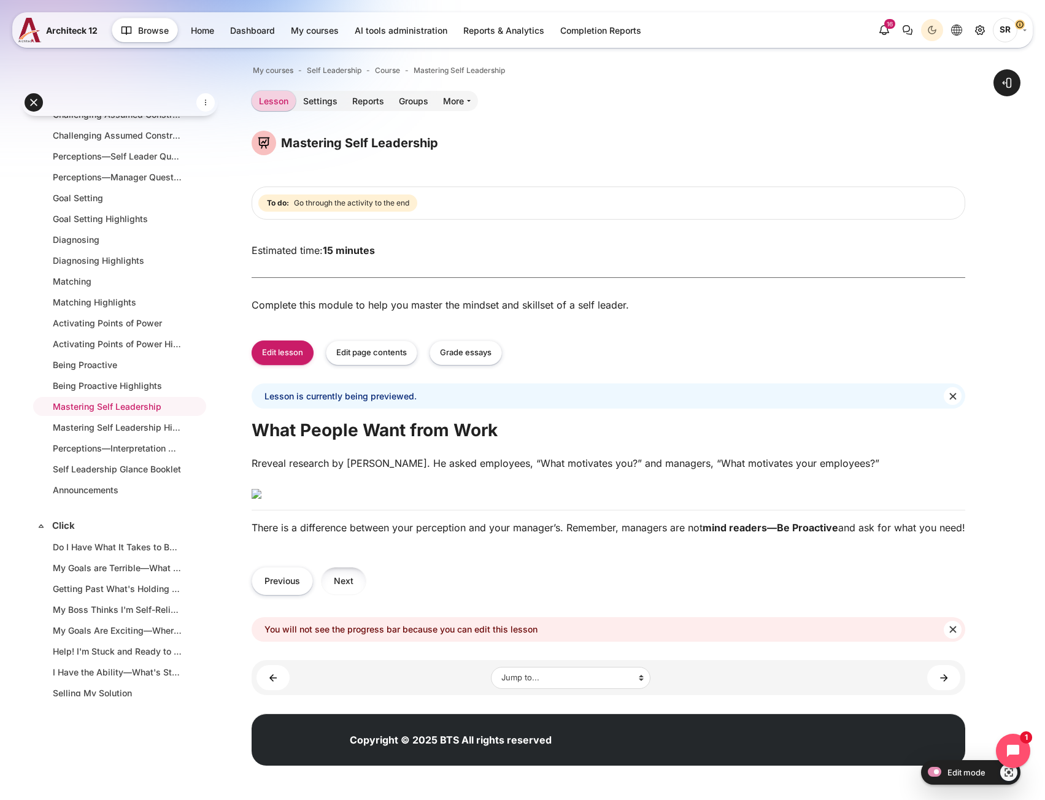
click at [356, 585] on button "Next" at bounding box center [343, 581] width 45 height 28
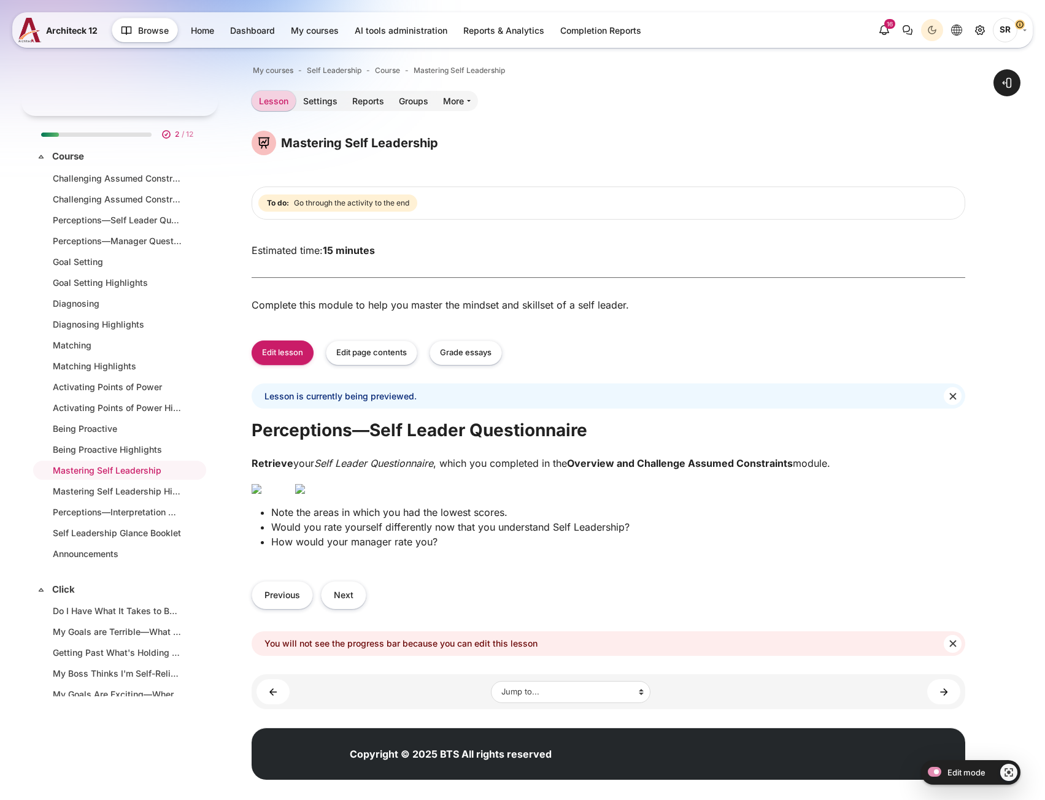
scroll to position [64, 0]
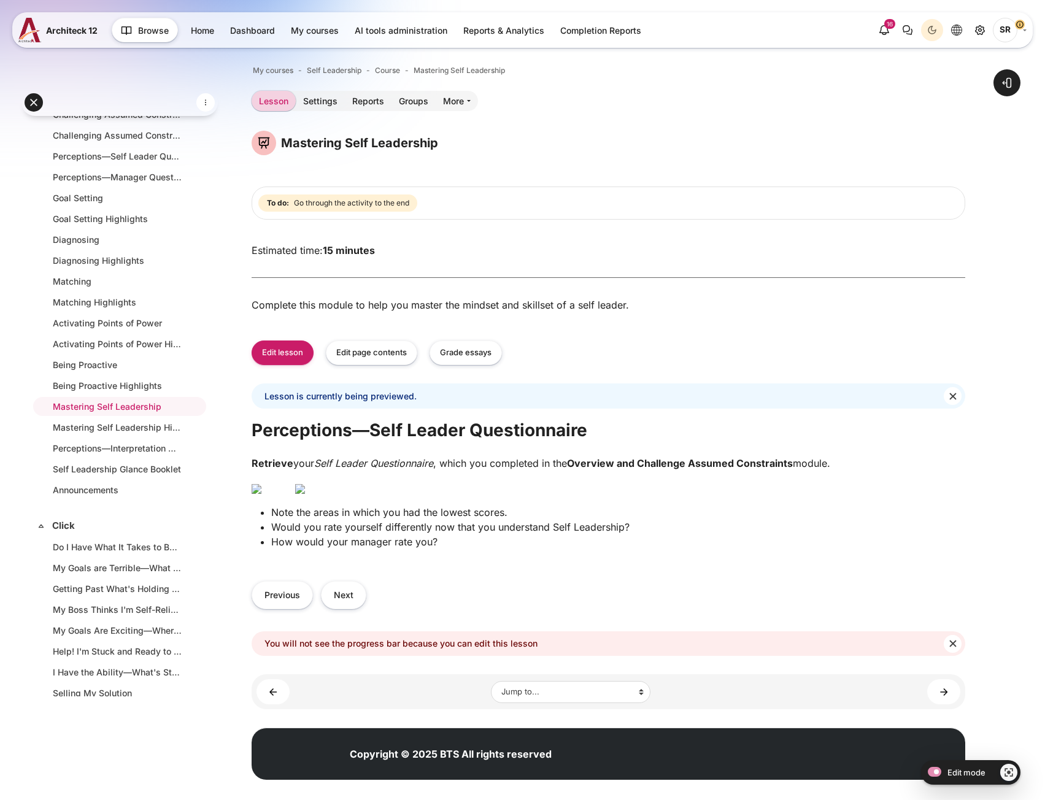
click at [305, 494] on img "Content" at bounding box center [300, 489] width 10 height 10
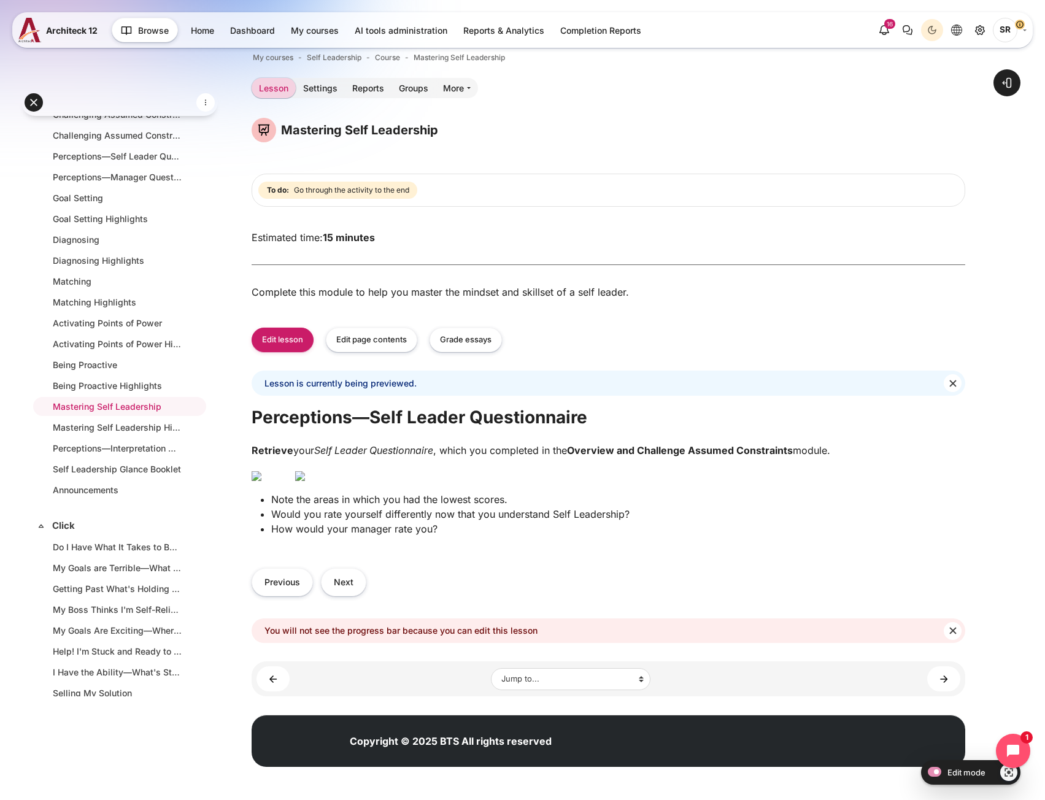
scroll to position [179, 0]
click at [541, 468] on p "Content" at bounding box center [609, 475] width 714 height 15
click at [305, 471] on img "Content" at bounding box center [300, 476] width 10 height 10
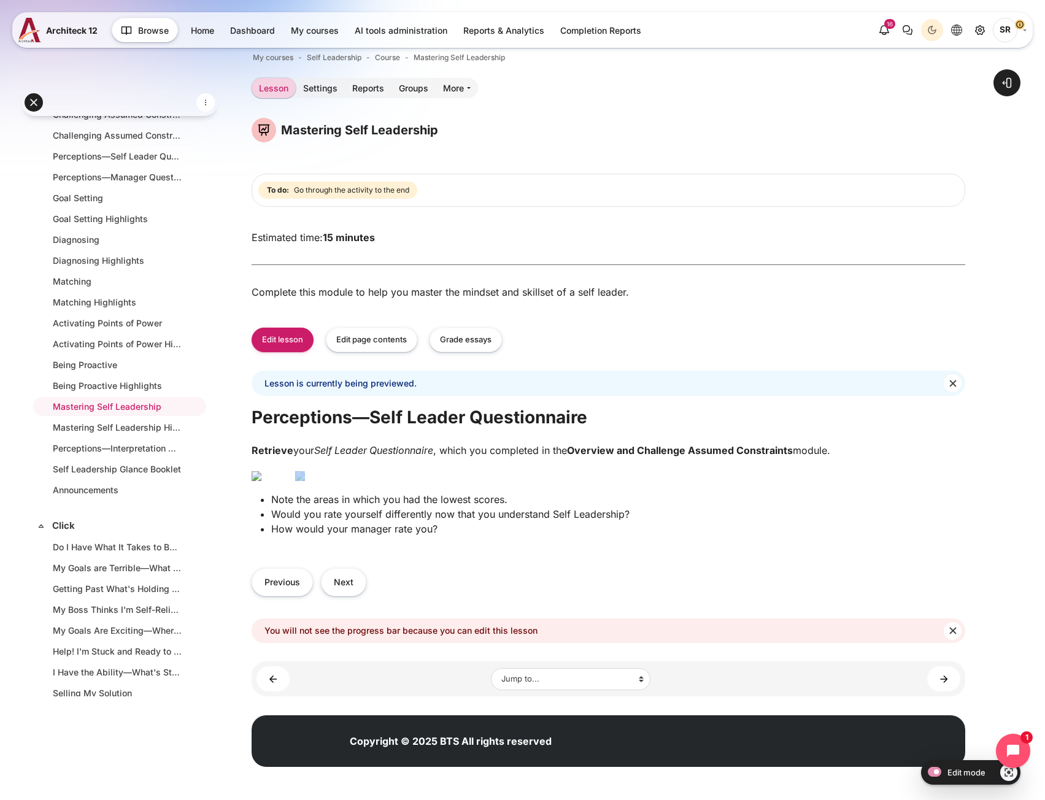
click at [305, 471] on img "Content" at bounding box center [300, 476] width 10 height 10
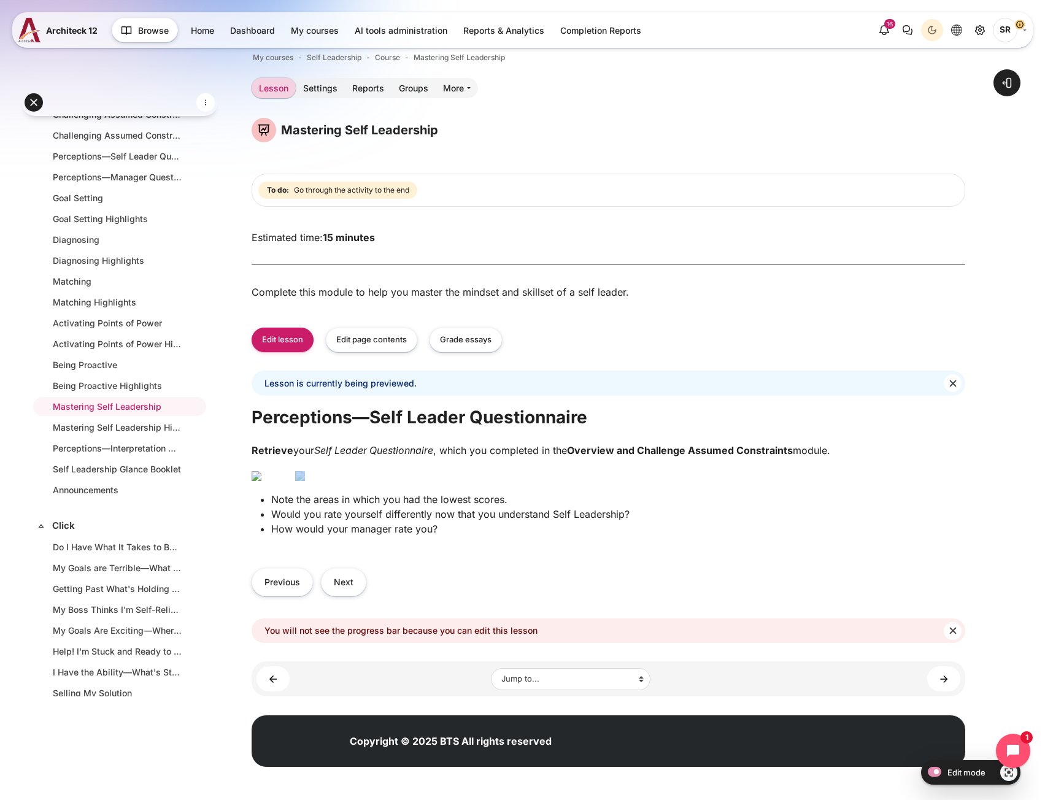
click at [305, 471] on img "Content" at bounding box center [300, 476] width 10 height 10
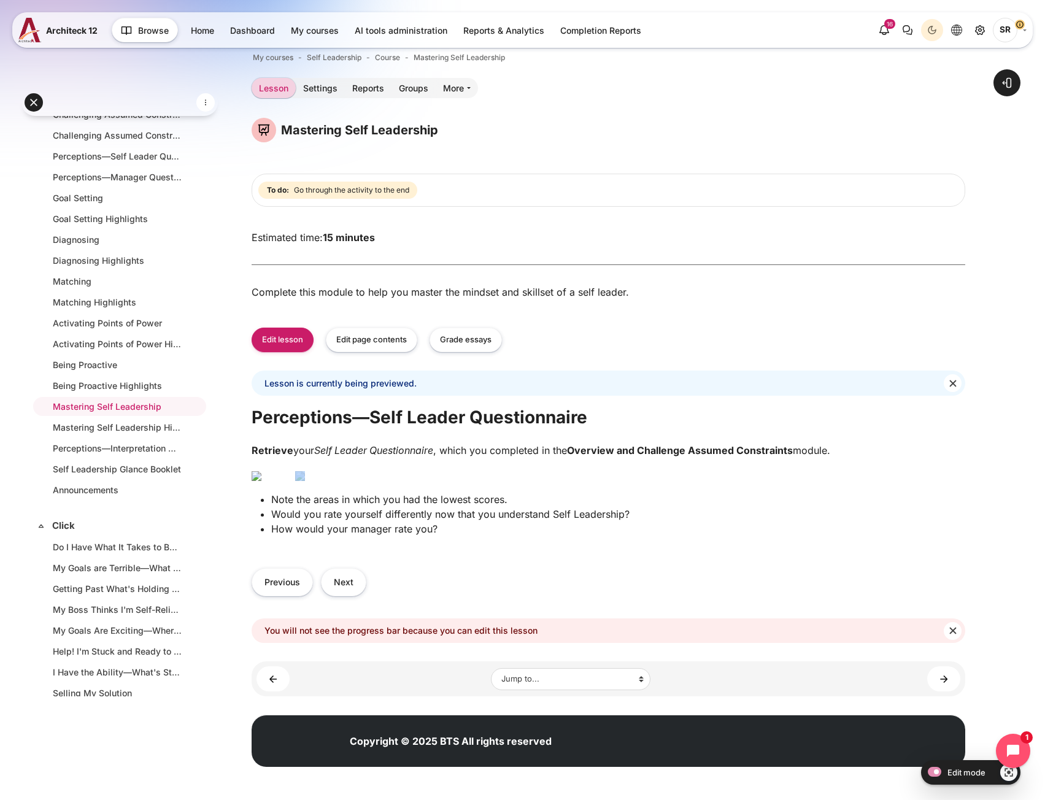
click at [305, 471] on img "Content" at bounding box center [300, 476] width 10 height 10
click at [363, 328] on button "Edit page contents" at bounding box center [371, 340] width 91 height 25
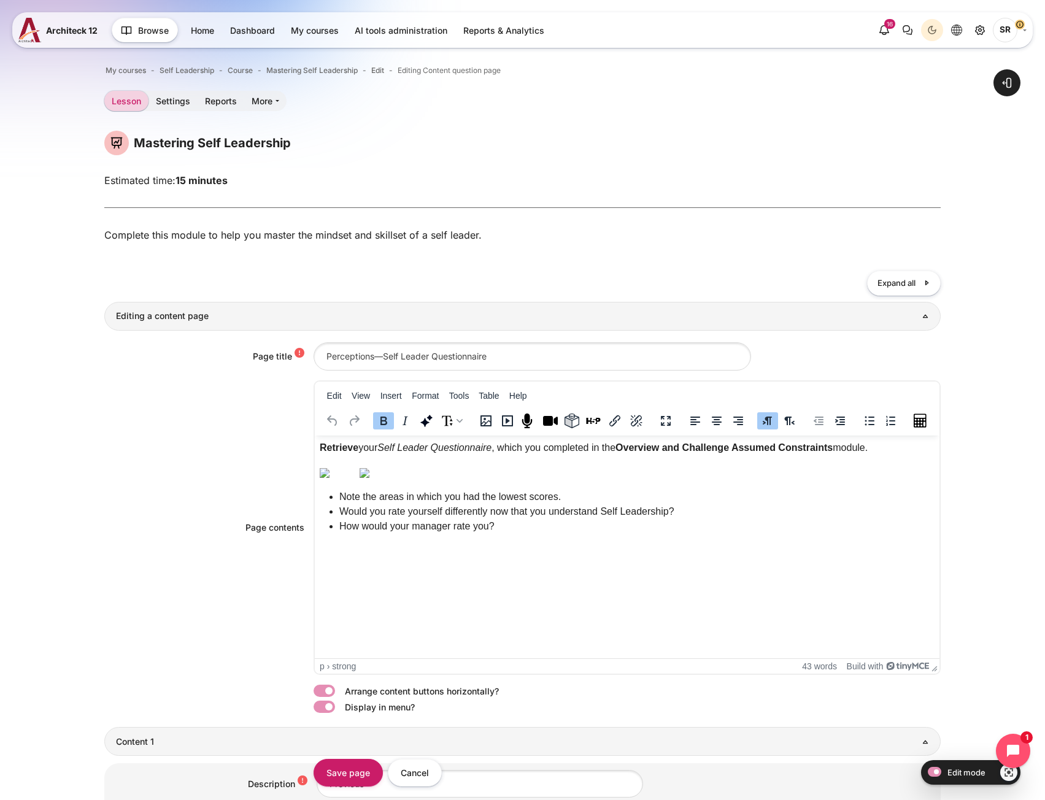
click at [369, 477] on img "Rich text area. Press ALT-0 for help." at bounding box center [364, 473] width 10 height 10
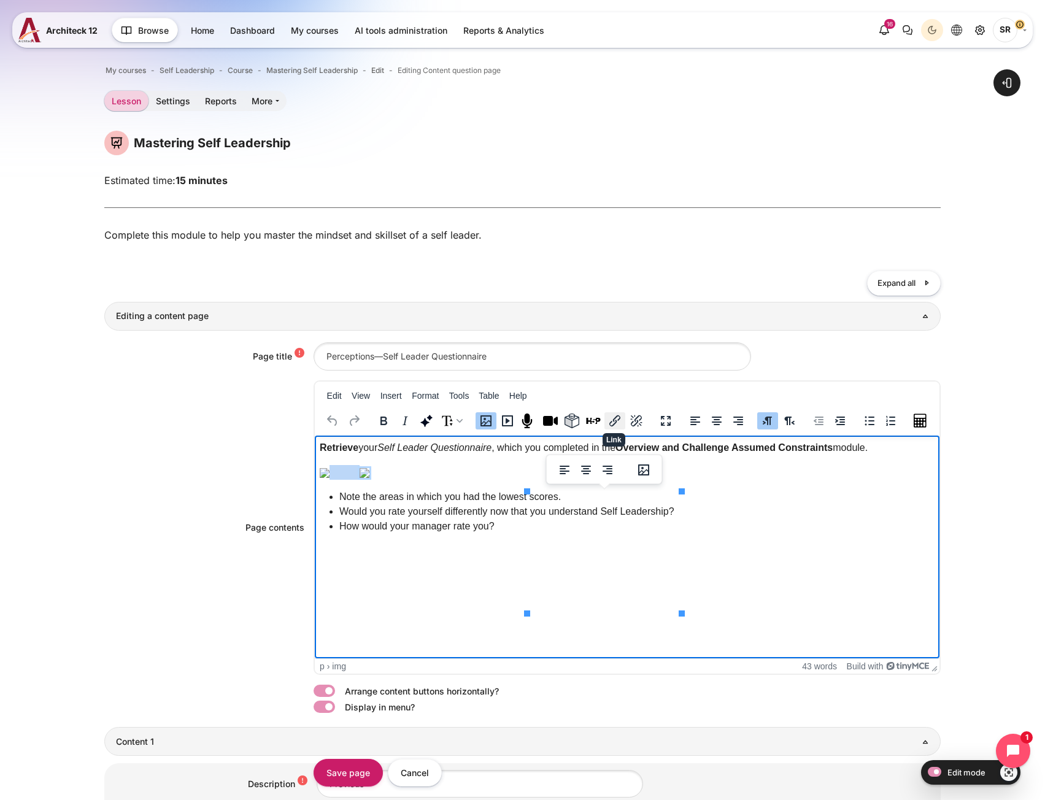
click at [620, 426] on button "Link" at bounding box center [614, 420] width 21 height 17
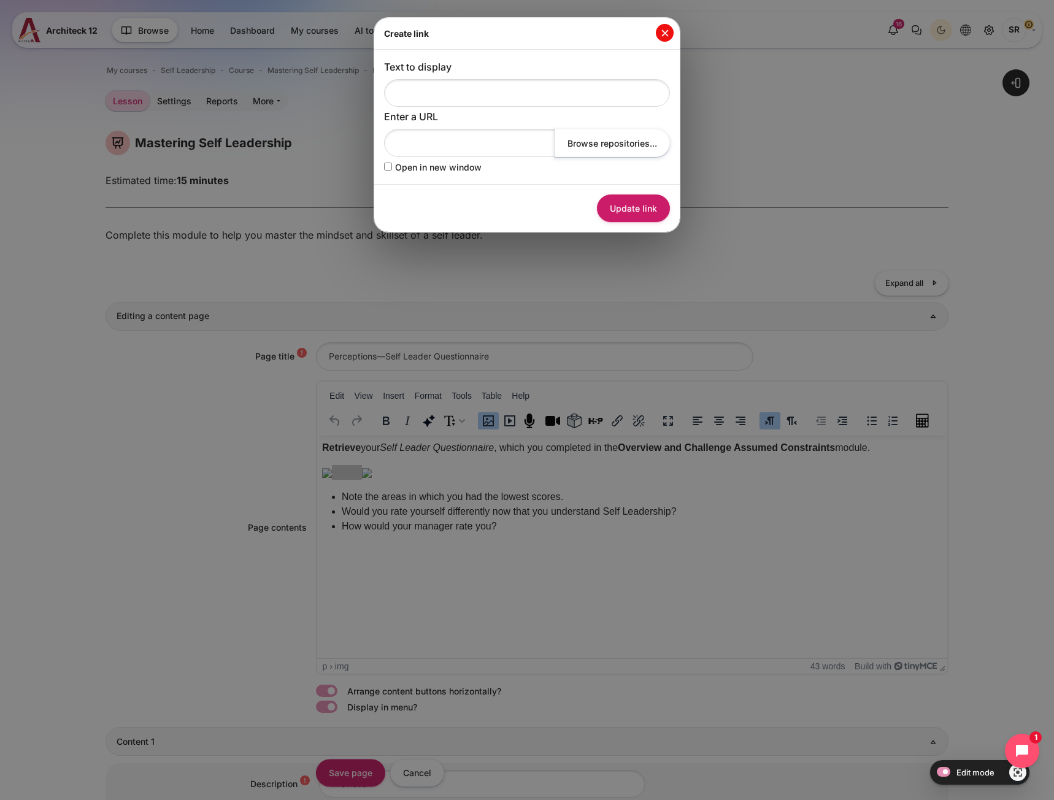
click at [668, 31] on button "Close" at bounding box center [665, 33] width 18 height 18
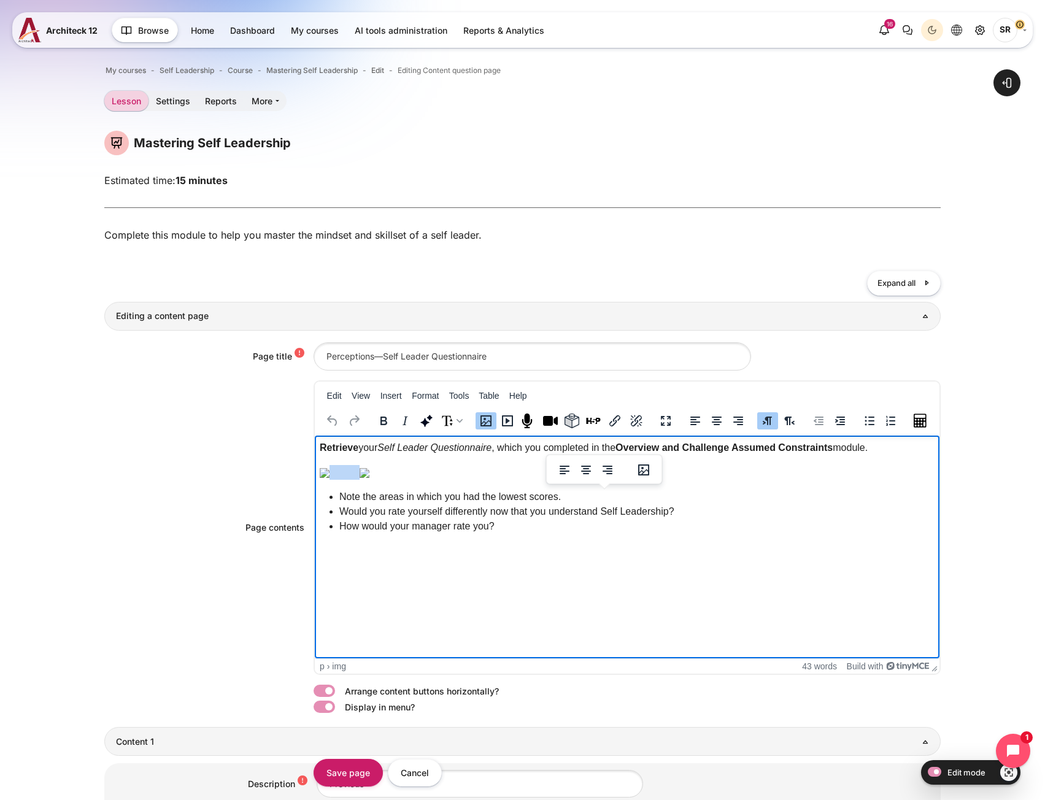
click at [822, 479] on p "Rich text area. Press ALT-0 for help." at bounding box center [626, 471] width 615 height 15
